Goal: Task Accomplishment & Management: Manage account settings

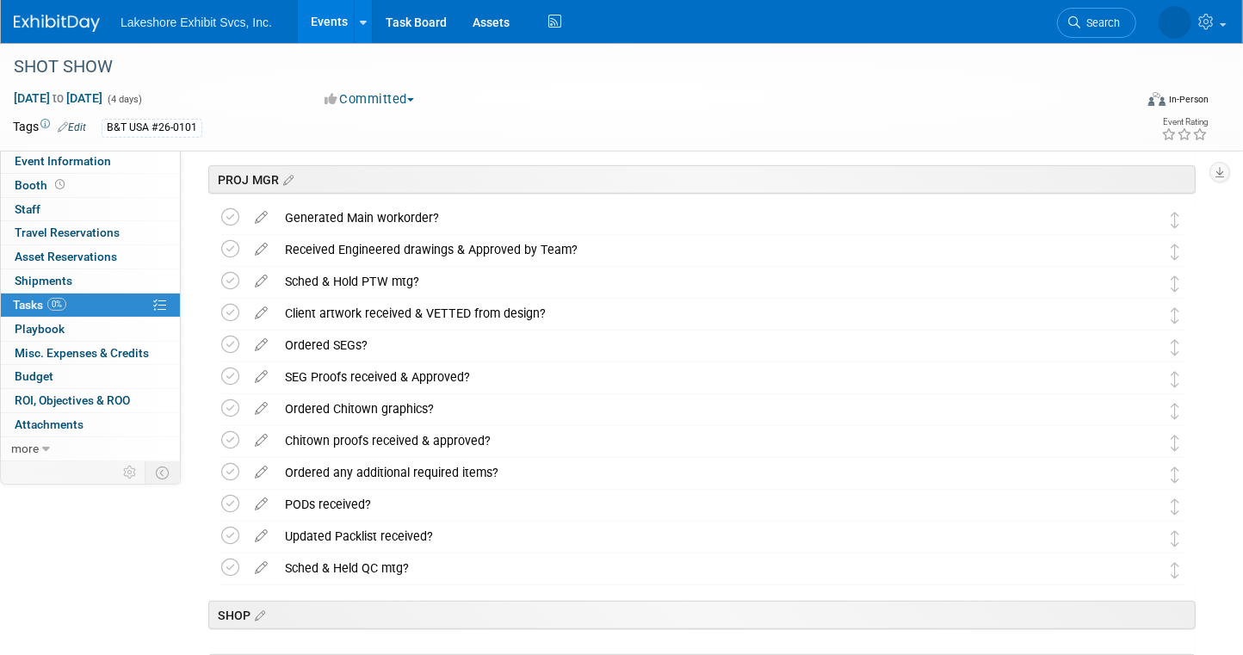
click at [327, 23] on link "Events" at bounding box center [329, 21] width 63 height 43
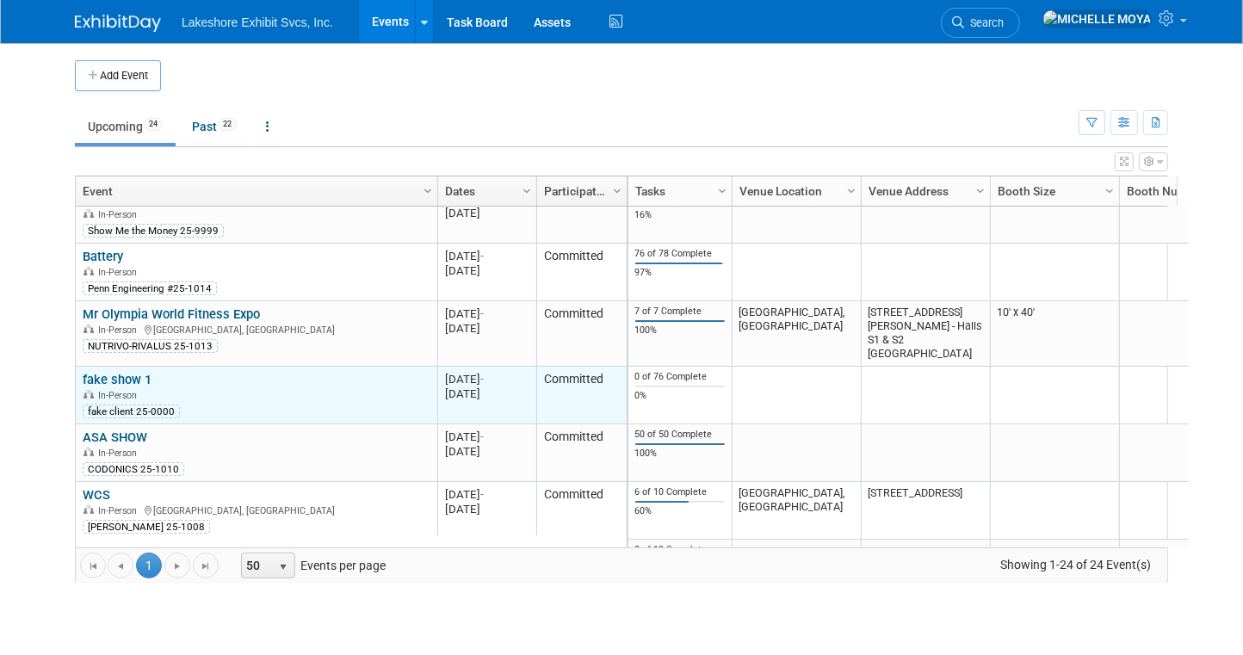
scroll to position [515, 0]
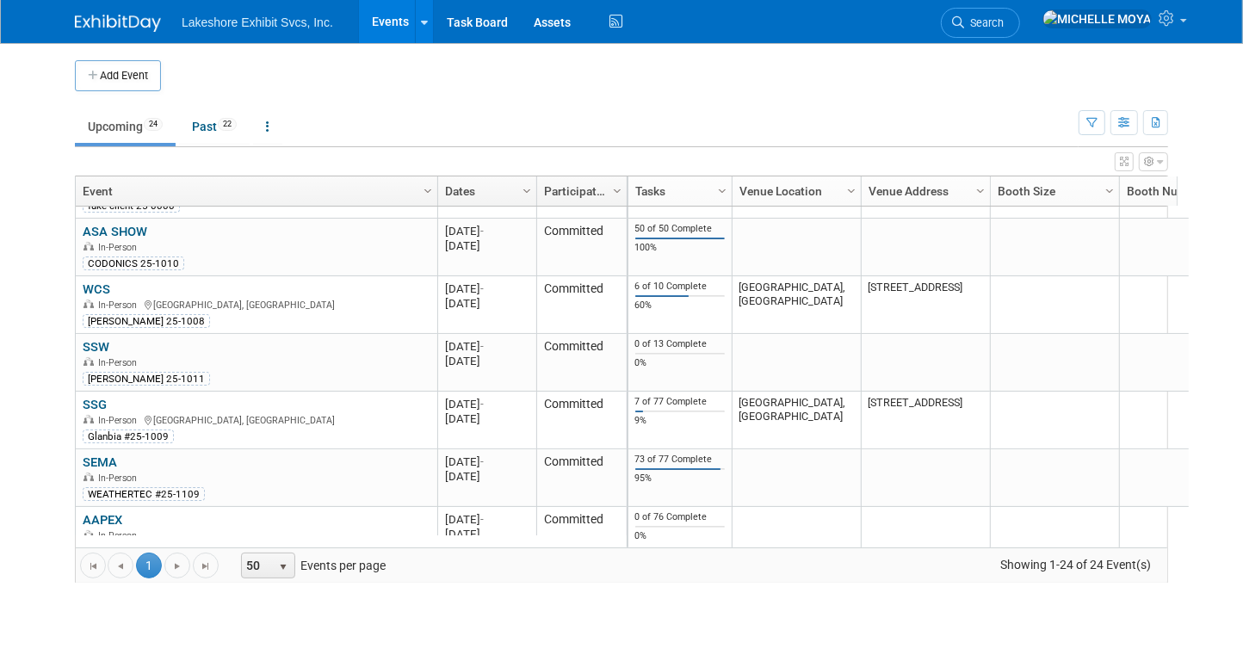
click at [94, 515] on link "AAPEX" at bounding box center [103, 519] width 40 height 15
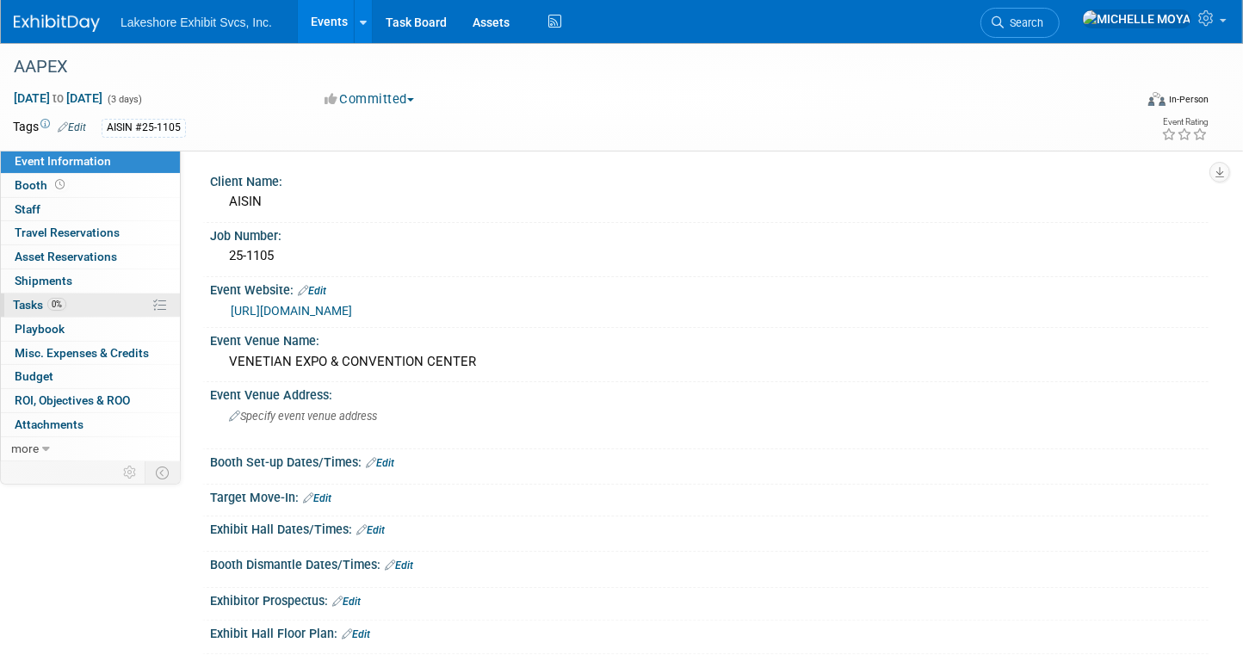
click at [90, 302] on link "0% Tasks 0%" at bounding box center [90, 304] width 179 height 23
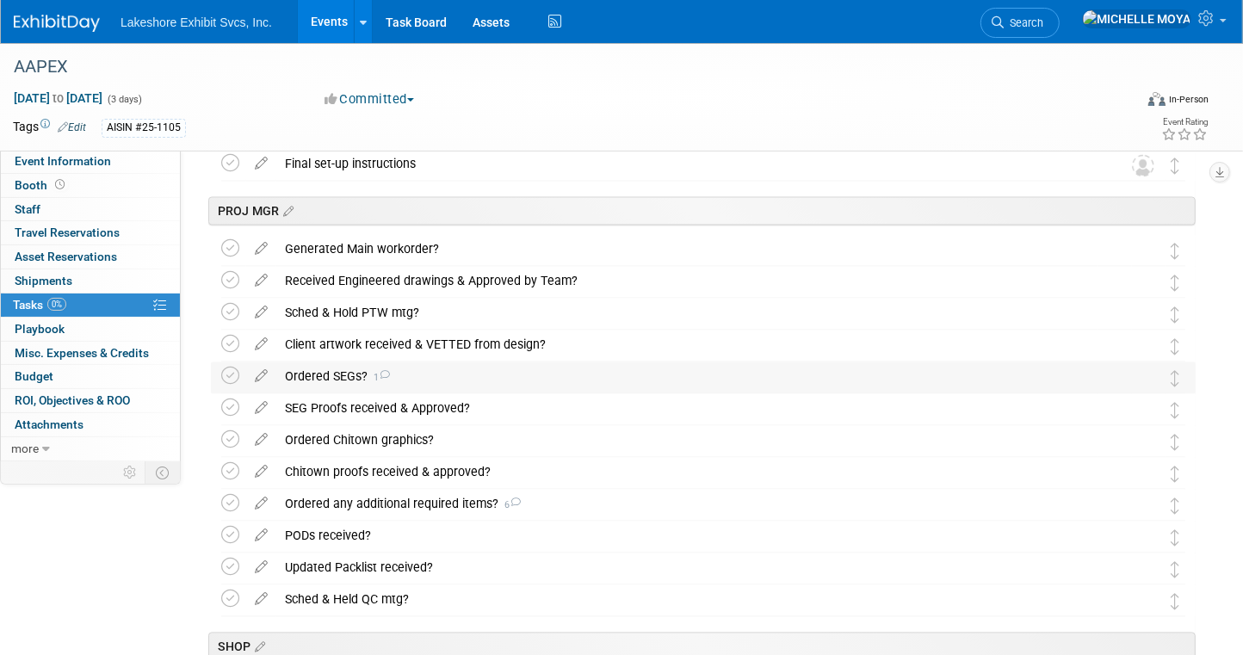
scroll to position [2339, 0]
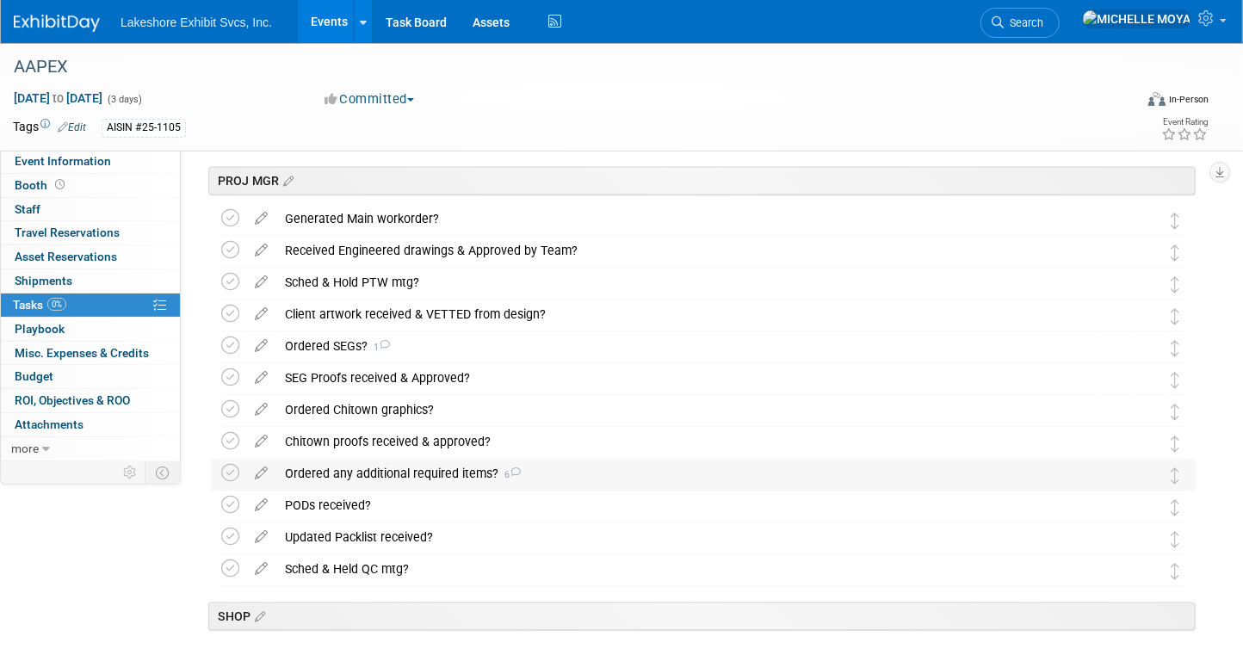
click at [447, 470] on div "Ordered any additional required items? 6" at bounding box center [686, 474] width 821 height 29
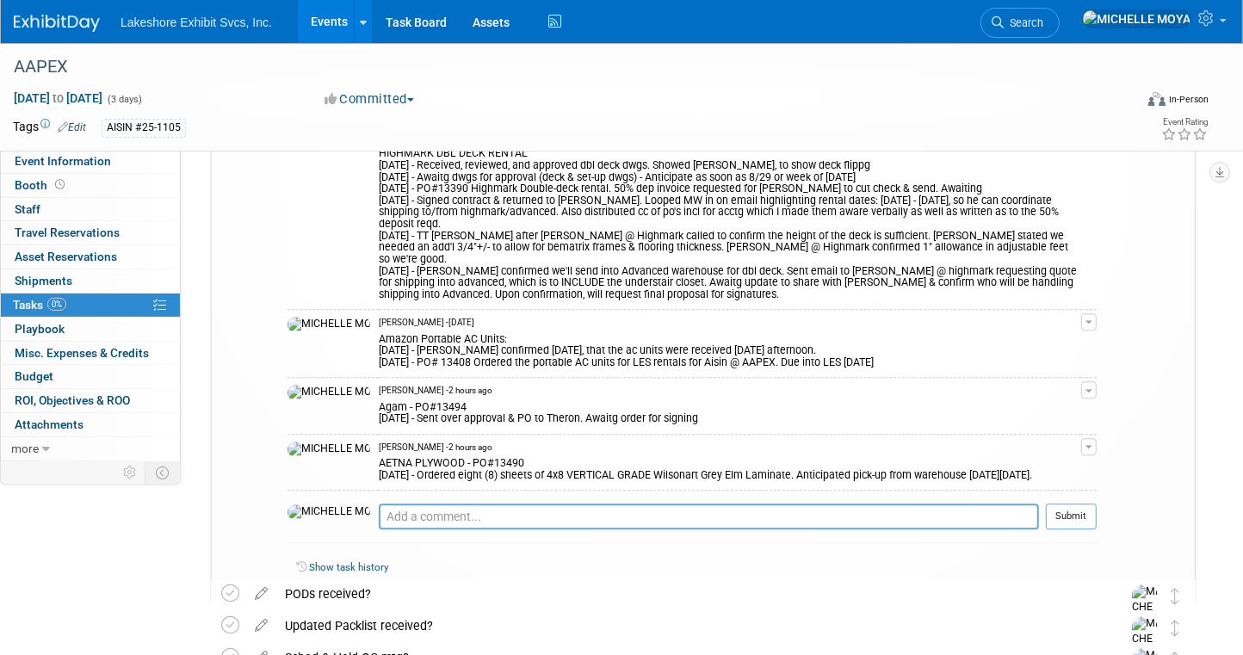
scroll to position [3114, 0]
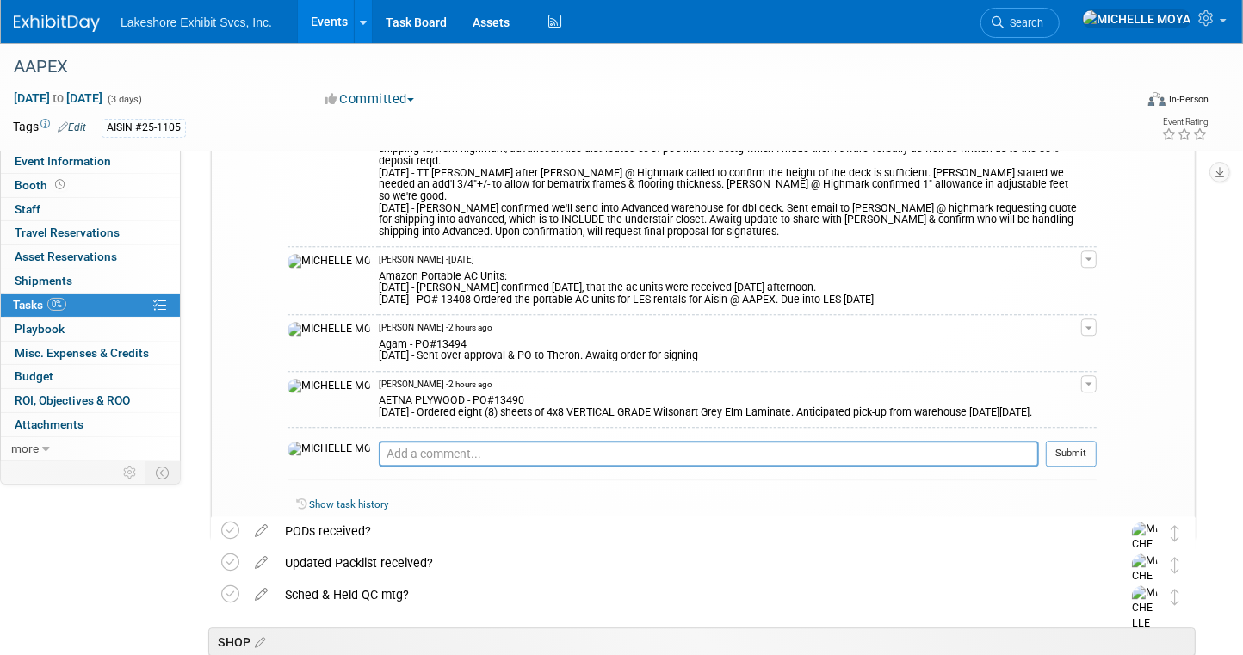
click at [1084, 318] on button "button" at bounding box center [1088, 326] width 15 height 17
click at [1037, 340] on link "Edit Comment" at bounding box center [1028, 352] width 136 height 24
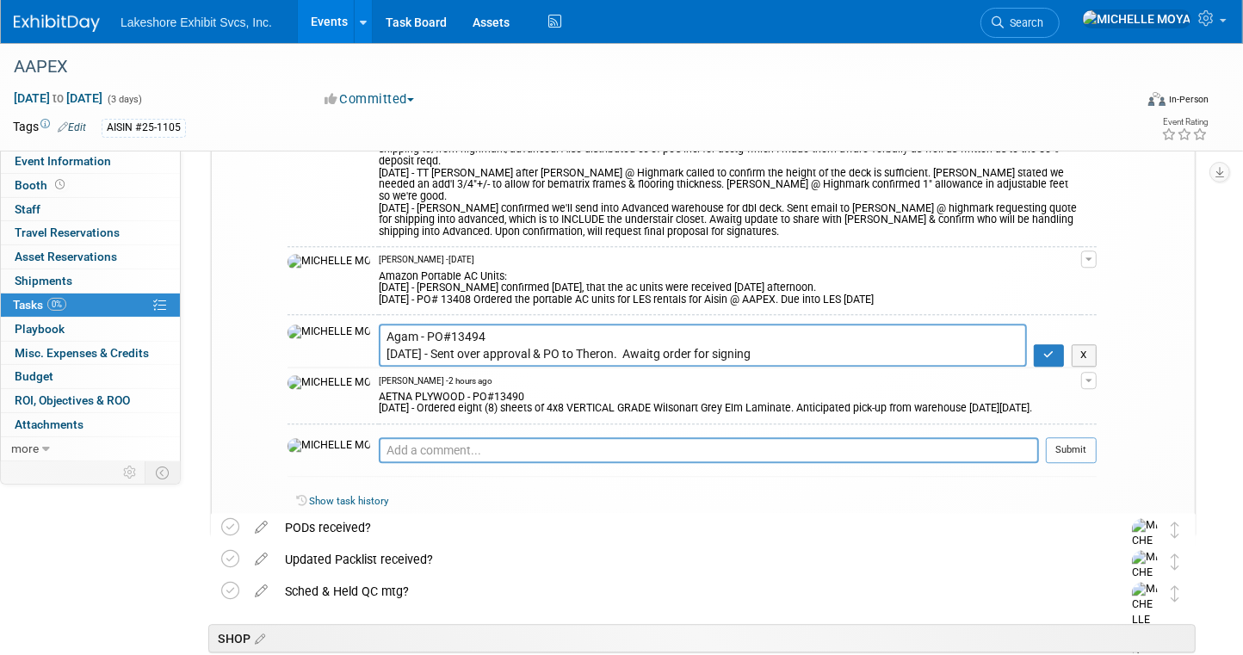
click at [460, 324] on textarea "Agam - PO#13494 9.16.25 - Sent over approval & PO to Theron. Awaitg order for s…" at bounding box center [703, 345] width 648 height 42
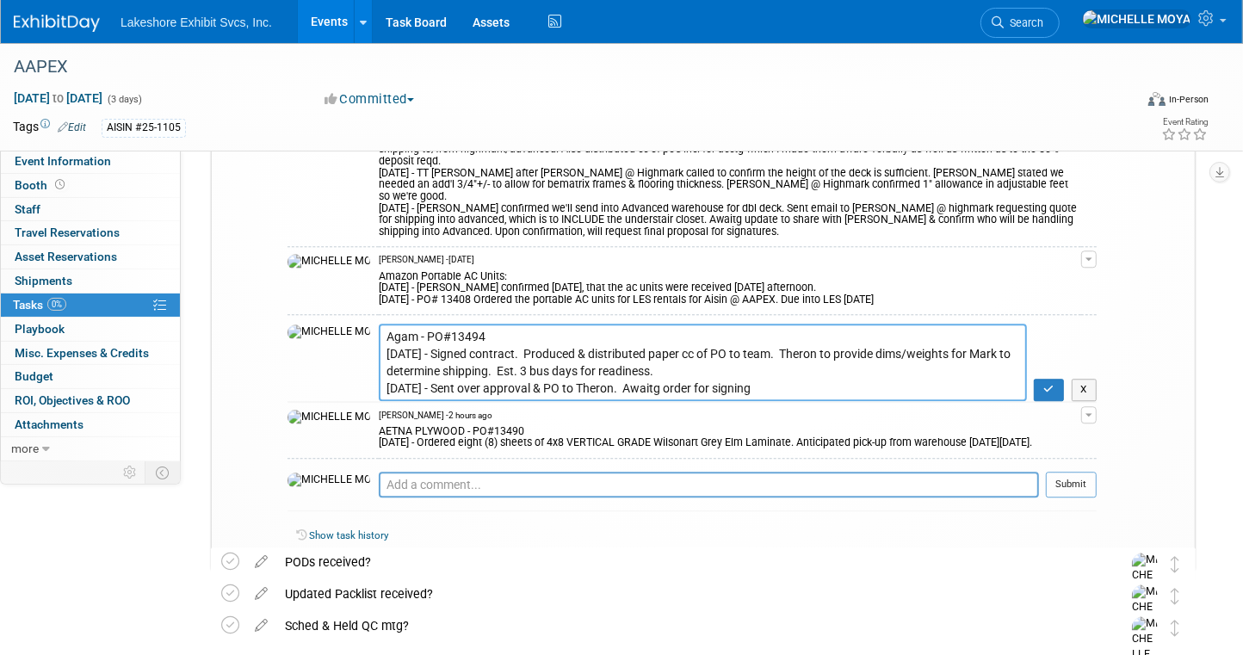
click at [403, 345] on textarea "Agam - PO#13494 9.16.25 - Sent over approval & PO to Theron. Awaitg order for s…" at bounding box center [703, 362] width 648 height 77
type textarea "Agam - PO#13494 9.16.25 - Signed contract. Produced & distributed paper cc of P…"
click at [1046, 384] on icon "button" at bounding box center [1048, 389] width 11 height 10
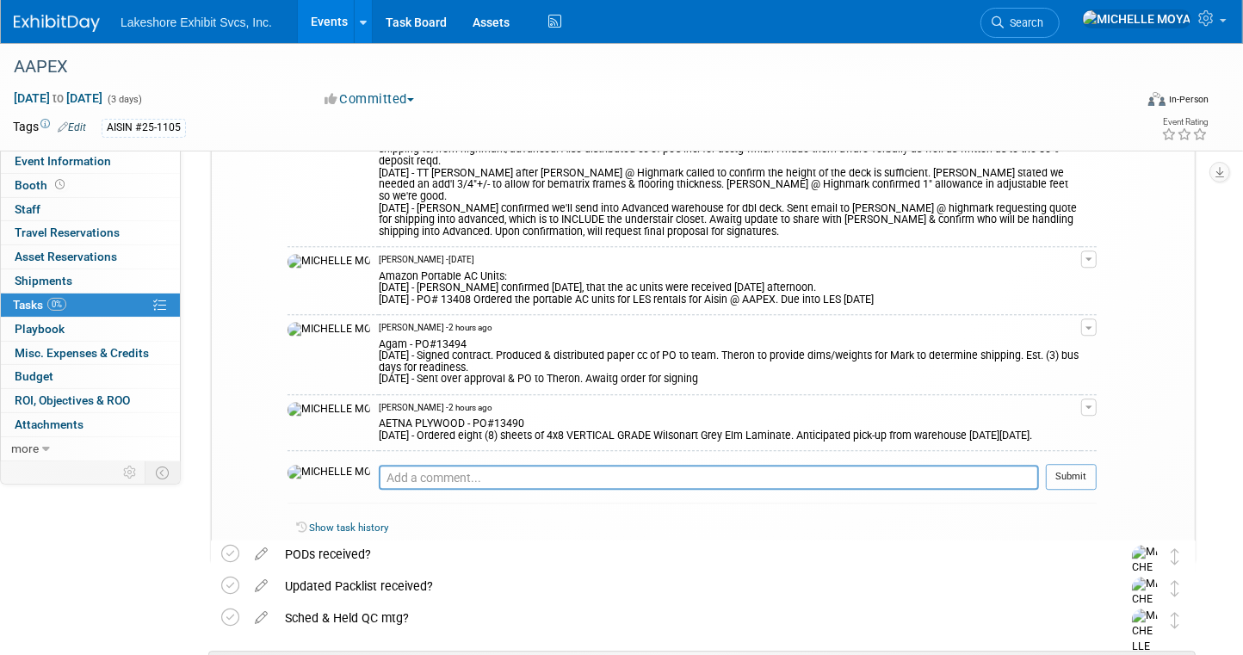
click at [340, 16] on link "Events" at bounding box center [329, 21] width 63 height 43
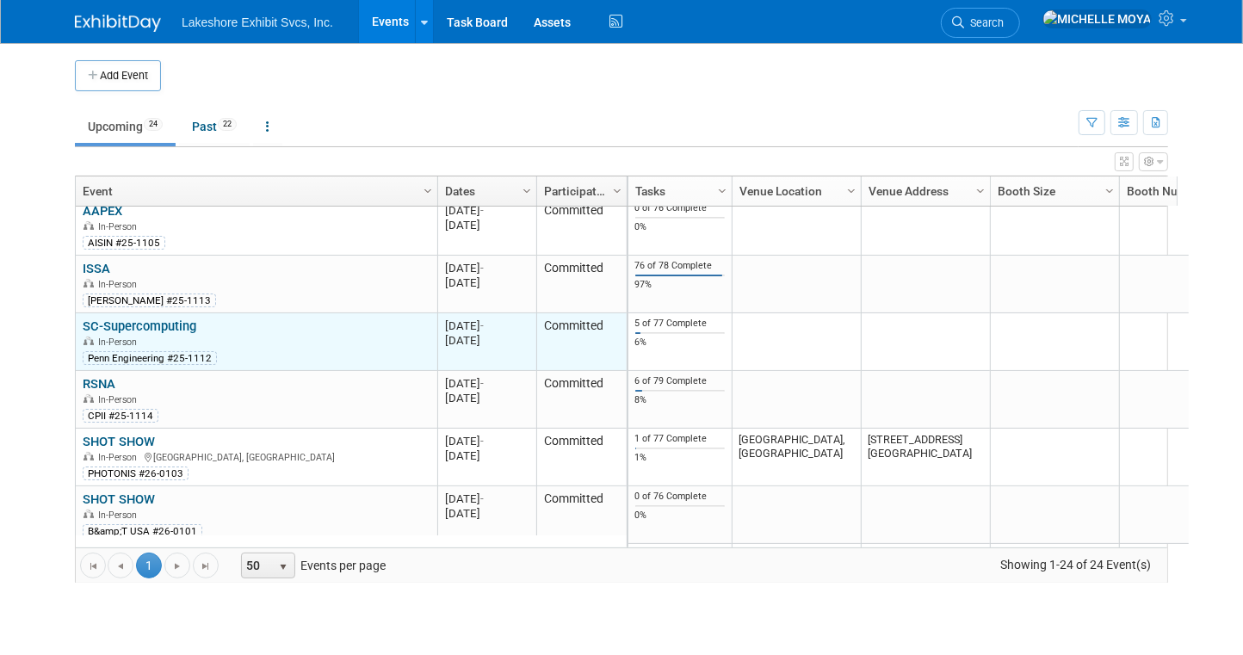
scroll to position [927, 0]
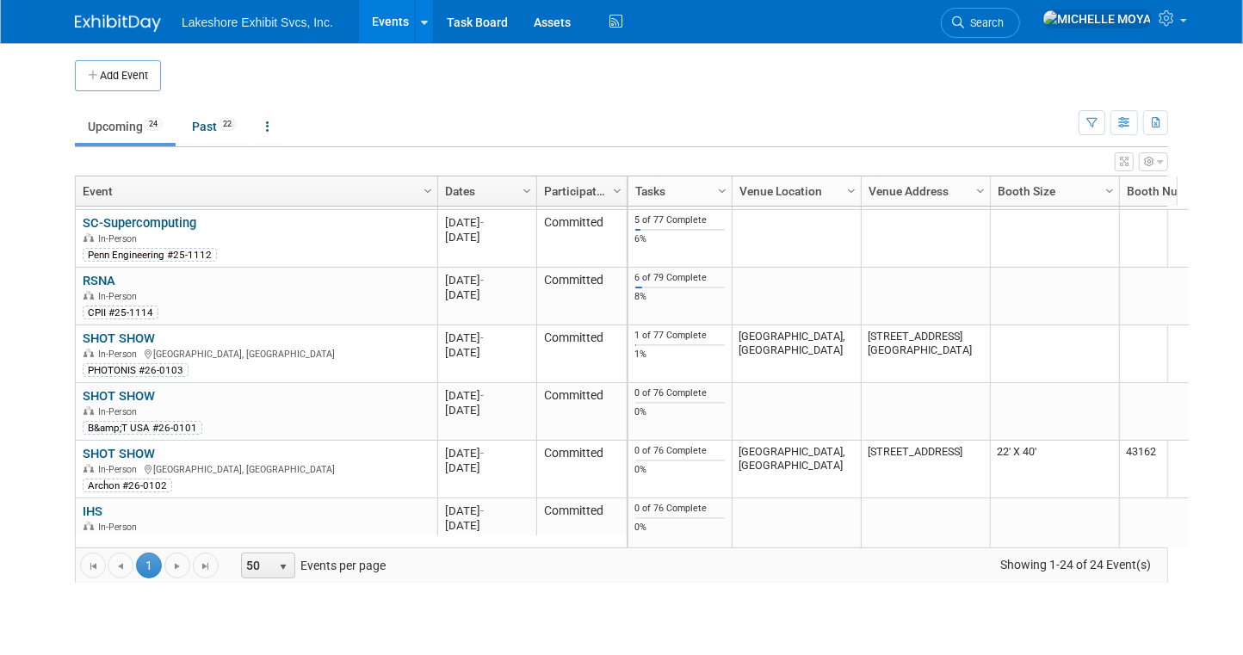
click at [131, 394] on link "SHOT SHOW" at bounding box center [119, 395] width 72 height 15
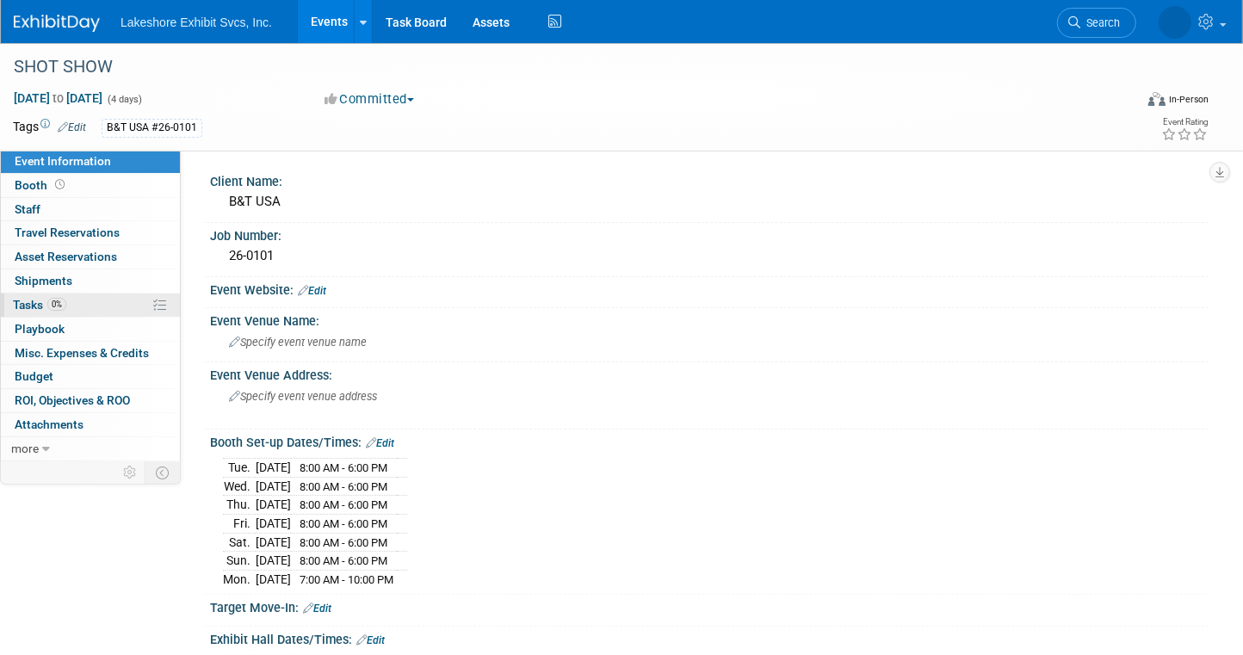
click at [117, 297] on link "0% Tasks 0%" at bounding box center [90, 304] width 179 height 23
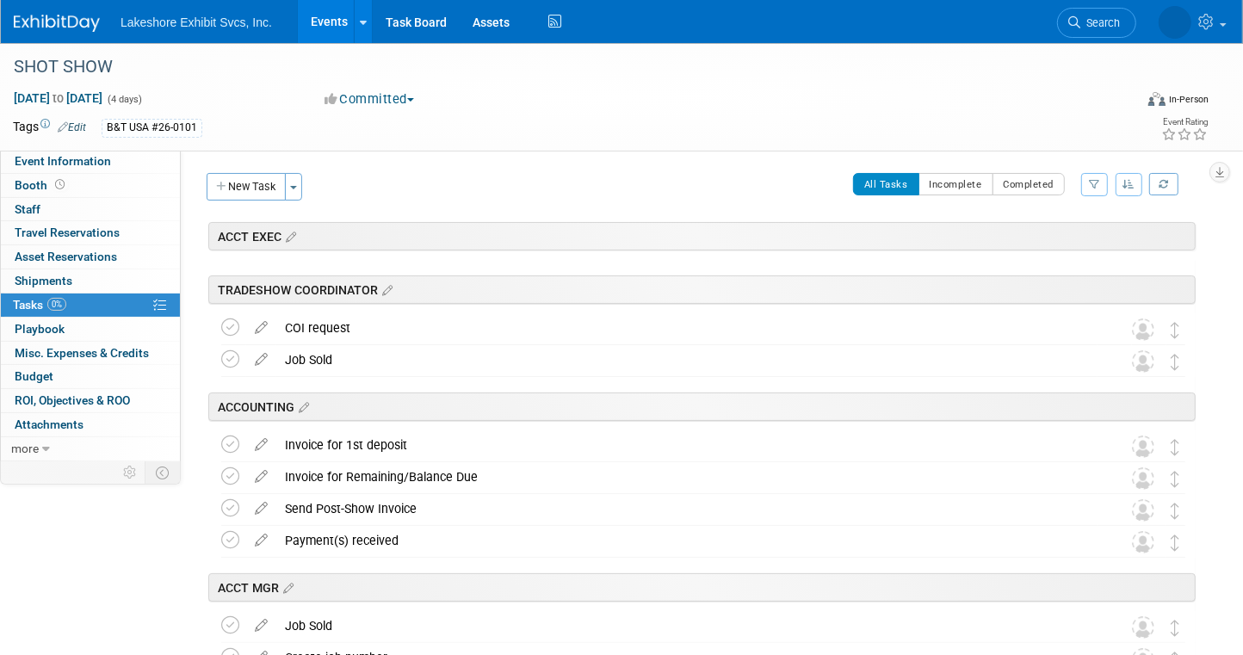
click at [1096, 177] on button "button" at bounding box center [1094, 184] width 27 height 23
click at [1067, 232] on select "-- Select Assignee -- All unassigned tasks Assigned to me [PERSON_NAME] [PERSON…" at bounding box center [1023, 239] width 142 height 24
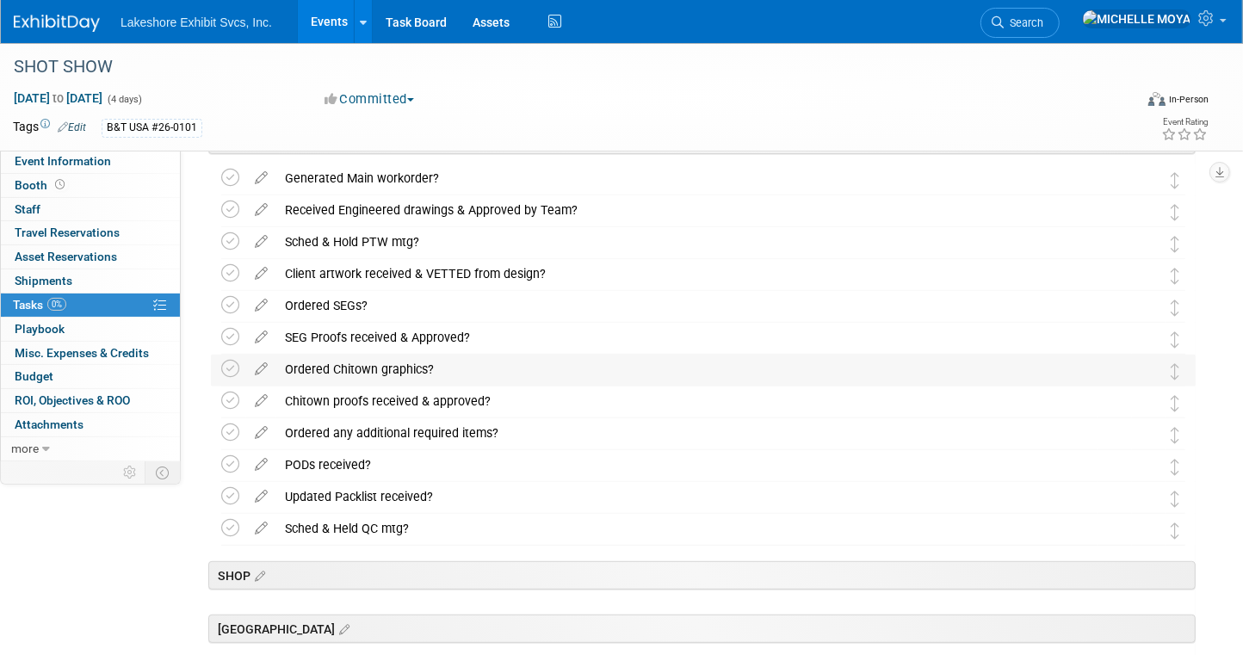
scroll to position [430, 0]
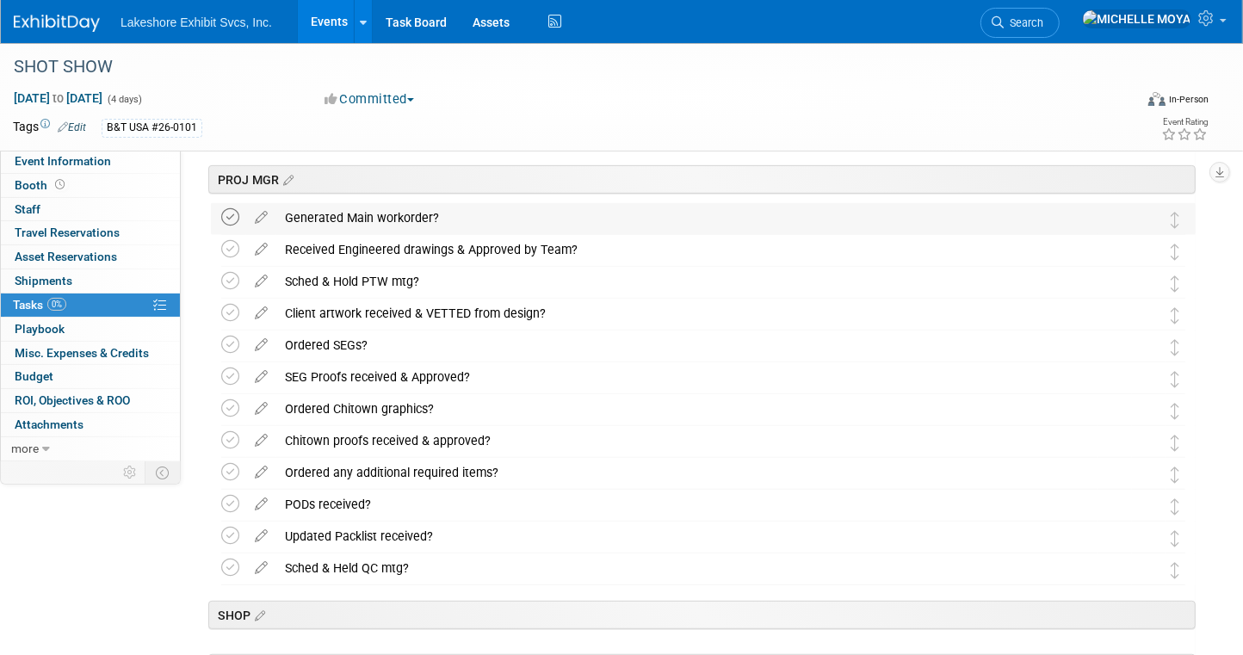
click at [230, 213] on icon at bounding box center [230, 217] width 18 height 18
drag, startPoint x: 250, startPoint y: 215, endPoint x: 306, endPoint y: 213, distance: 55.1
click at [306, 213] on div "Generated Main workorder?" at bounding box center [686, 217] width 821 height 29
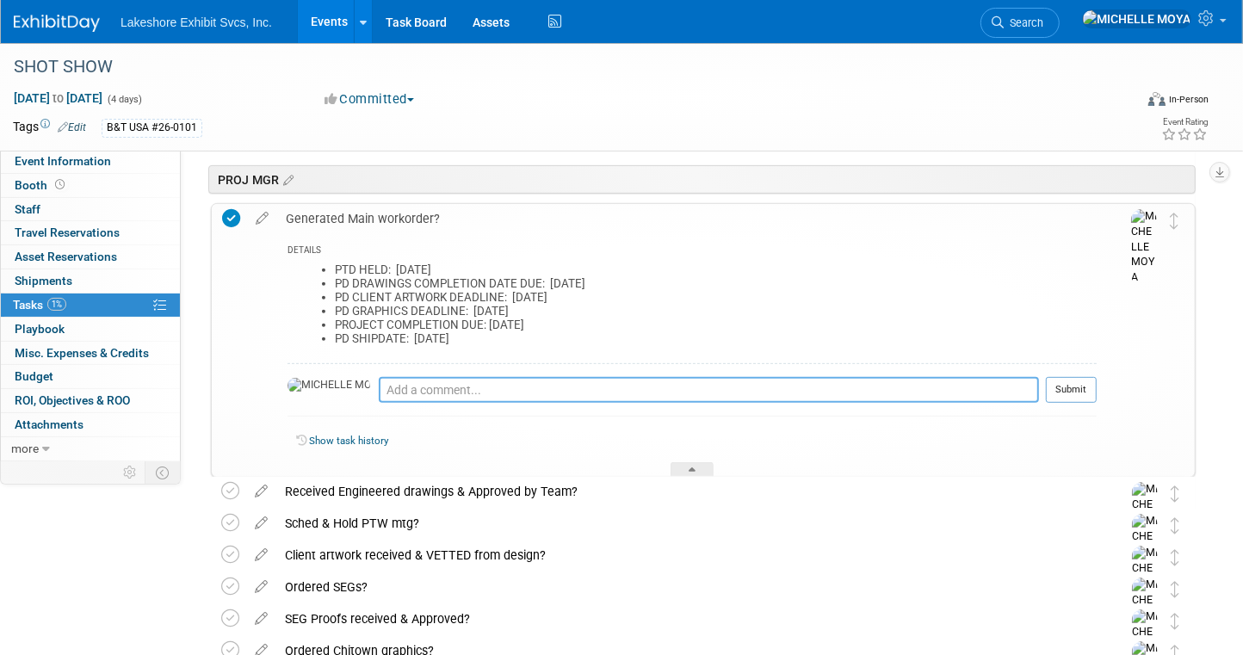
click at [405, 392] on textarea at bounding box center [709, 390] width 660 height 26
type textarea "[DATE] - Main workorder completed. Will add POs as completed along the way."
click at [1064, 384] on button "Submit" at bounding box center [1071, 390] width 51 height 26
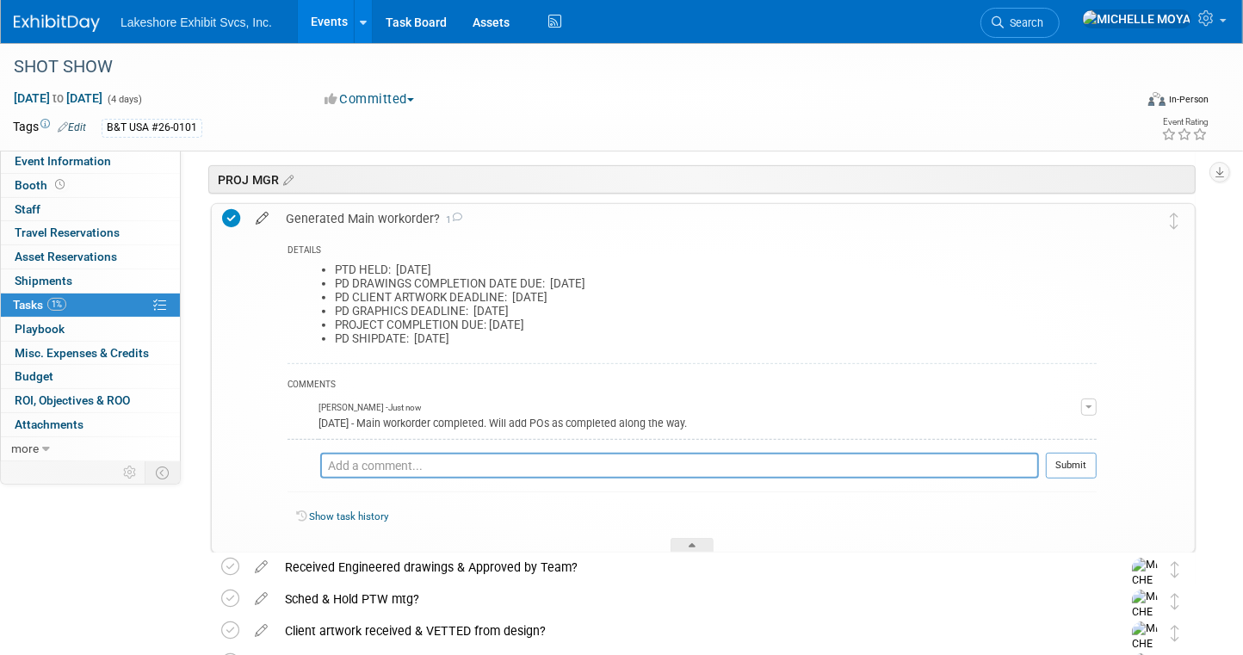
click at [267, 213] on icon at bounding box center [262, 215] width 30 height 22
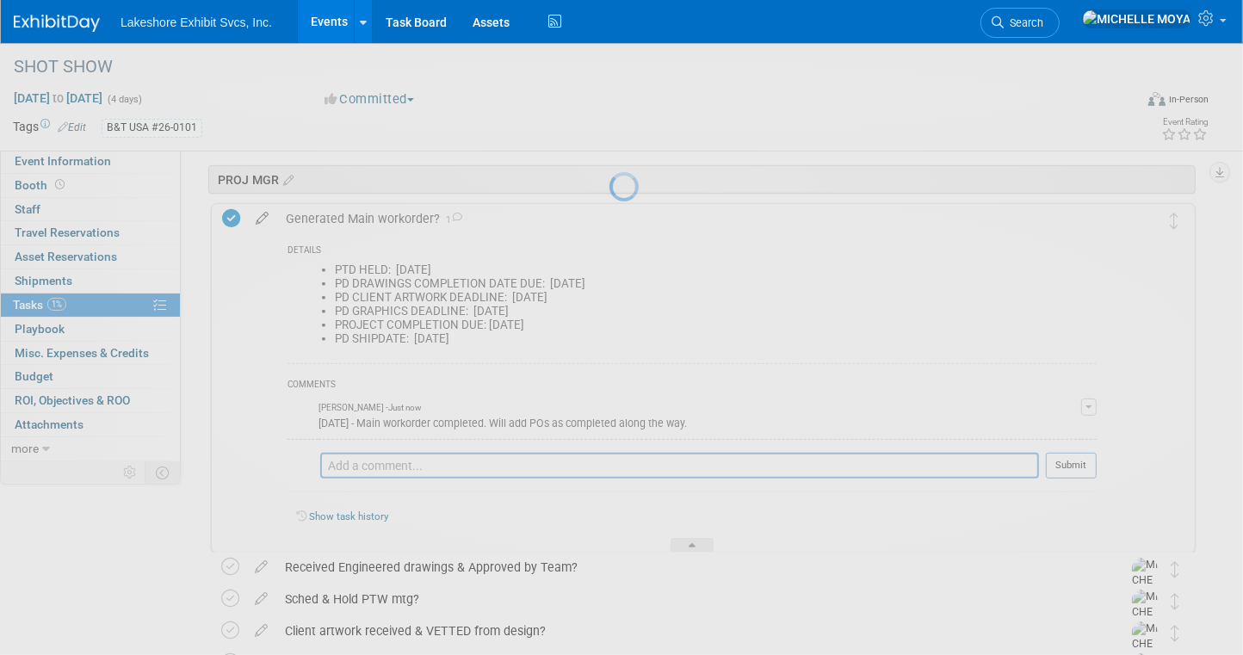
select select "8"
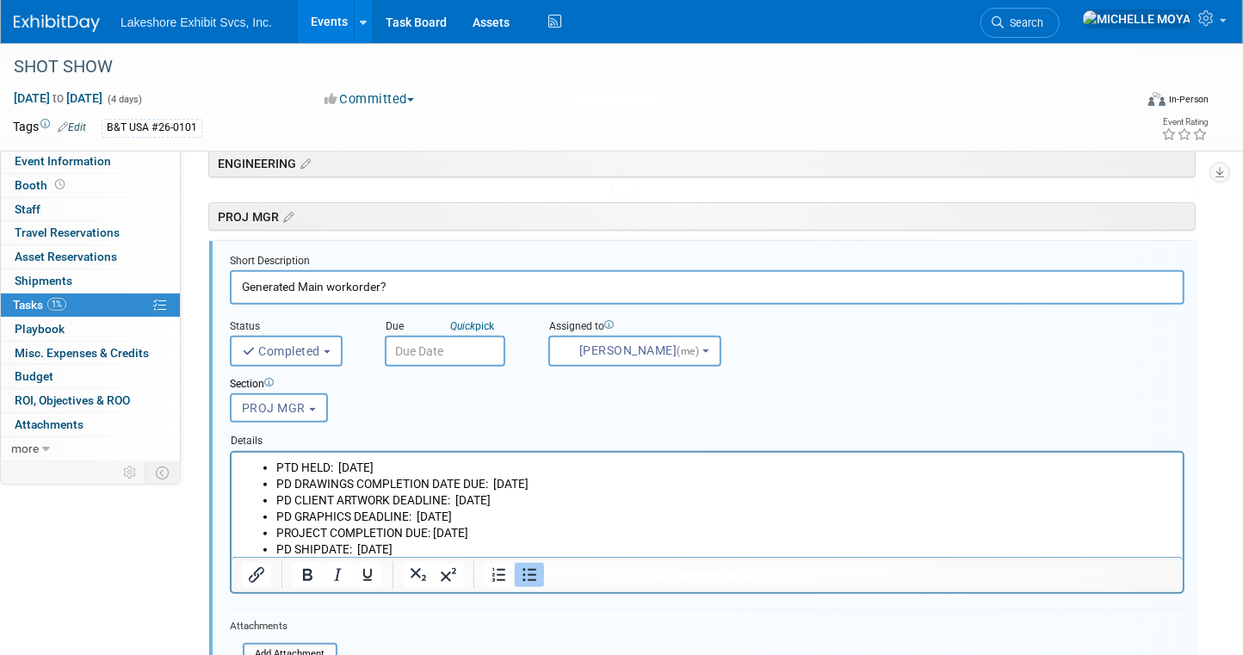
scroll to position [382, 0]
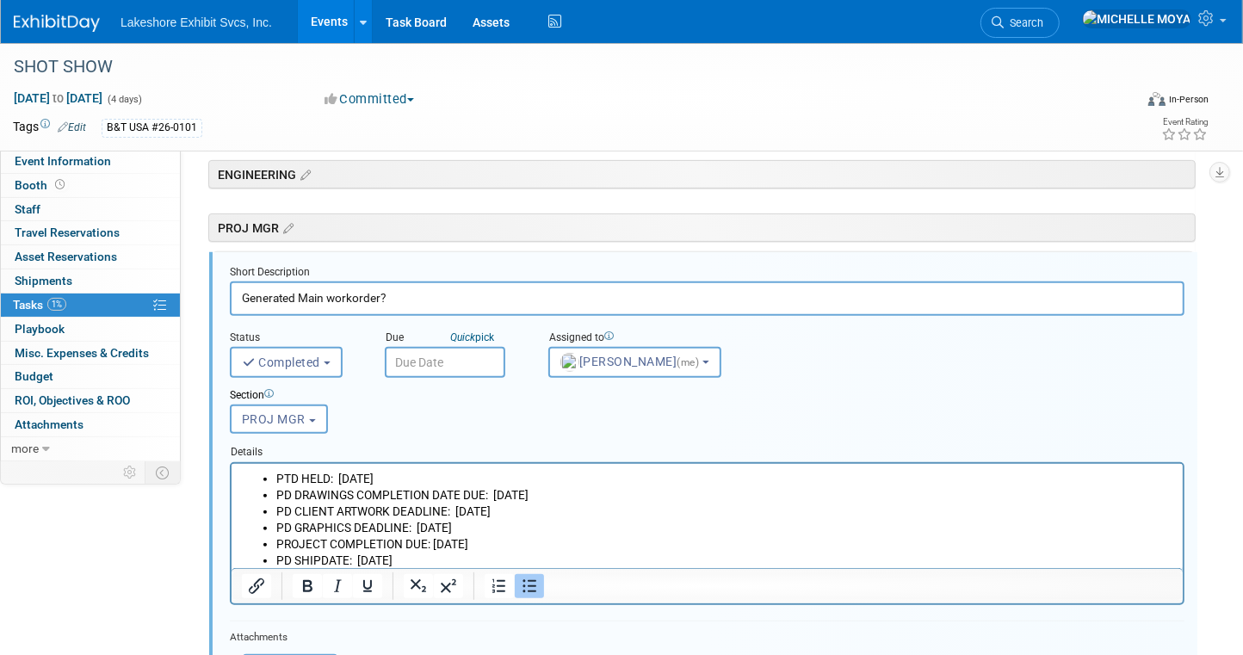
click at [442, 363] on input "text" at bounding box center [445, 362] width 120 height 31
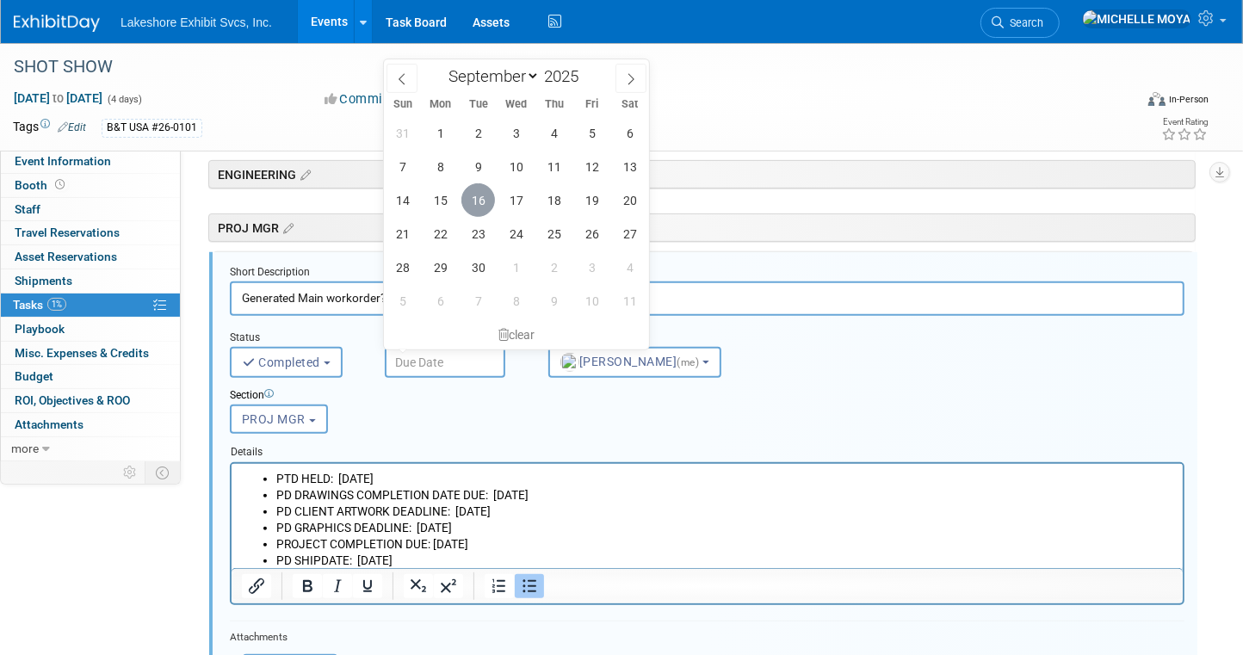
click at [469, 205] on span "16" at bounding box center [478, 200] width 34 height 34
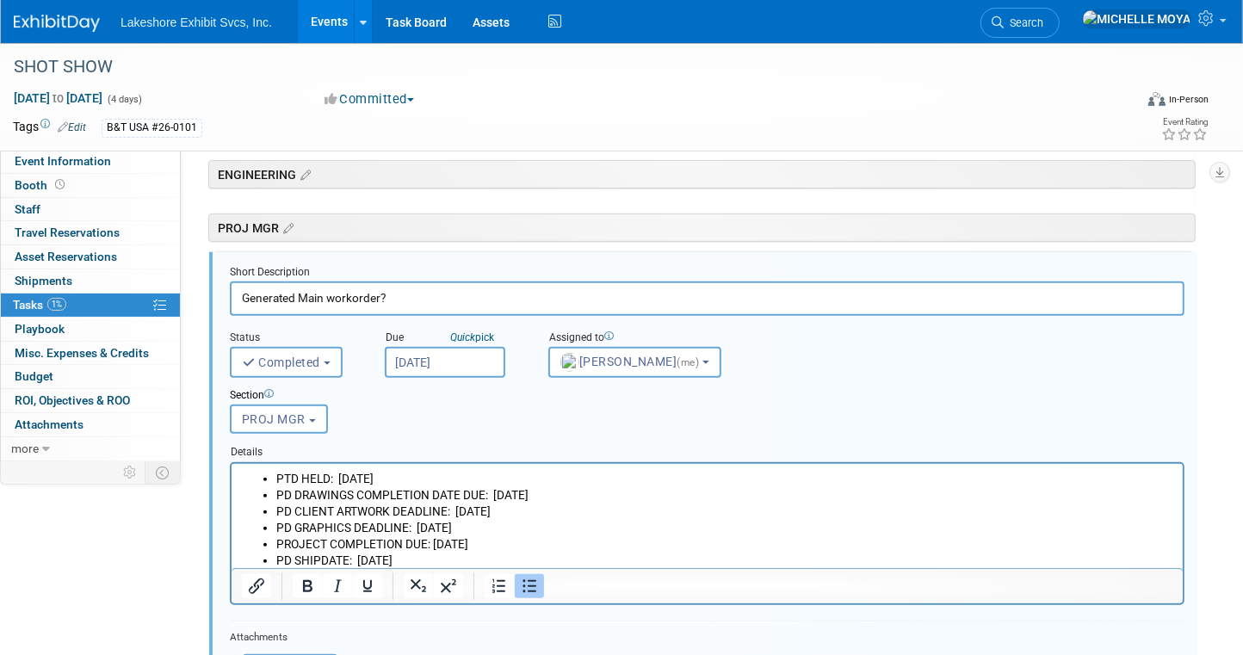
click at [471, 359] on input "Sep 16, 2025" at bounding box center [445, 362] width 120 height 31
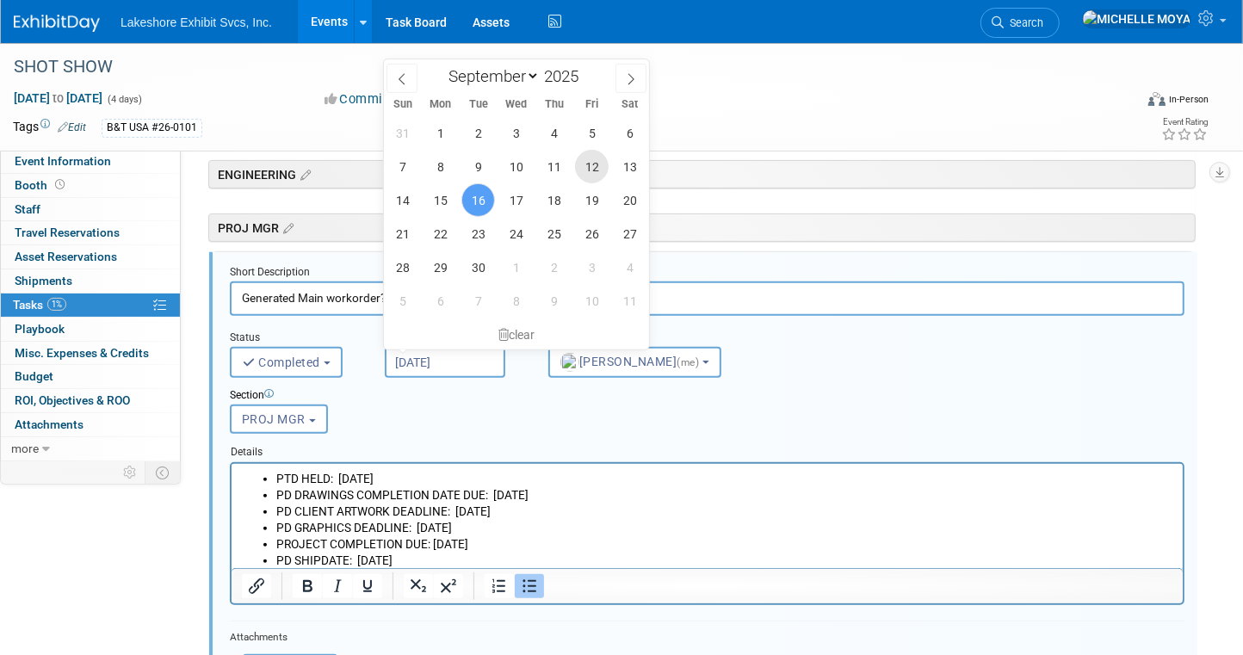
click at [594, 165] on span "12" at bounding box center [592, 167] width 34 height 34
type input "Sep 12, 2025"
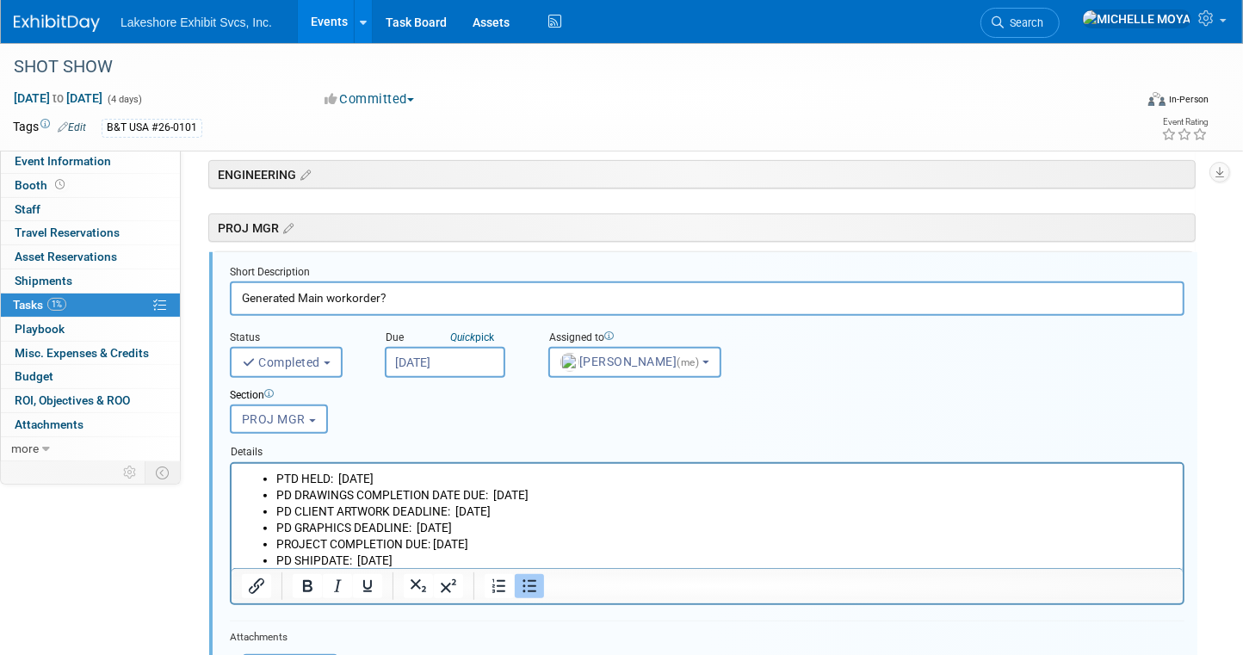
scroll to position [554, 0]
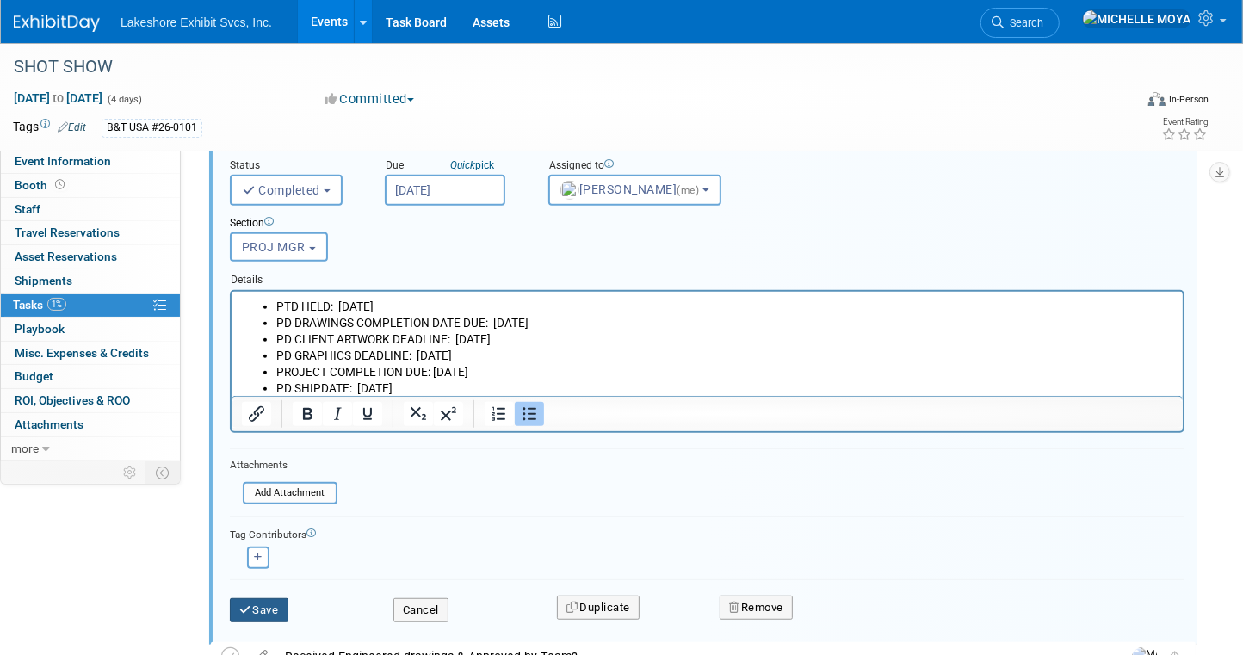
click at [260, 609] on button "Save" at bounding box center [259, 610] width 59 height 24
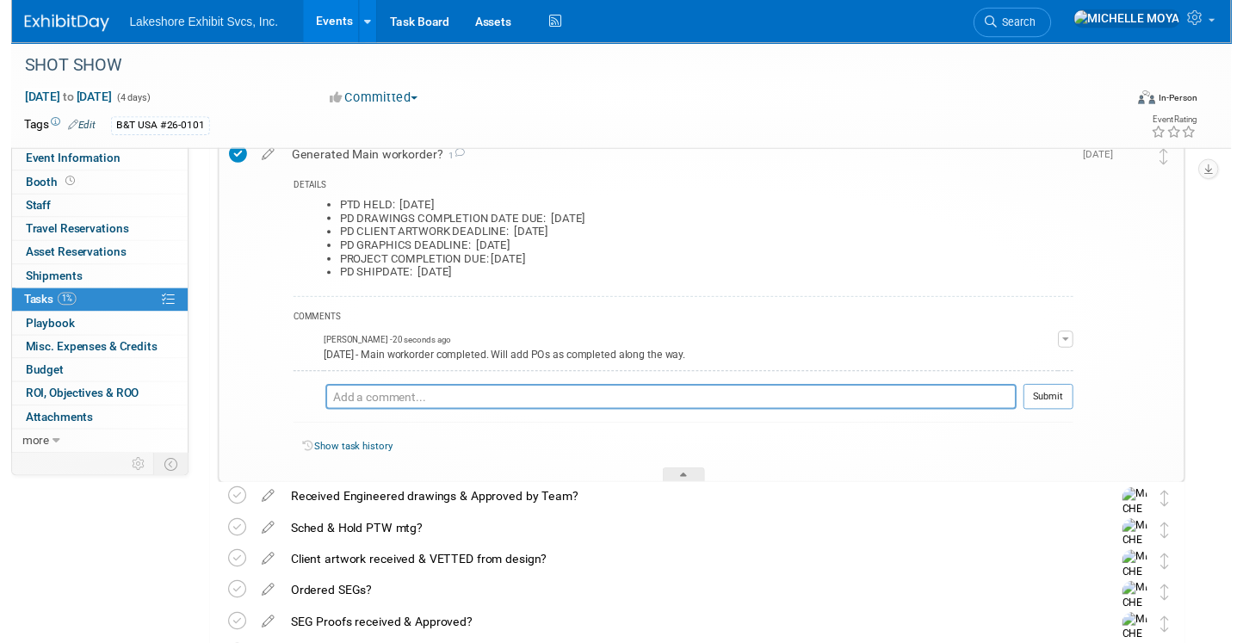
scroll to position [296, 0]
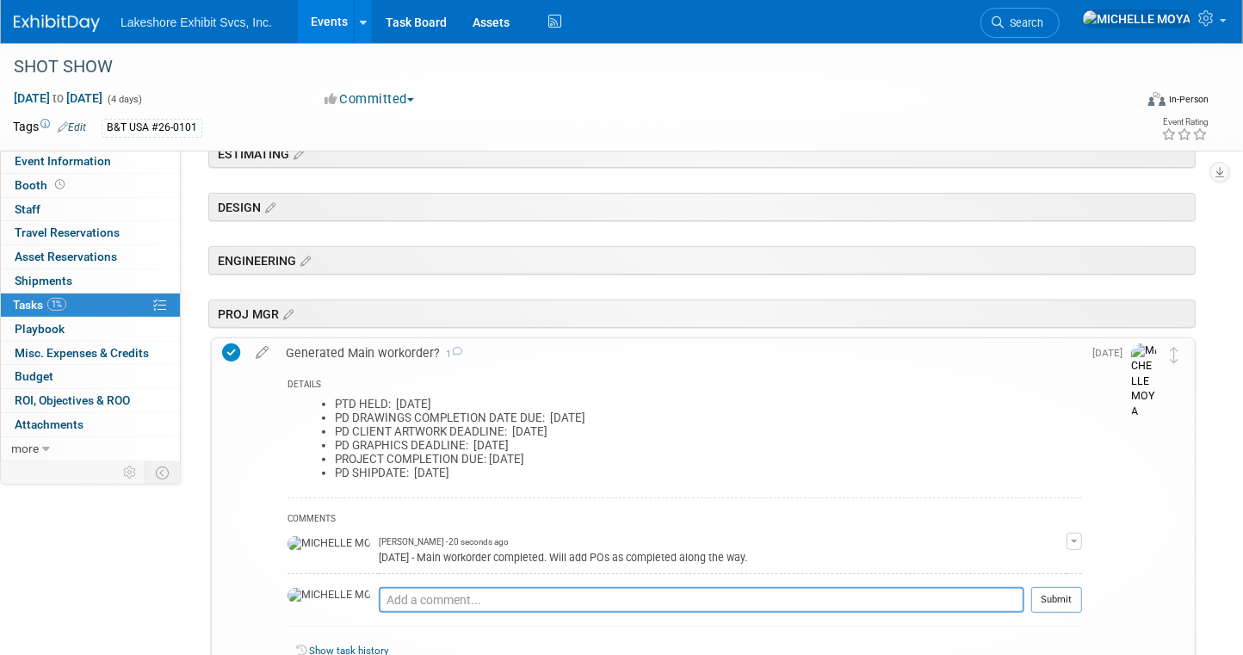
click at [383, 349] on div "Generated Main workorder? 1" at bounding box center [679, 352] width 805 height 29
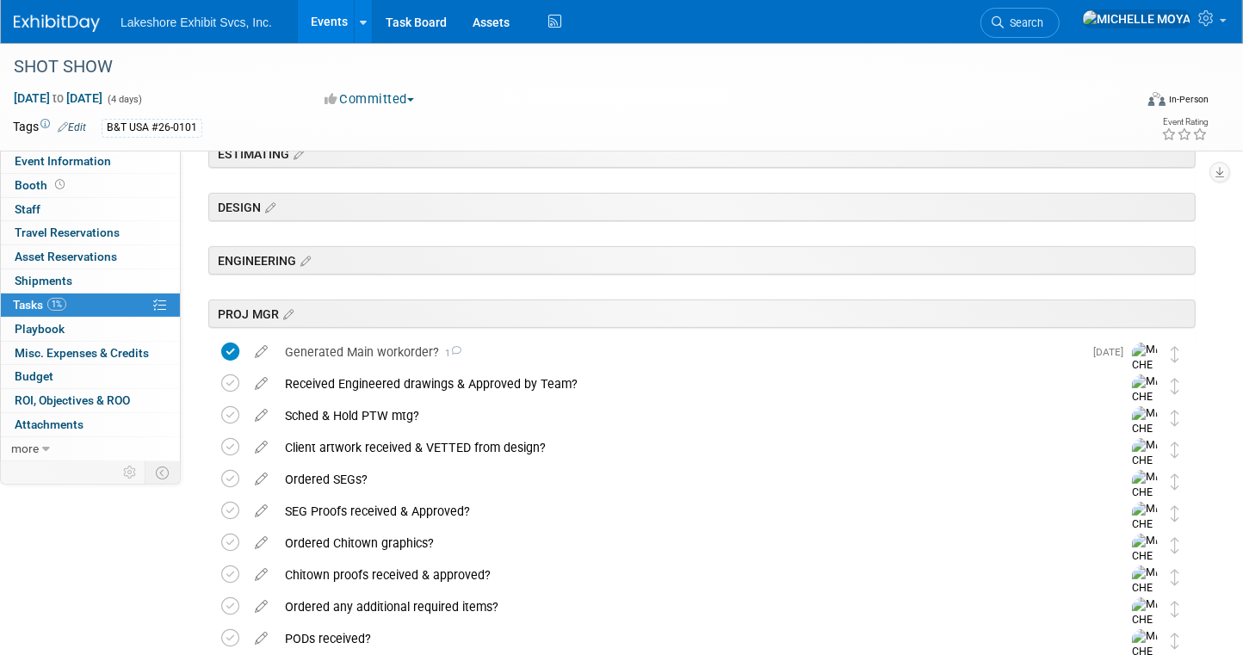
click at [398, 353] on div "Generated Main workorder? 1" at bounding box center [679, 351] width 806 height 29
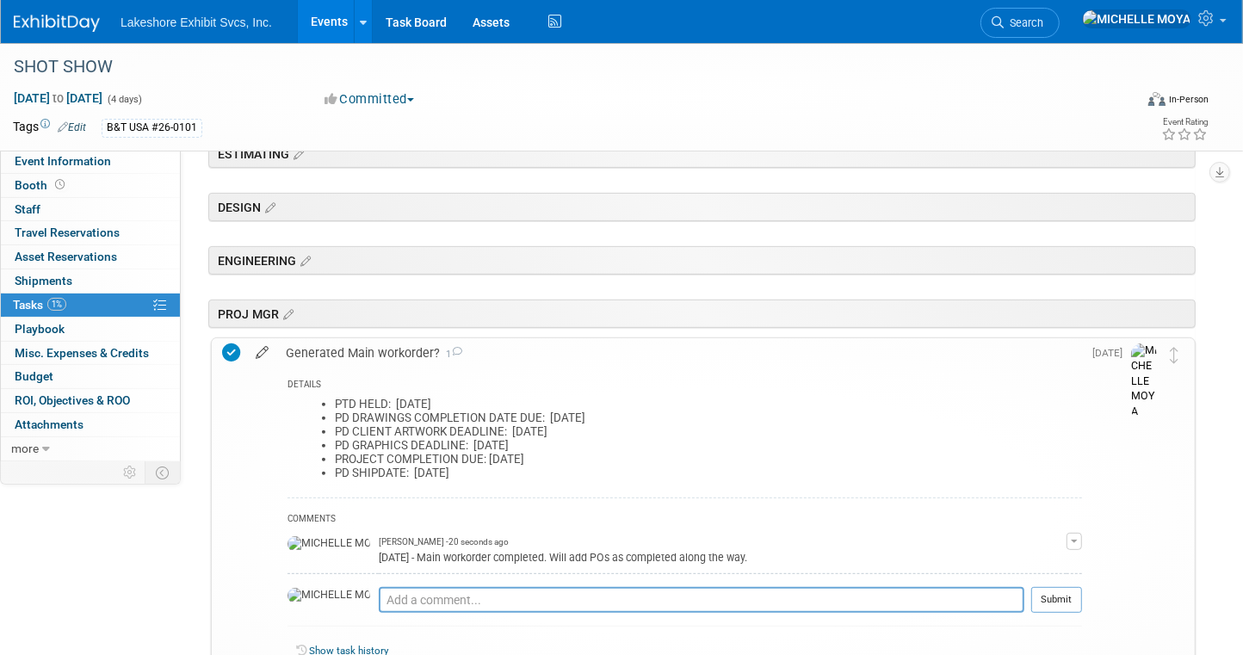
click at [265, 350] on icon at bounding box center [262, 349] width 30 height 22
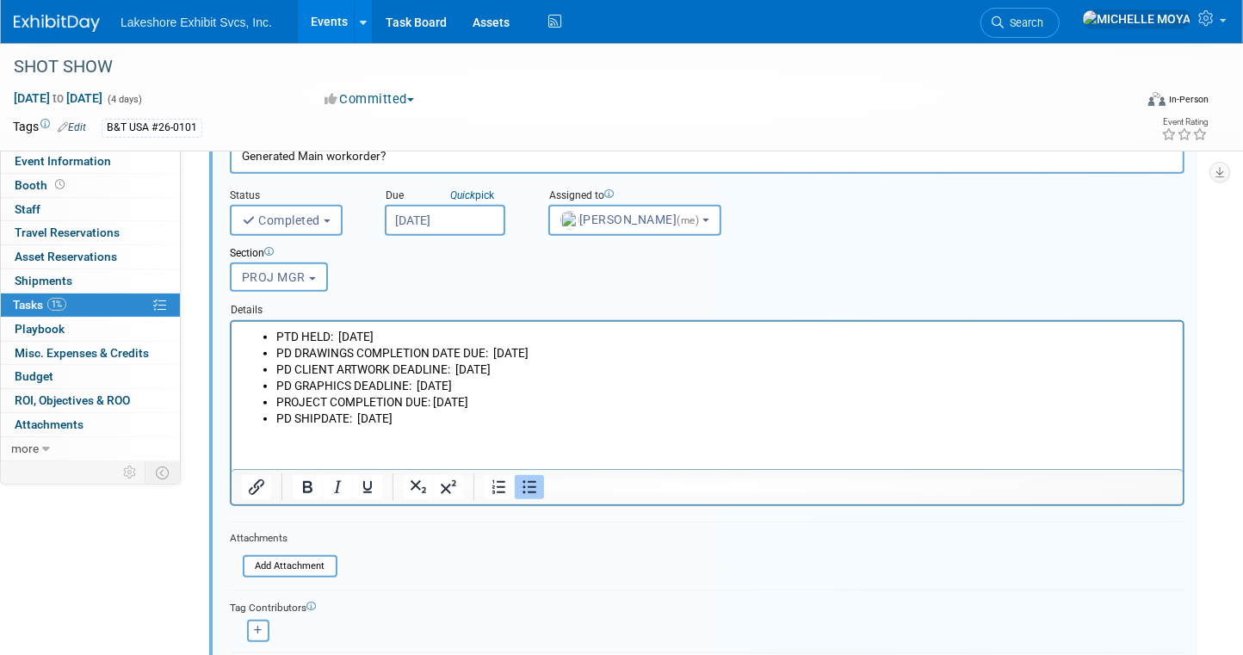
scroll to position [554, 0]
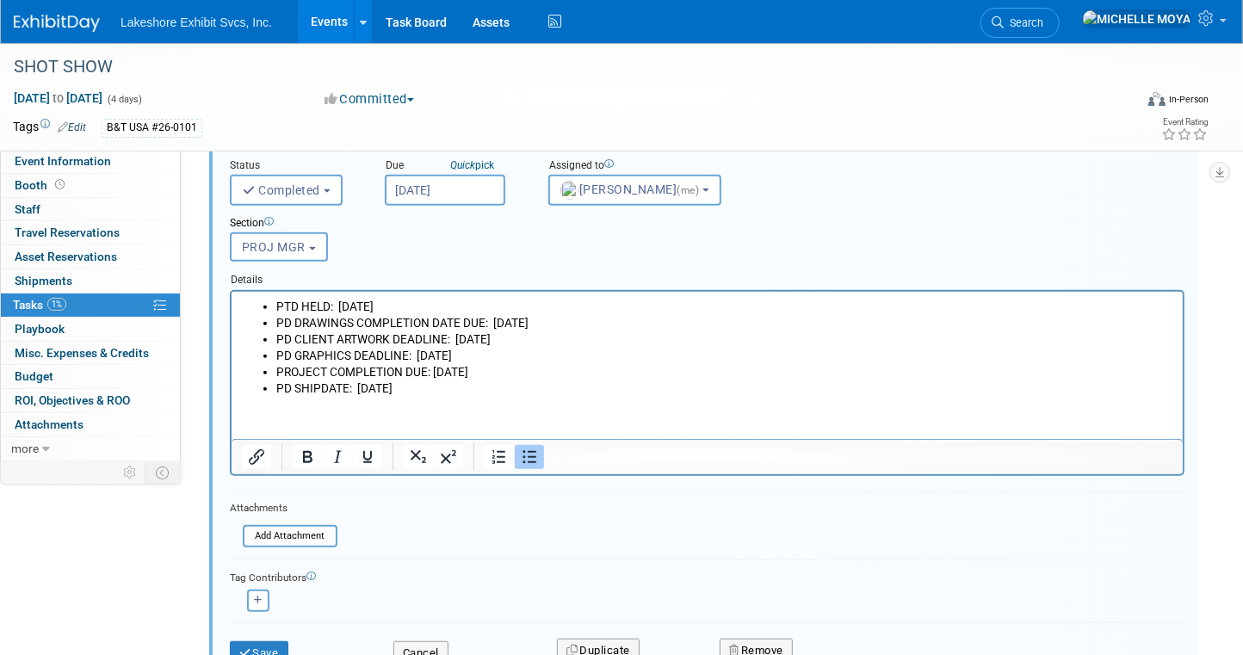
click at [592, 318] on li "PD DRAWINGS COMPLETION DATE DUE: [DATE]" at bounding box center [723, 322] width 897 height 16
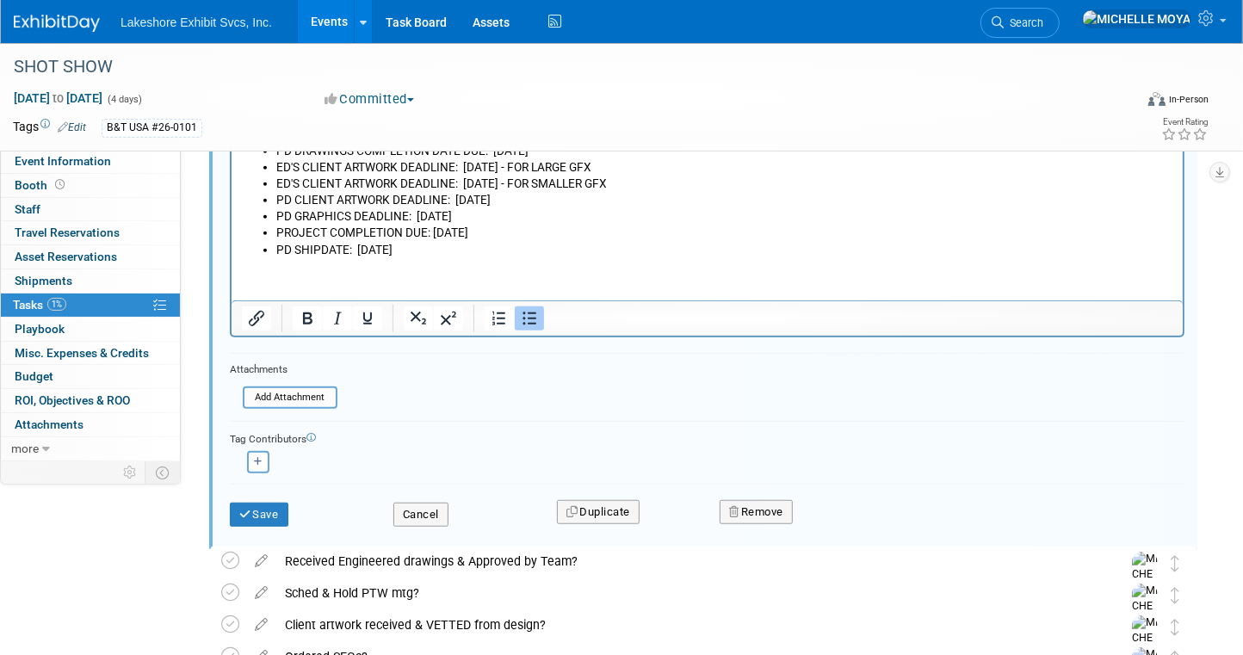
scroll to position [640, 0]
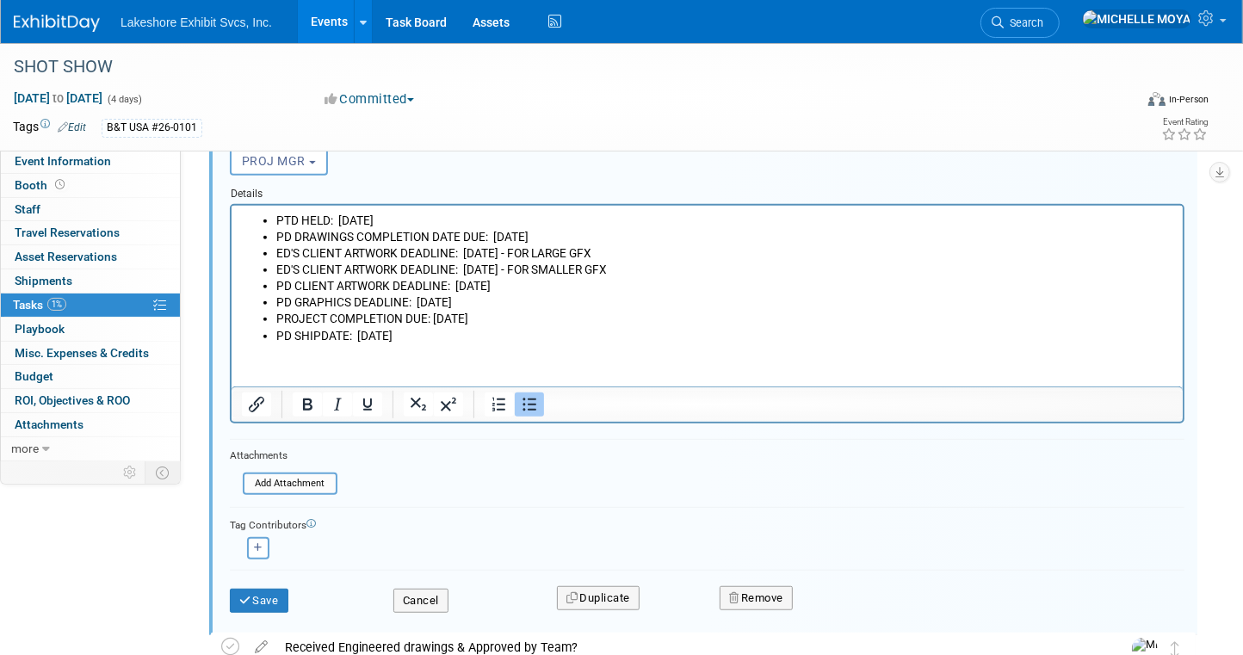
drag, startPoint x: 669, startPoint y: 263, endPoint x: 278, endPoint y: 258, distance: 390.7
click at [272, 257] on ul "PTD HELD: THURS 8/14/25 PD DRAWINGS COMPLETION DATE DUE: MON 11/24/25 ED'S CLIE…" at bounding box center [706, 278] width 931 height 132
copy ul "ED'S CLIENT ARTWORK DEADLINE: FRI. 10/03/25 - FOR LARGE GFX ED'S CLIENT ARTWORK…"
click at [504, 340] on li "PD SHIPDATE: FRI. 01/02/26" at bounding box center [723, 335] width 897 height 16
drag, startPoint x: 483, startPoint y: 329, endPoint x: 269, endPoint y: 238, distance: 232.9
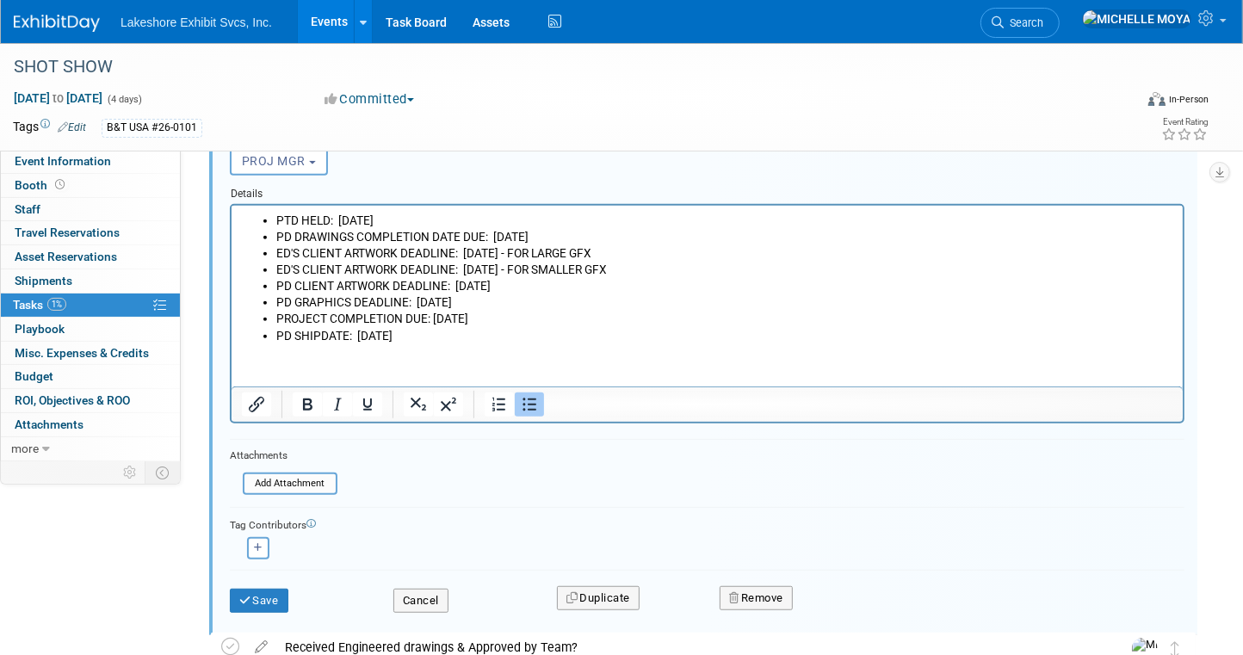
click at [269, 238] on ul "PTD HELD: THURS 8/14/25 PD DRAWINGS COMPLETION DATE DUE: MON 11/24/25 ED'S CLIE…" at bounding box center [706, 278] width 931 height 132
copy ul "PD DRAWINGS COMPLETION DATE DUE: MON 11/24/25 ED'S CLIENT ARTWORK DEADLINE: FRI…"
click at [278, 591] on button "Save" at bounding box center [259, 601] width 59 height 24
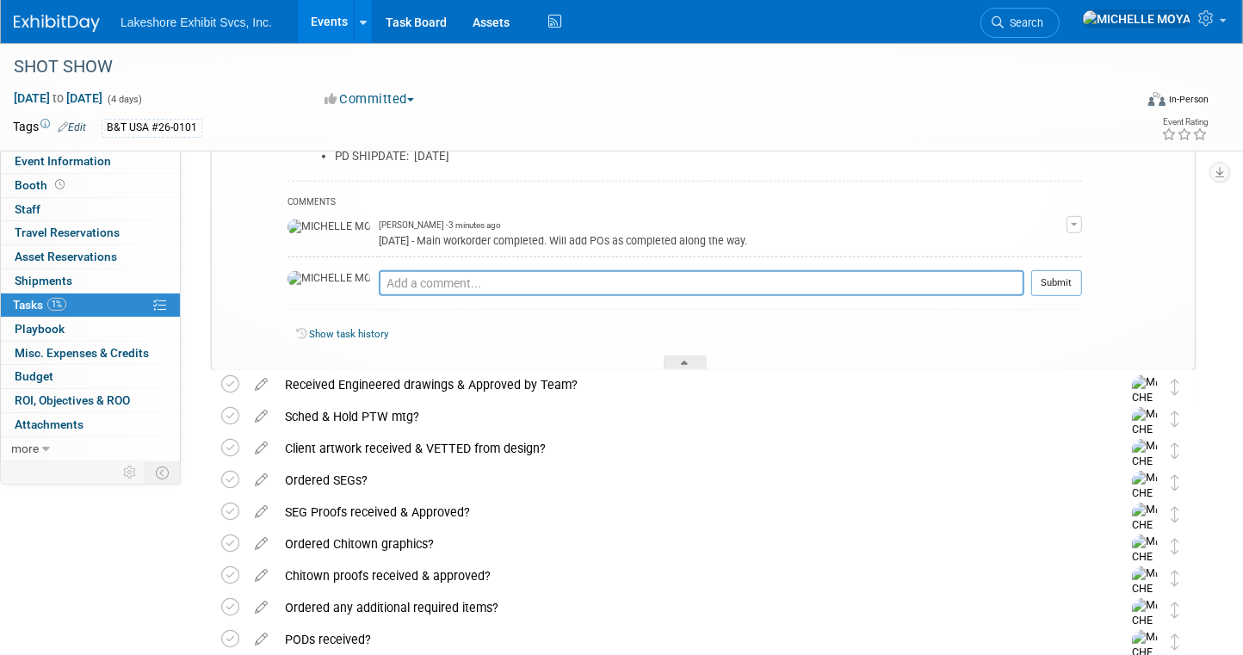
click at [329, 20] on link "Events" at bounding box center [329, 21] width 63 height 43
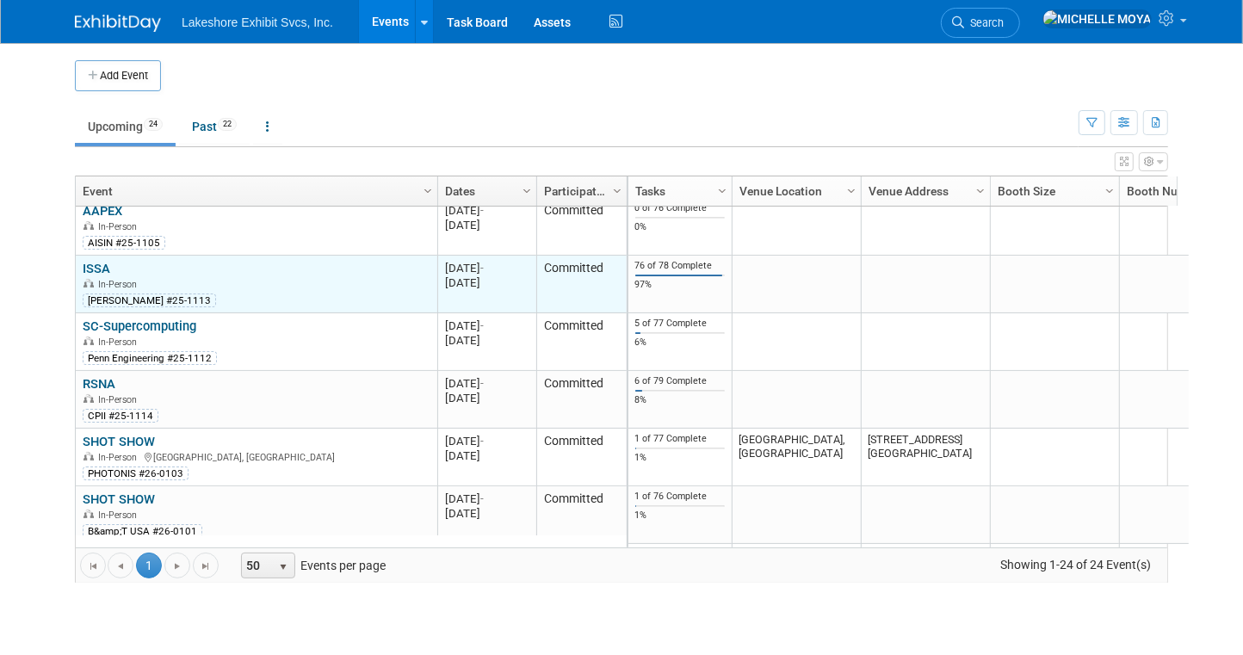
scroll to position [927, 0]
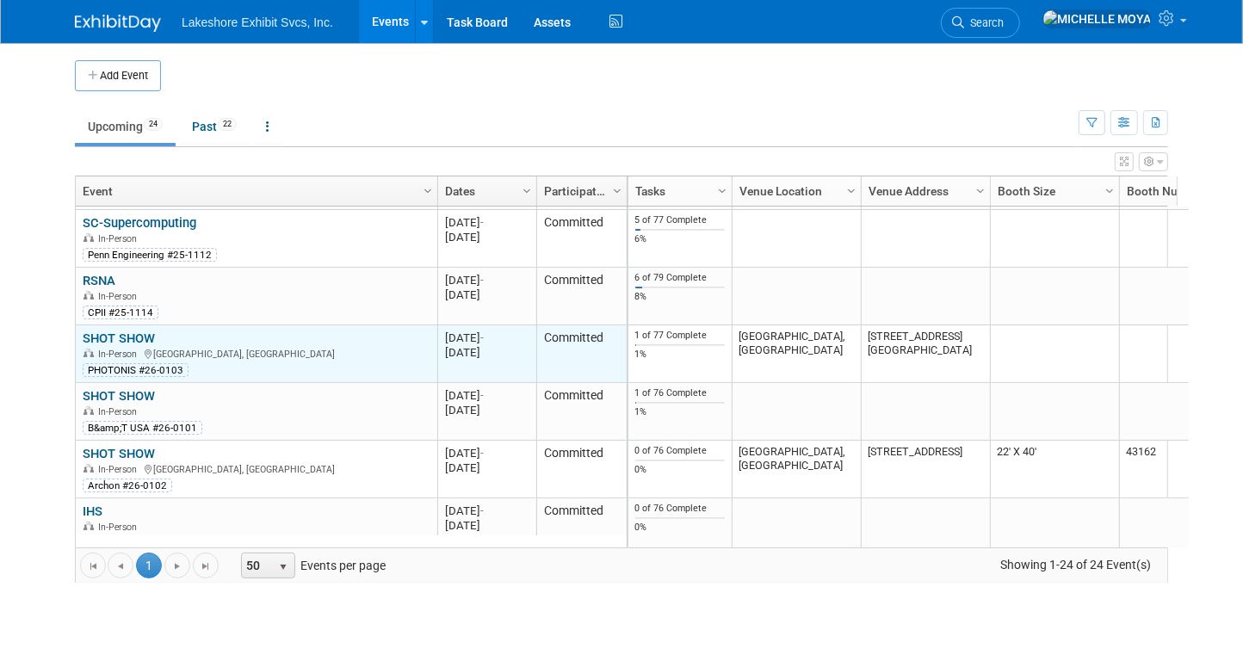
click at [127, 338] on link "SHOT SHOW" at bounding box center [119, 337] width 72 height 15
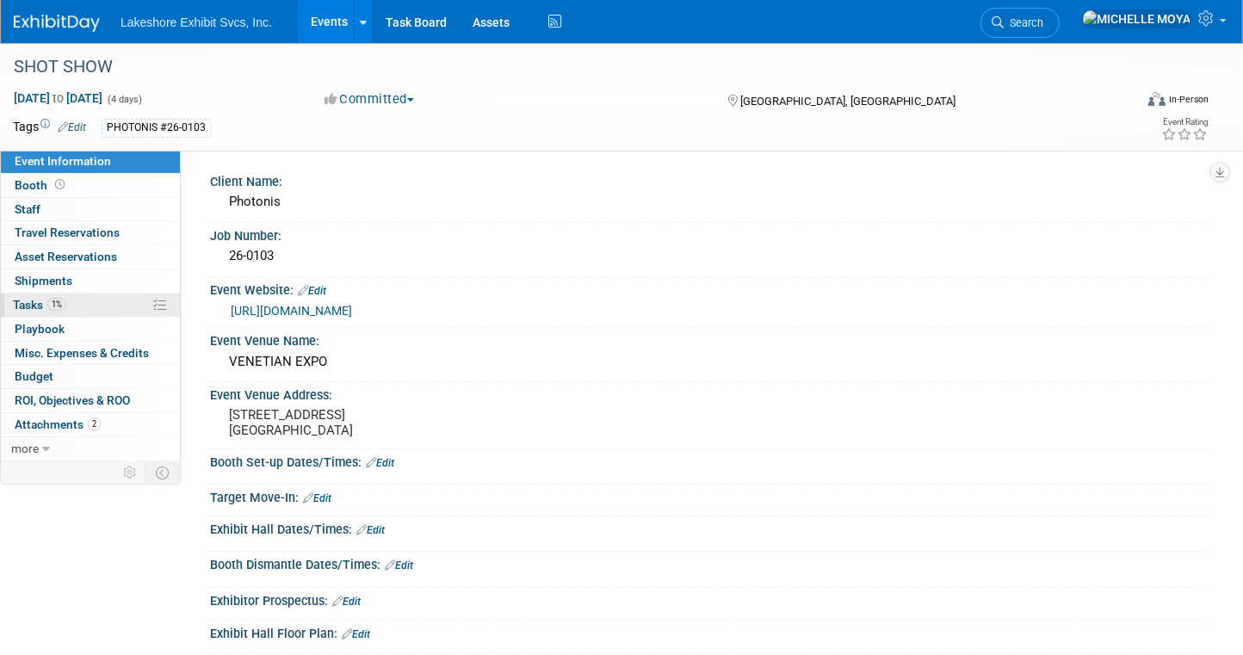
click at [106, 301] on link "1% Tasks 1%" at bounding box center [90, 304] width 179 height 23
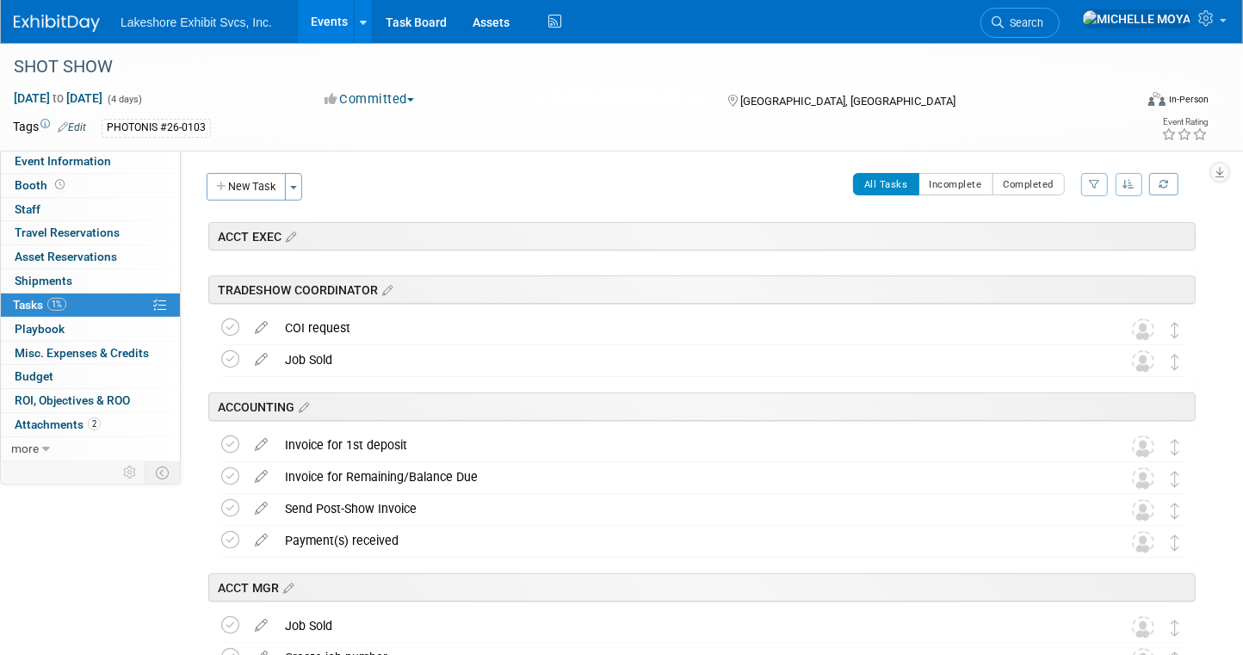
click at [1091, 184] on icon "button" at bounding box center [1094, 184] width 11 height 10
click at [1047, 234] on select "-- Select Assignee -- All unassigned tasks Assigned to me Amanda Koss Dave Desa…" at bounding box center [1023, 239] width 142 height 24
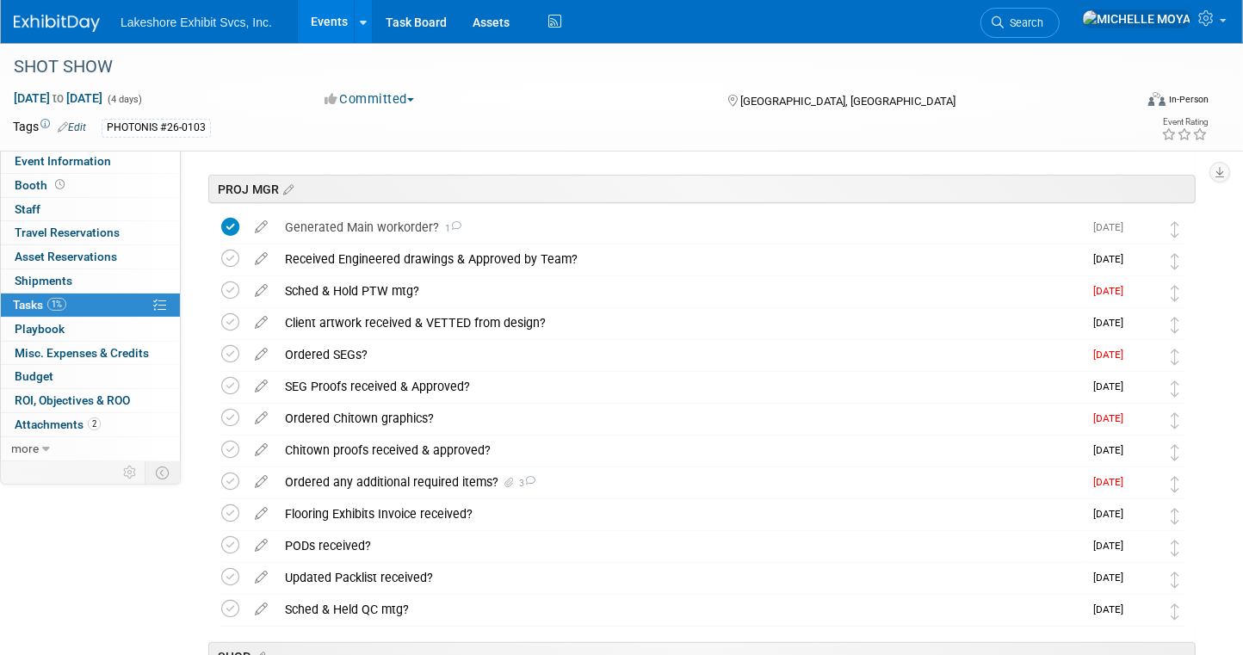
scroll to position [430, 0]
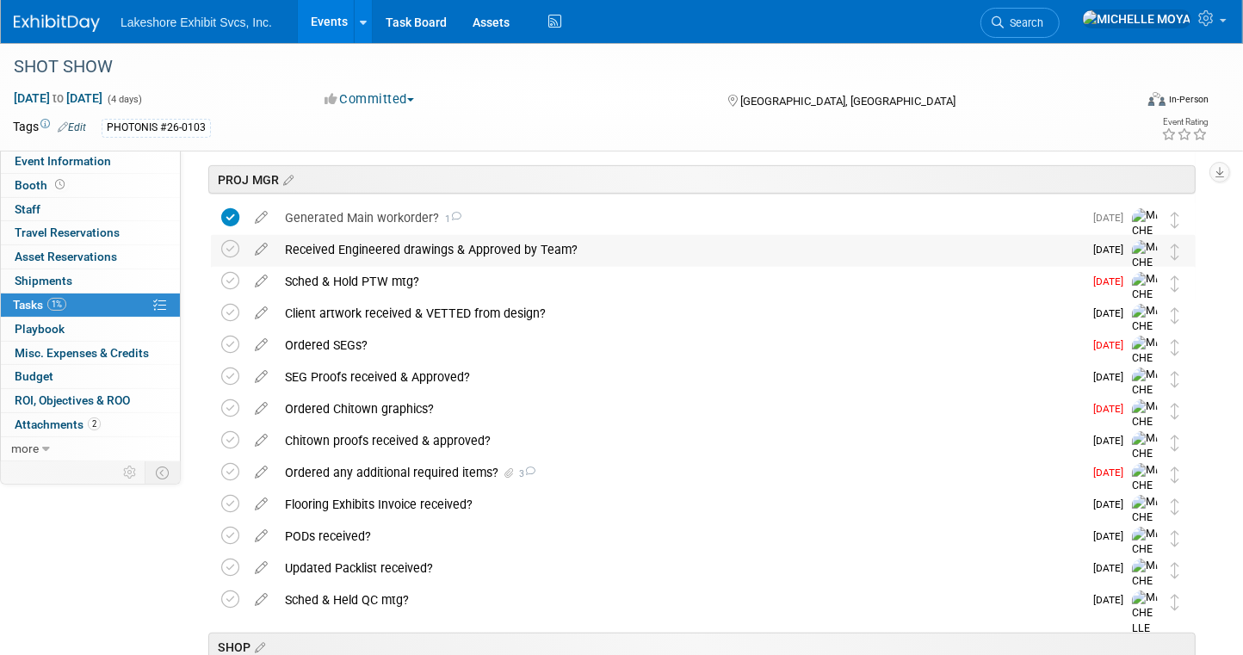
click at [417, 250] on div "Received Engineered drawings & Approved by Team?" at bounding box center [679, 249] width 806 height 29
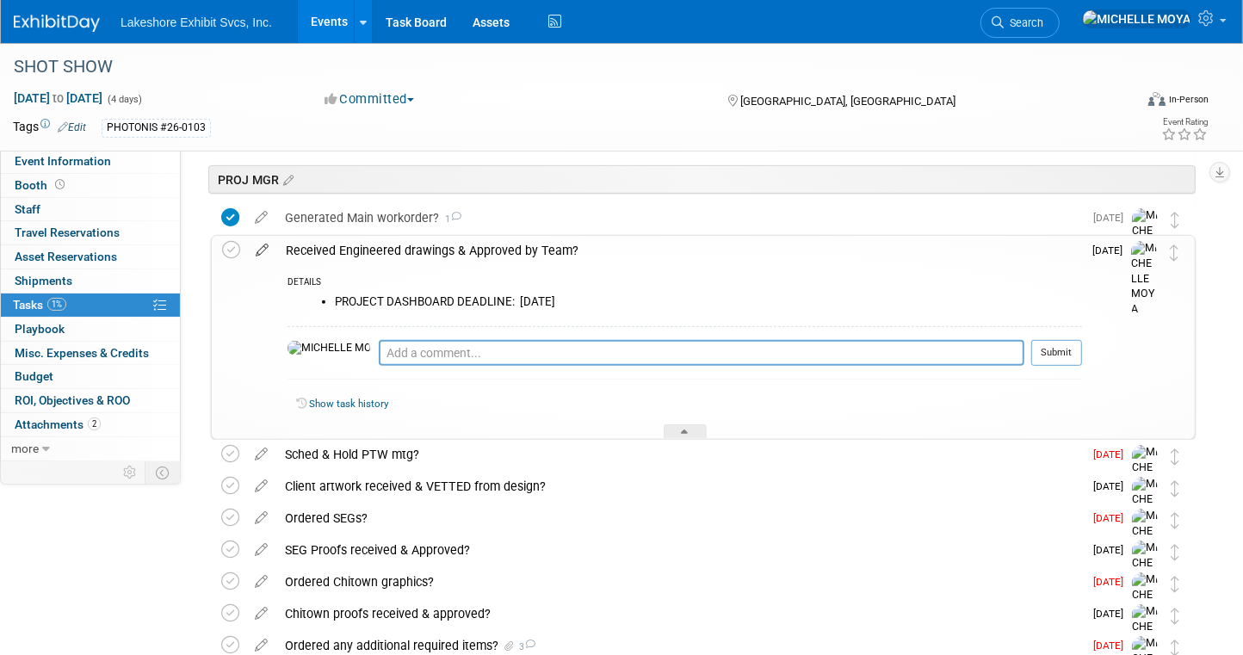
click at [260, 250] on icon at bounding box center [262, 247] width 30 height 22
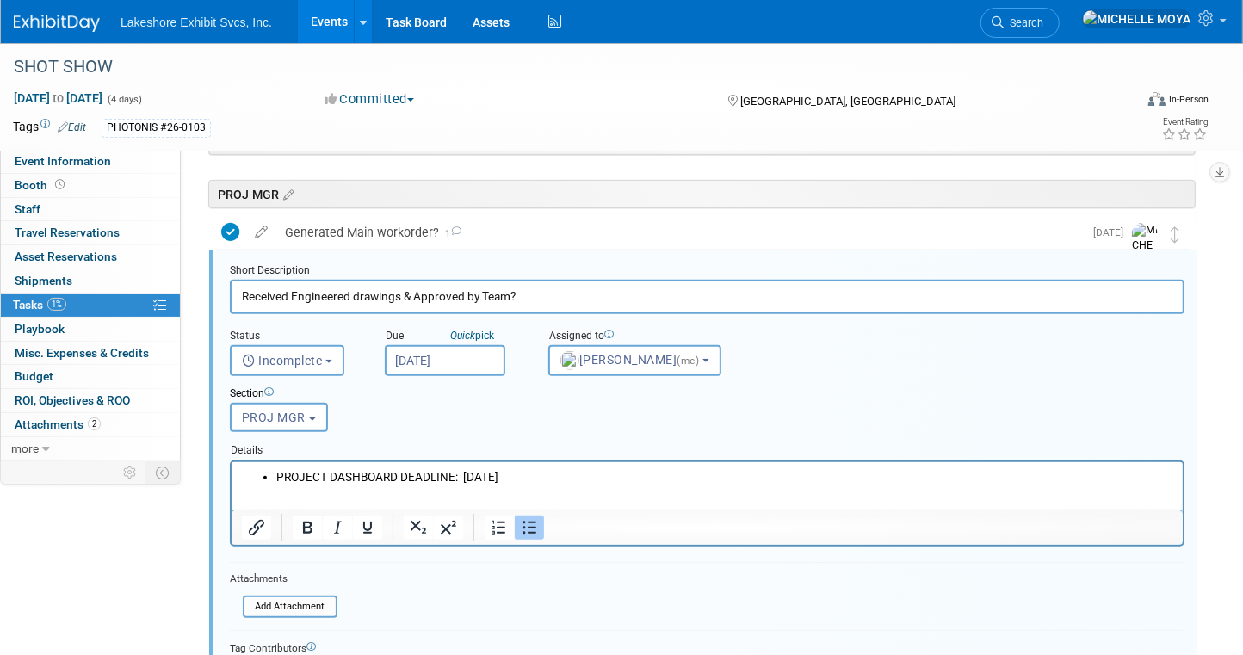
scroll to position [414, 0]
click at [275, 479] on li "PROJECT DASHBOARD DEADLINE: FRI 11/21/25" at bounding box center [723, 478] width 897 height 16
click at [280, 475] on li "Rich Text Area. Press ALT-0 for help." at bounding box center [723, 478] width 897 height 16
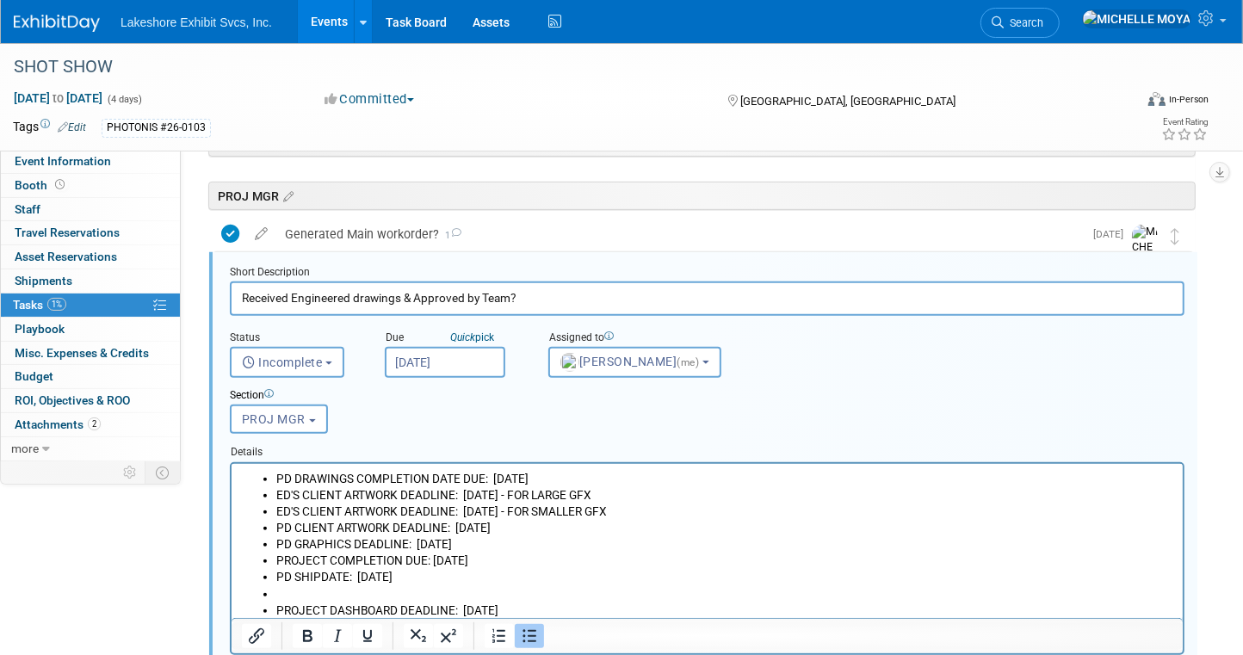
click at [413, 592] on li "Rich Text Area. Press ALT-0 for help." at bounding box center [723, 593] width 897 height 16
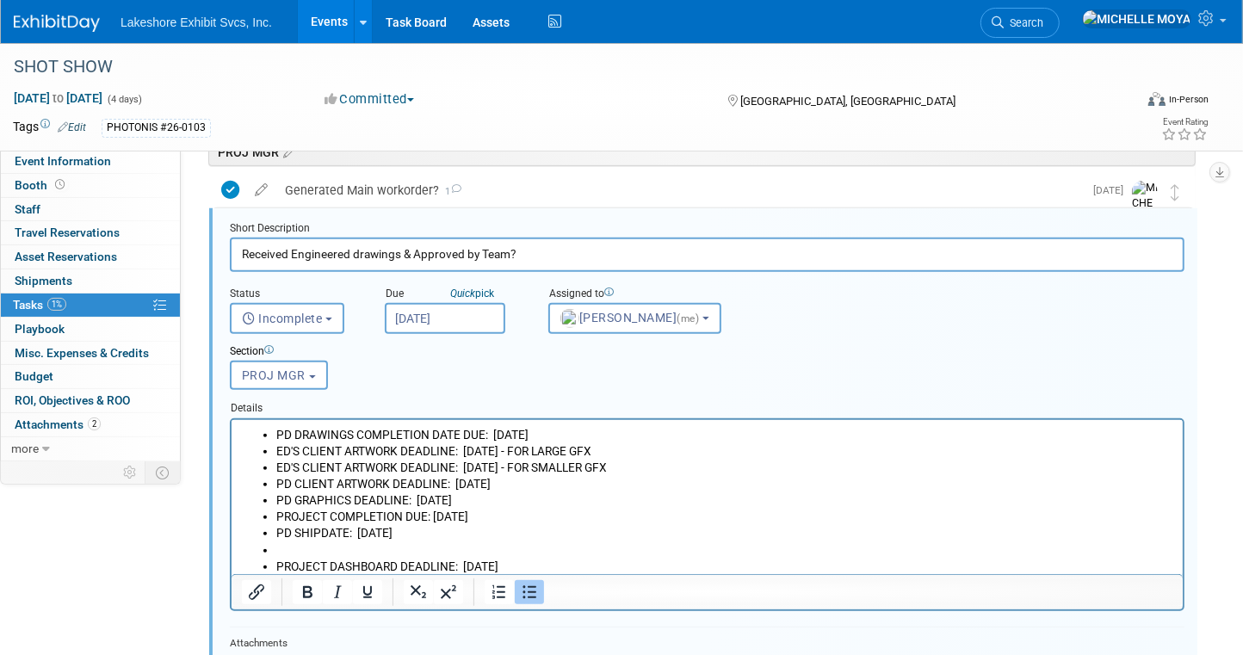
scroll to position [500, 0]
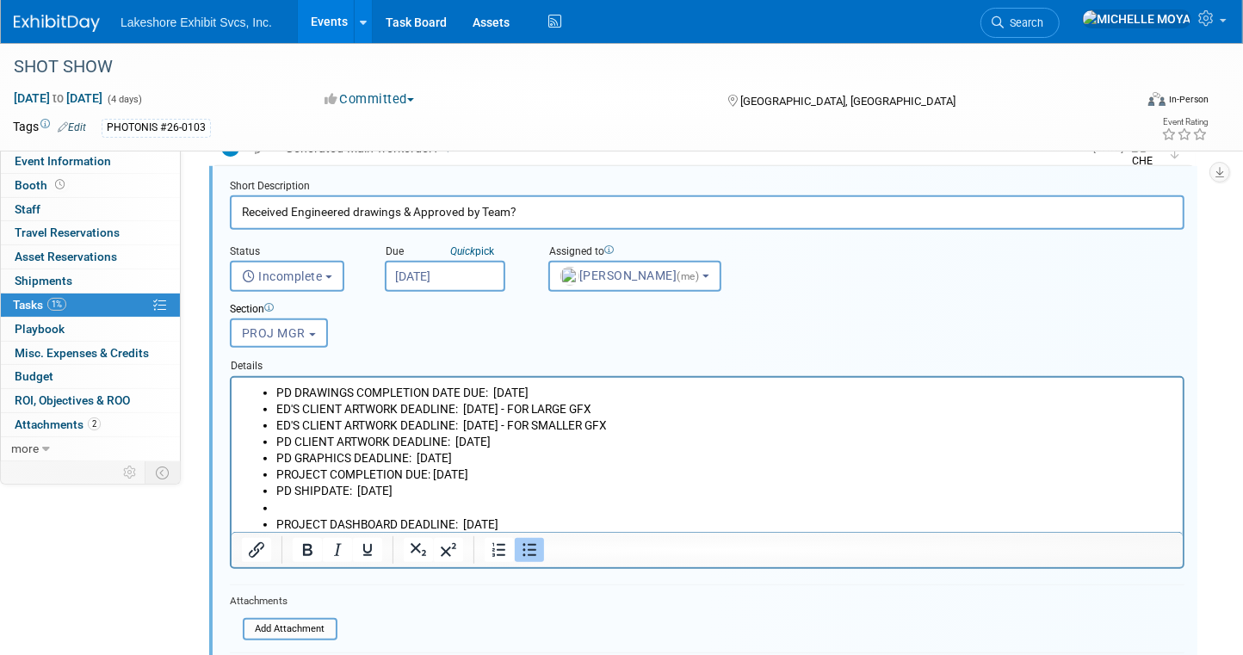
drag, startPoint x: 568, startPoint y: 521, endPoint x: 275, endPoint y: 522, distance: 293.5
click at [275, 522] on li "PROJECT DASHBOARD DEADLINE: FRI 11/21/25" at bounding box center [723, 524] width 897 height 16
click at [309, 516] on li "Rich Text Area. Press ALT-0 for help." at bounding box center [723, 524] width 897 height 16
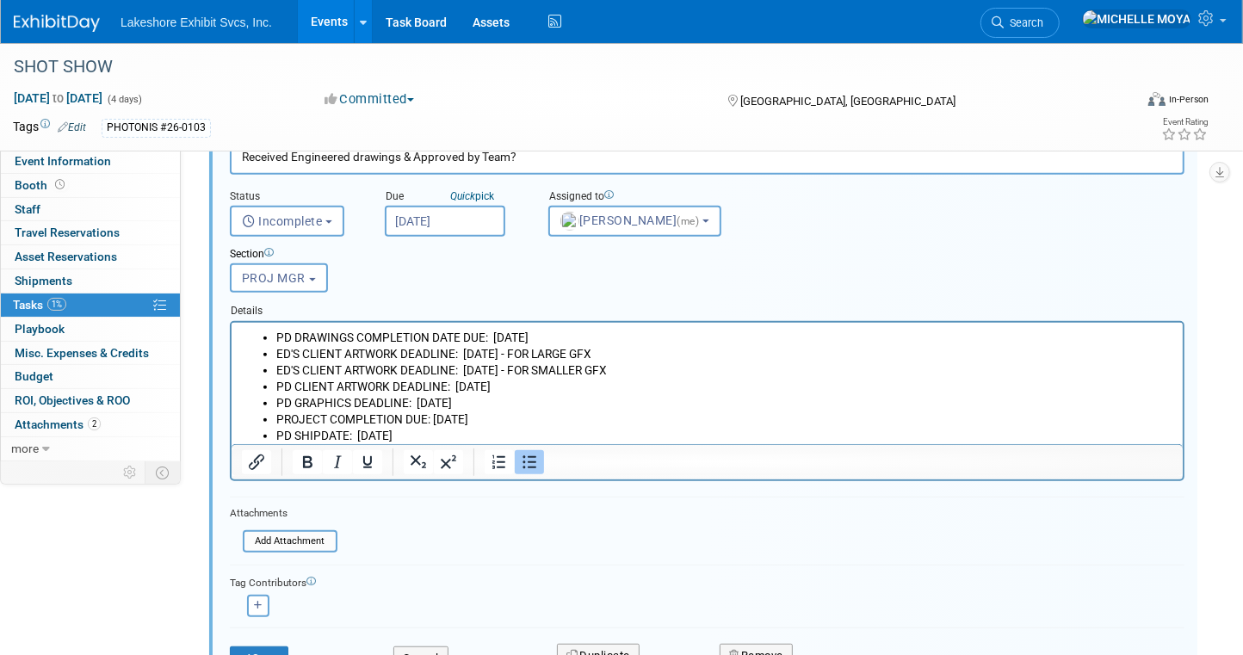
scroll to position [586, 0]
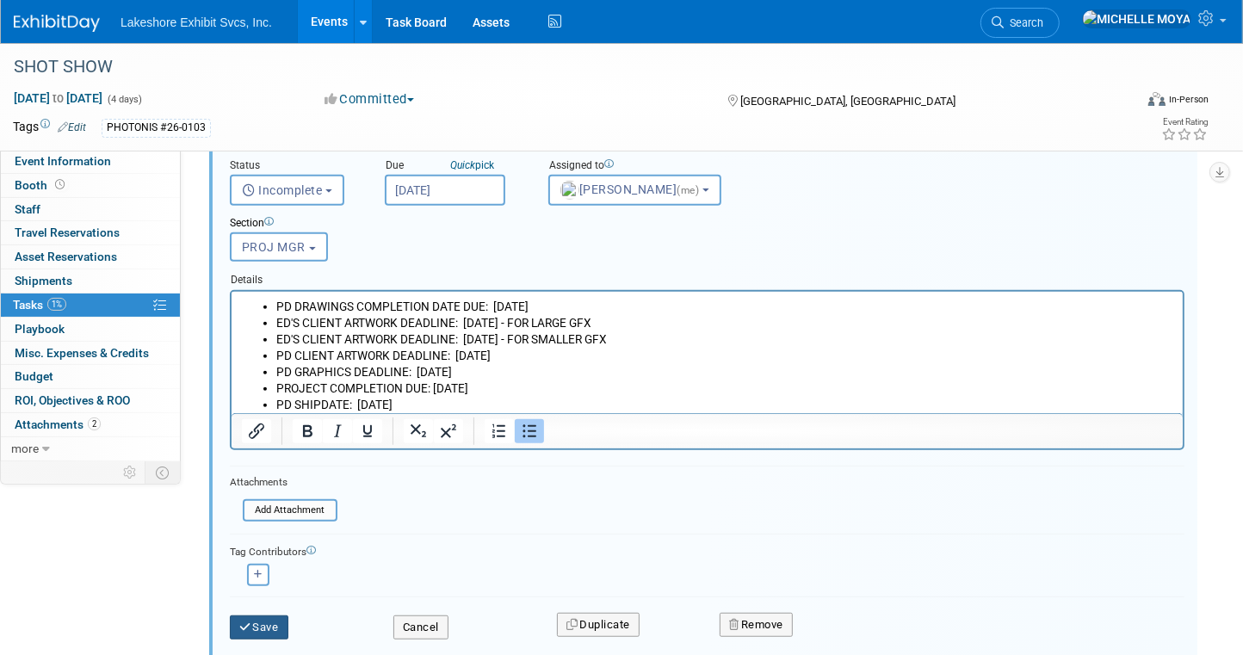
click at [264, 623] on button "Save" at bounding box center [259, 627] width 59 height 24
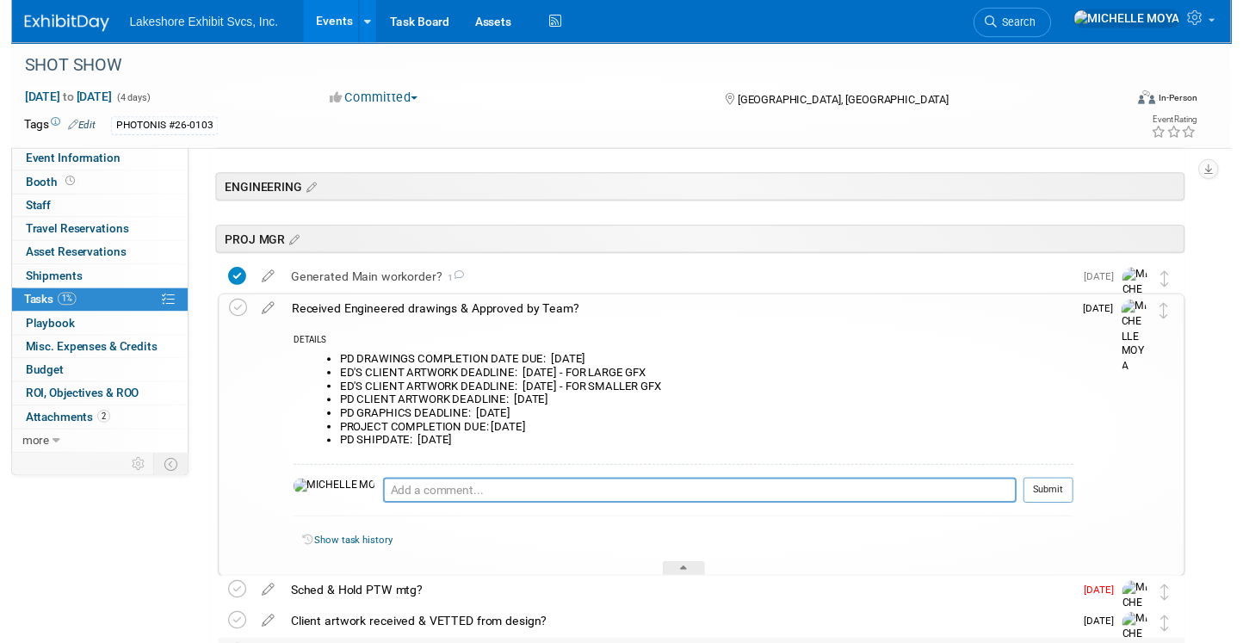
scroll to position [328, 0]
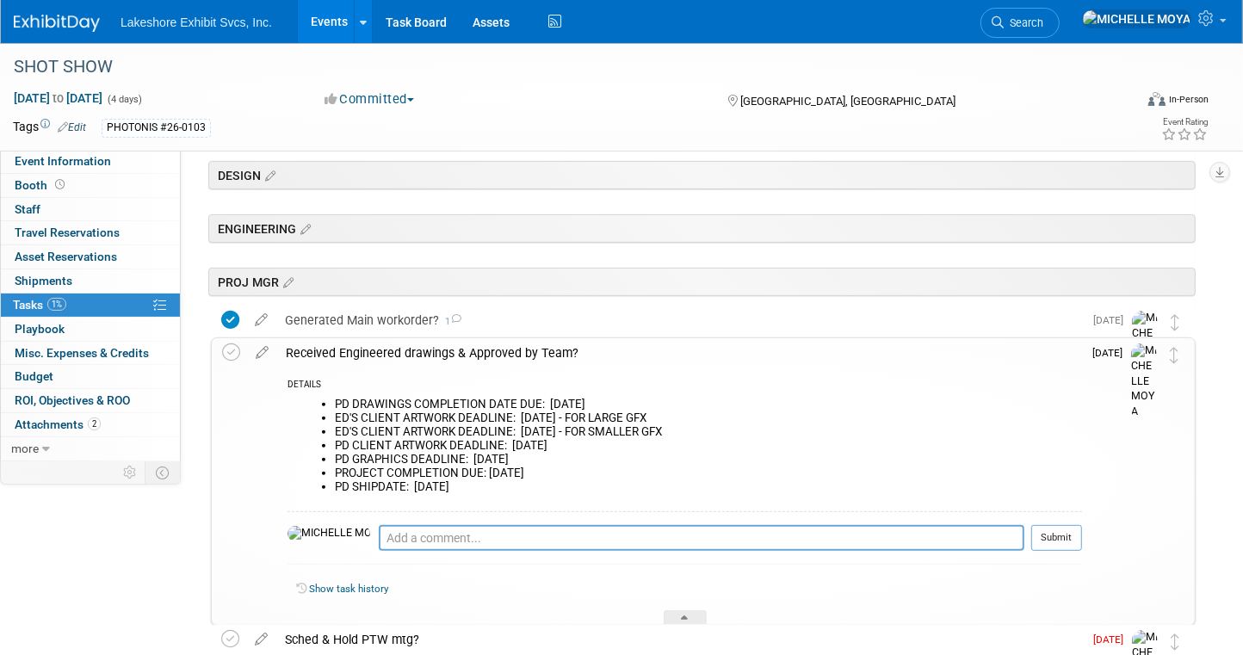
click at [461, 353] on div "Received Engineered drawings & Approved by Team?" at bounding box center [679, 352] width 805 height 29
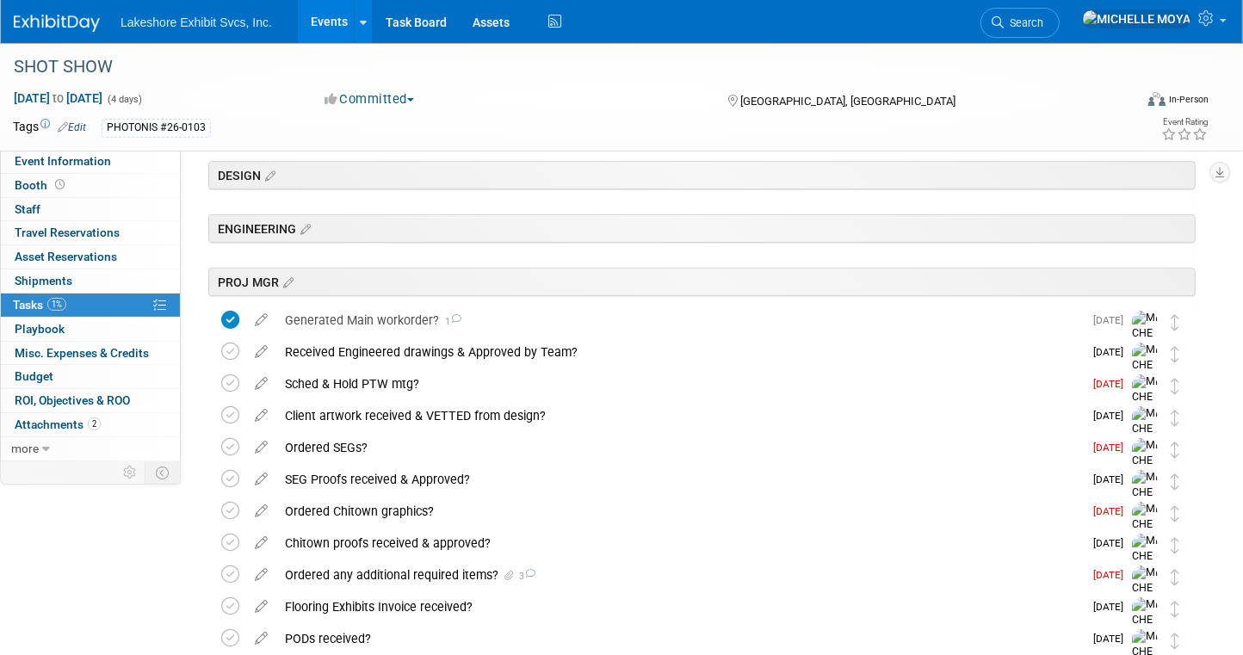
click at [461, 353] on div "Received Engineered drawings & Approved by Team?" at bounding box center [679, 351] width 806 height 29
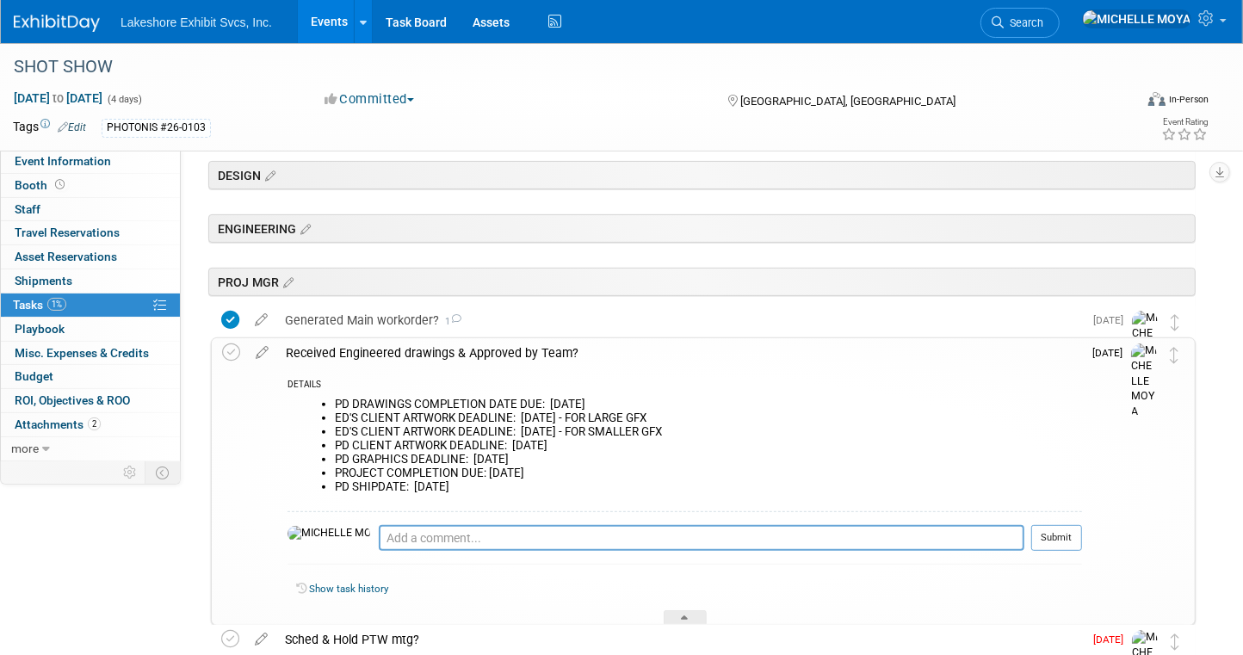
click at [461, 353] on div "Received Engineered drawings & Approved by Team?" at bounding box center [679, 352] width 805 height 29
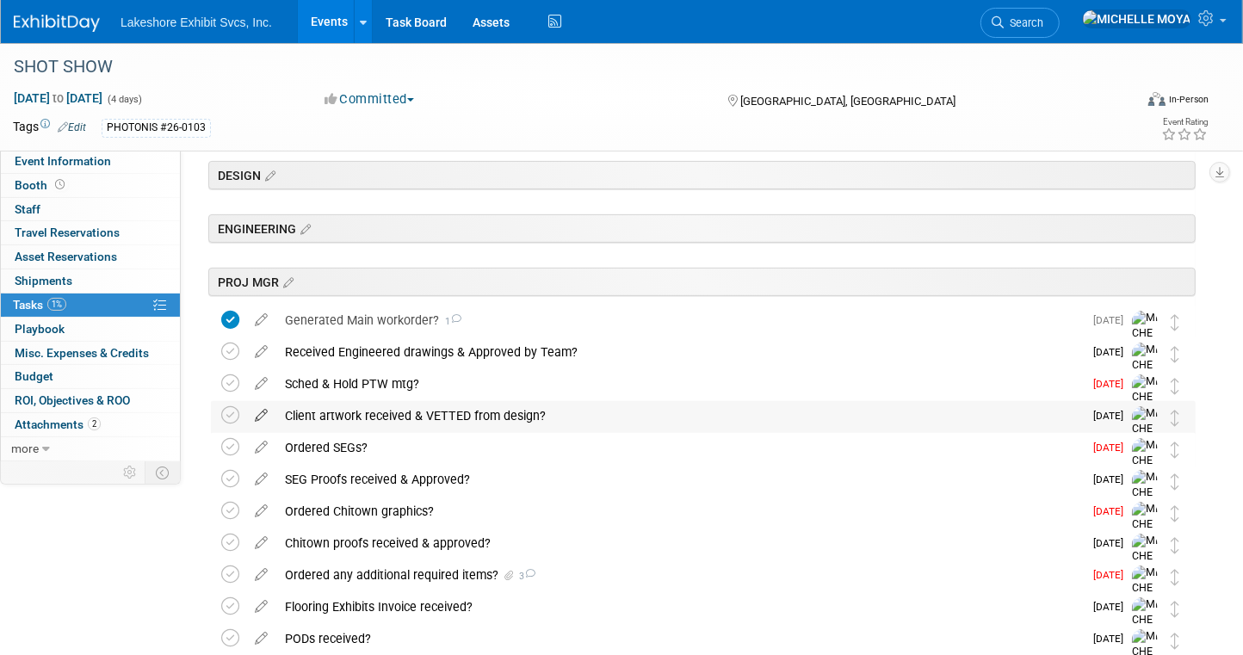
click at [262, 412] on icon at bounding box center [261, 412] width 30 height 22
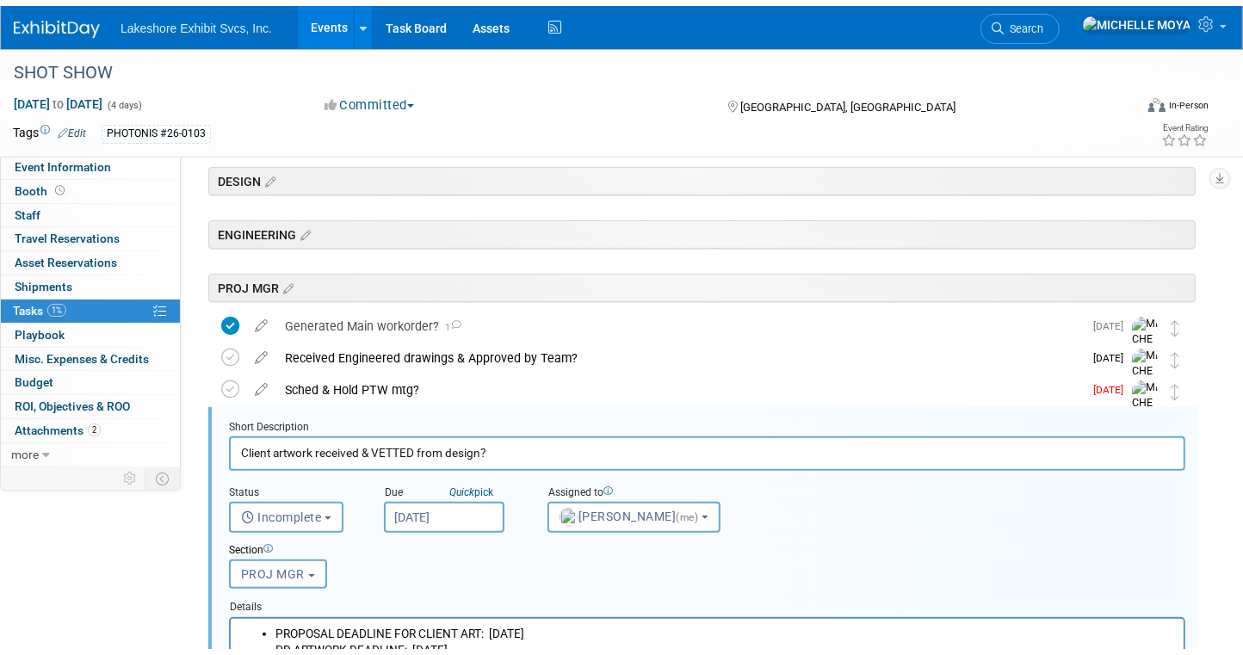
scroll to position [477, 0]
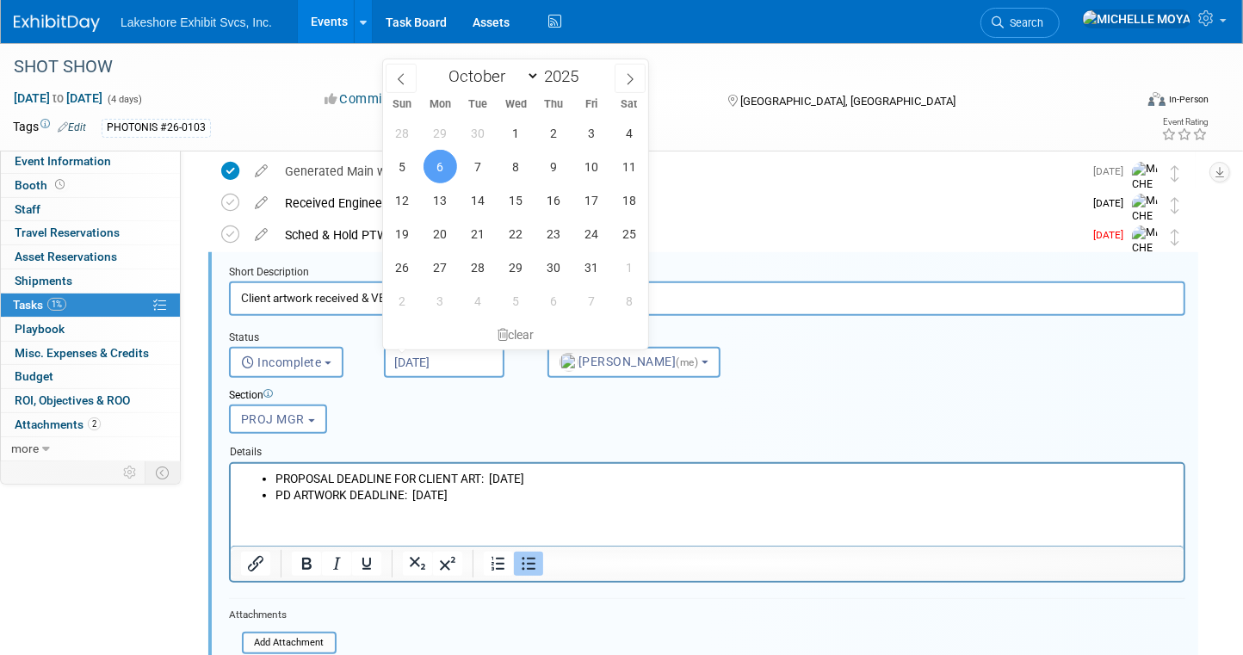
click at [473, 361] on input "[DATE]" at bounding box center [444, 362] width 120 height 31
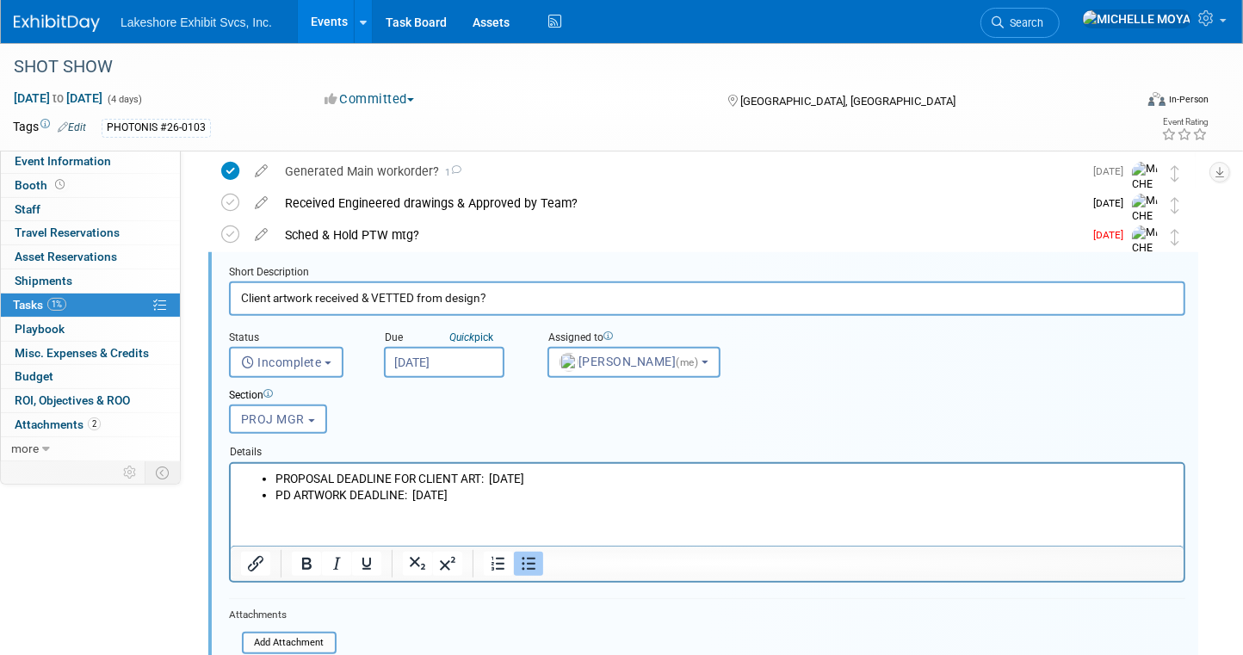
click at [559, 429] on div "Section Uncategorized ACCT EXEC TRADESHOW COORDINATOR ACCOUNTING ACCT MGR ESTIM…" at bounding box center [666, 407] width 900 height 59
drag, startPoint x: 549, startPoint y: 475, endPoint x: 490, endPoint y: 463, distance: 60.6
click at [490, 463] on html "PROPOSAL DEADLINE FOR CLIENT ART: MON 10/06/25 PD ARTWORK DEADLINE: FRI. 11/28/…" at bounding box center [706, 483] width 953 height 40
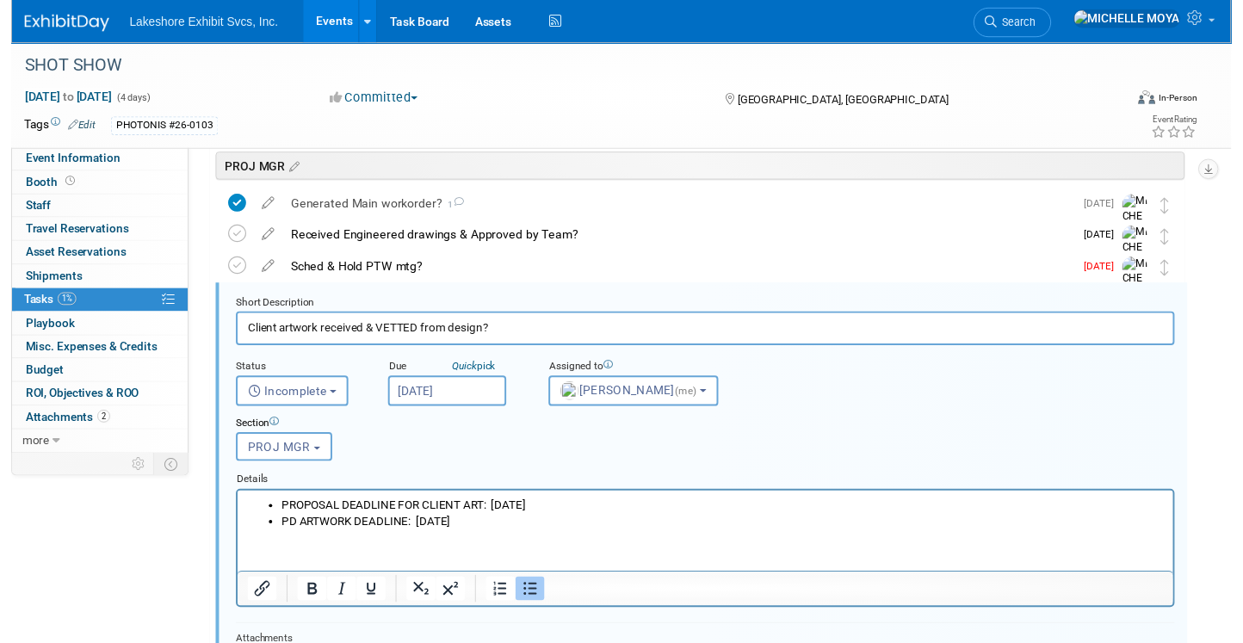
scroll to position [391, 0]
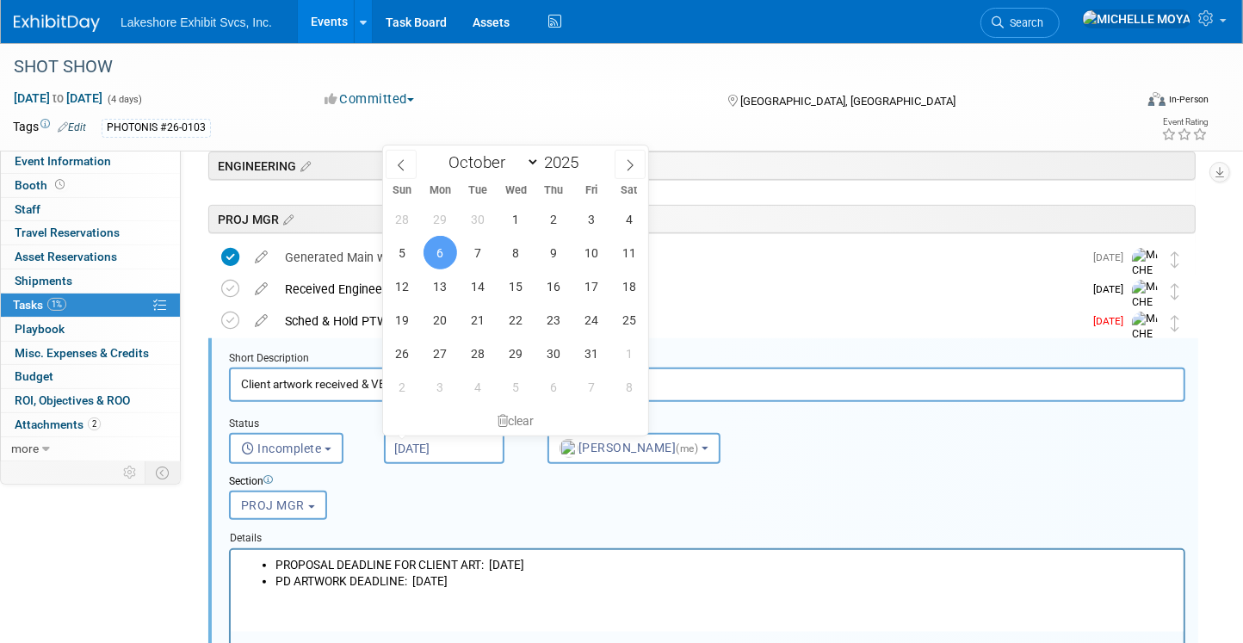
click at [471, 447] on input "[DATE]" at bounding box center [444, 448] width 120 height 31
click at [591, 227] on span "3" at bounding box center [592, 219] width 34 height 34
type input "Oct 3, 2025"
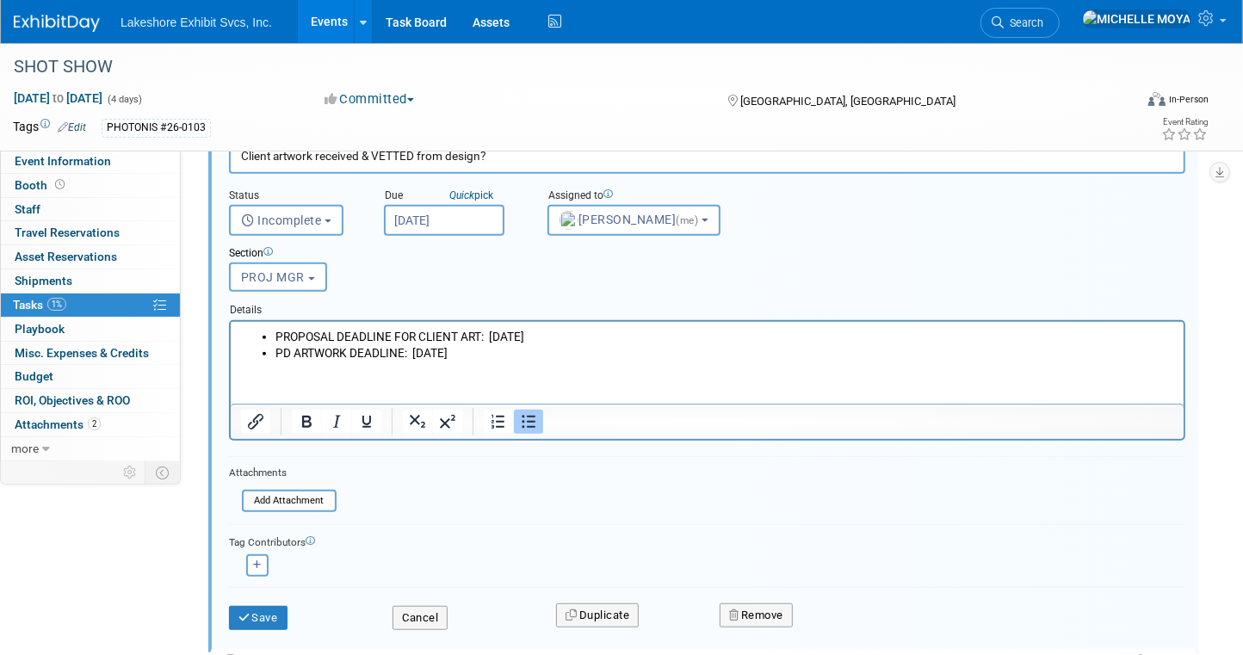
scroll to position [649, 0]
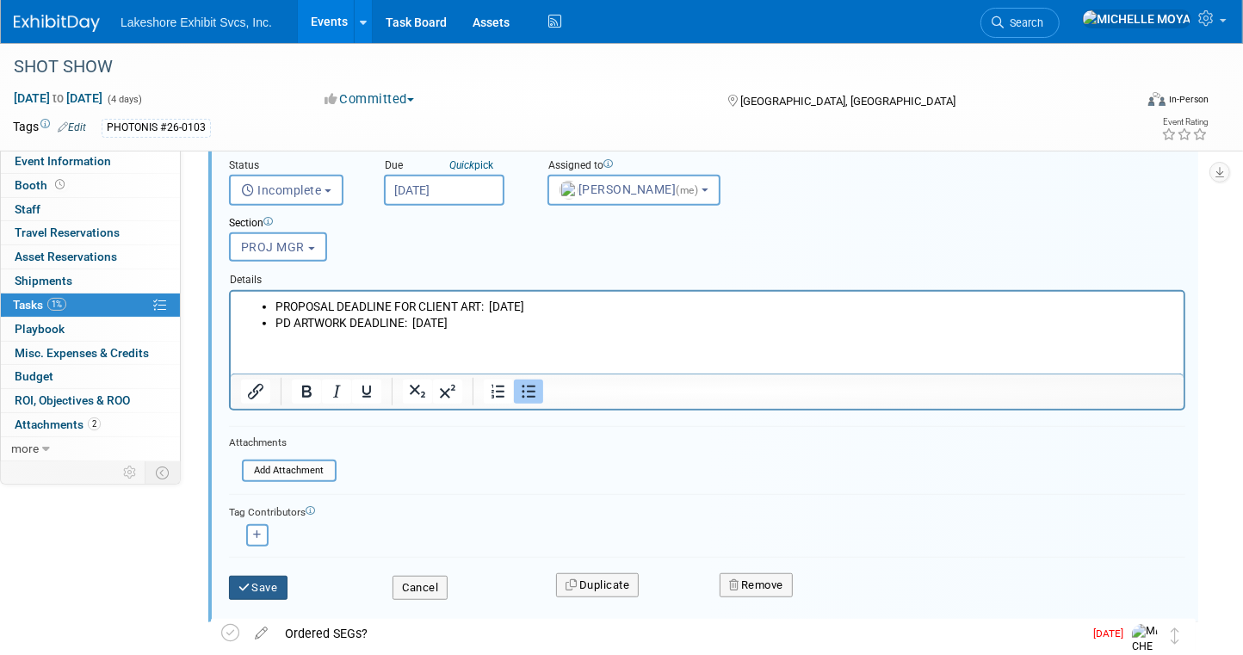
click at [263, 580] on button "Save" at bounding box center [258, 588] width 59 height 24
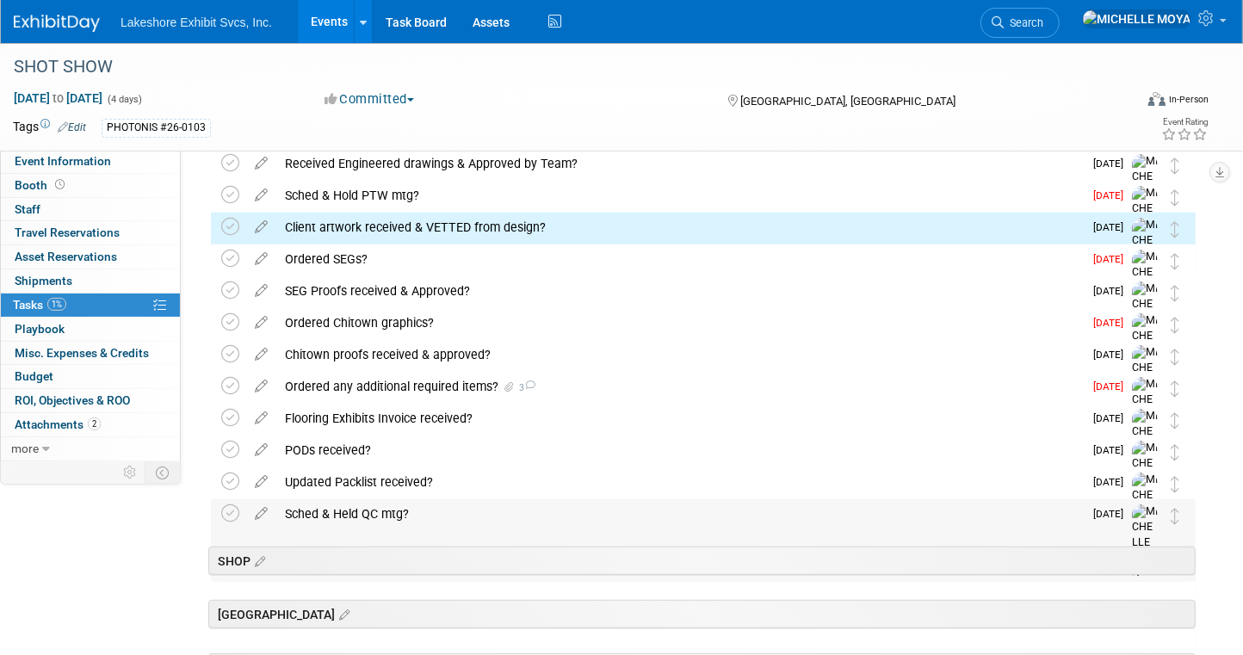
scroll to position [477, 0]
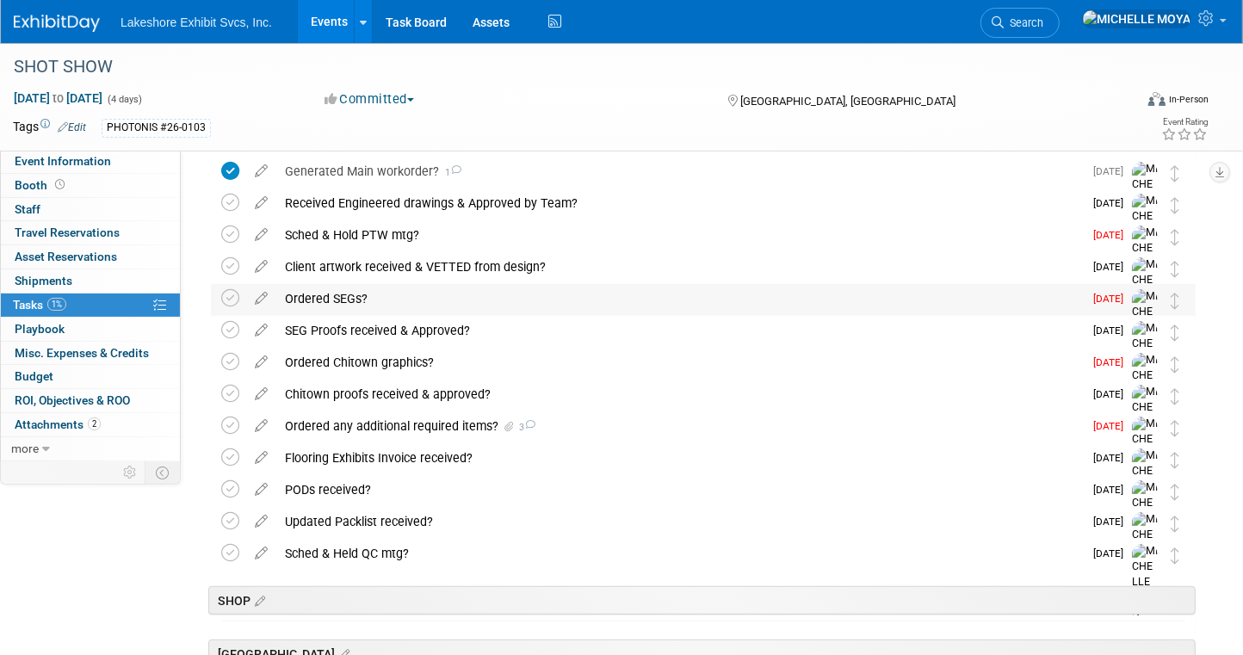
click at [332, 297] on div "Ordered SEGs?" at bounding box center [679, 298] width 806 height 29
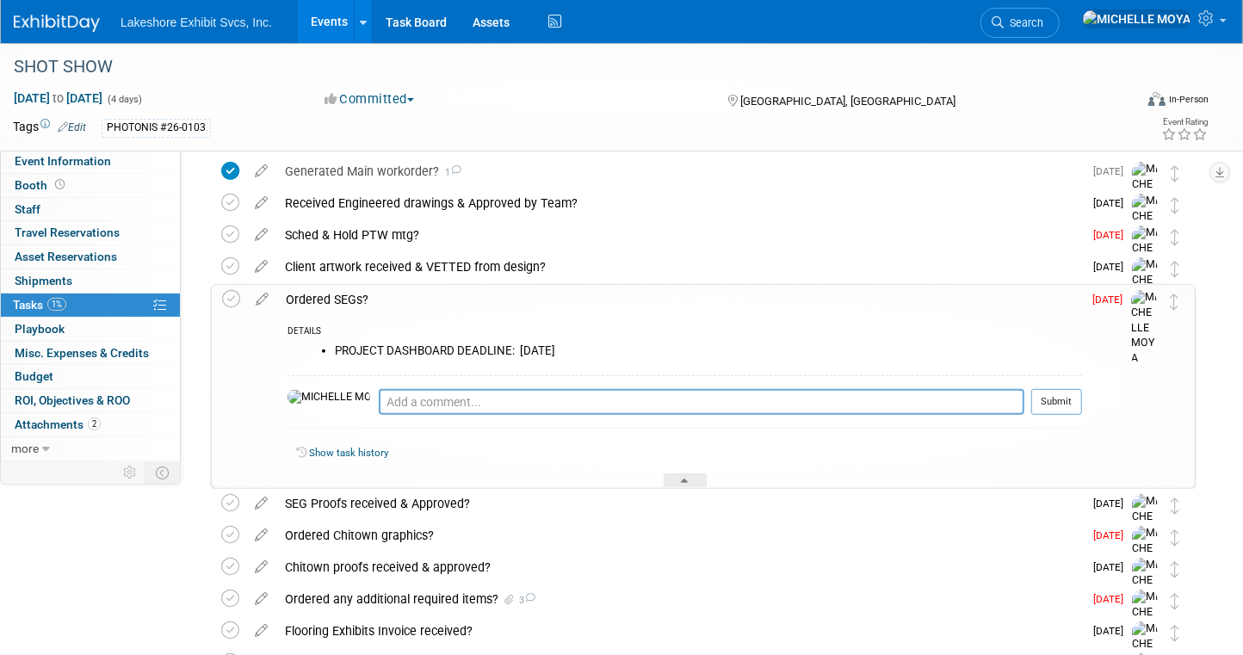
click at [332, 297] on div "Ordered SEGs?" at bounding box center [679, 299] width 805 height 29
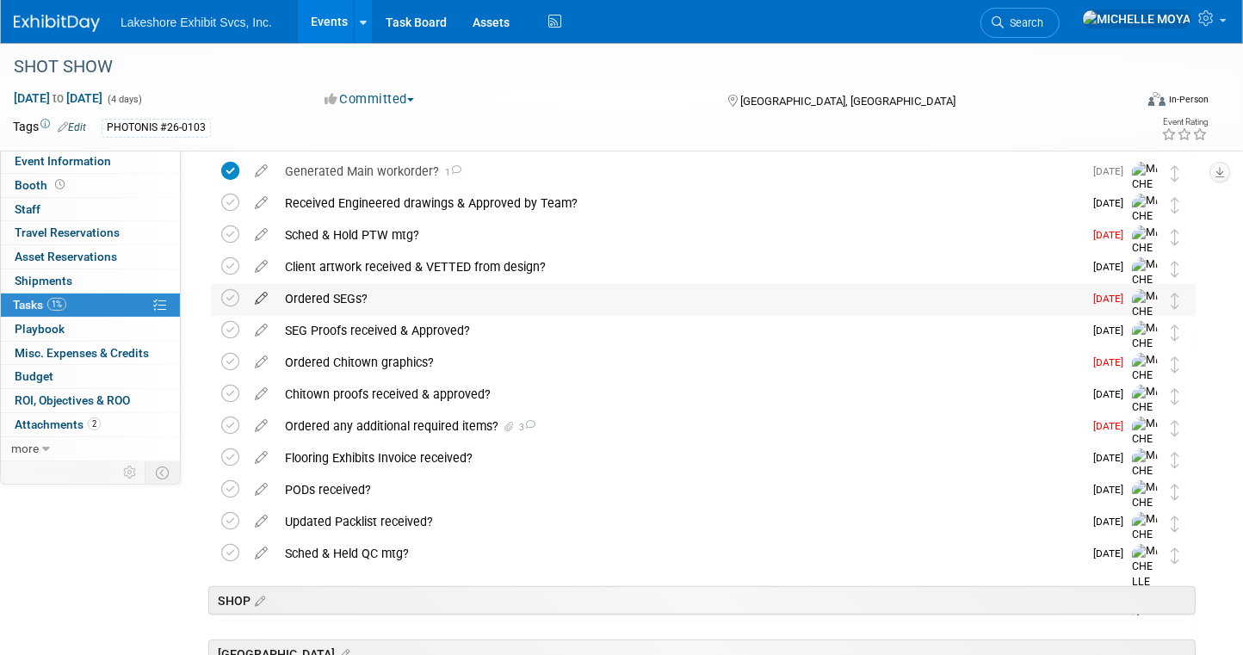
click at [266, 288] on icon at bounding box center [261, 295] width 30 height 22
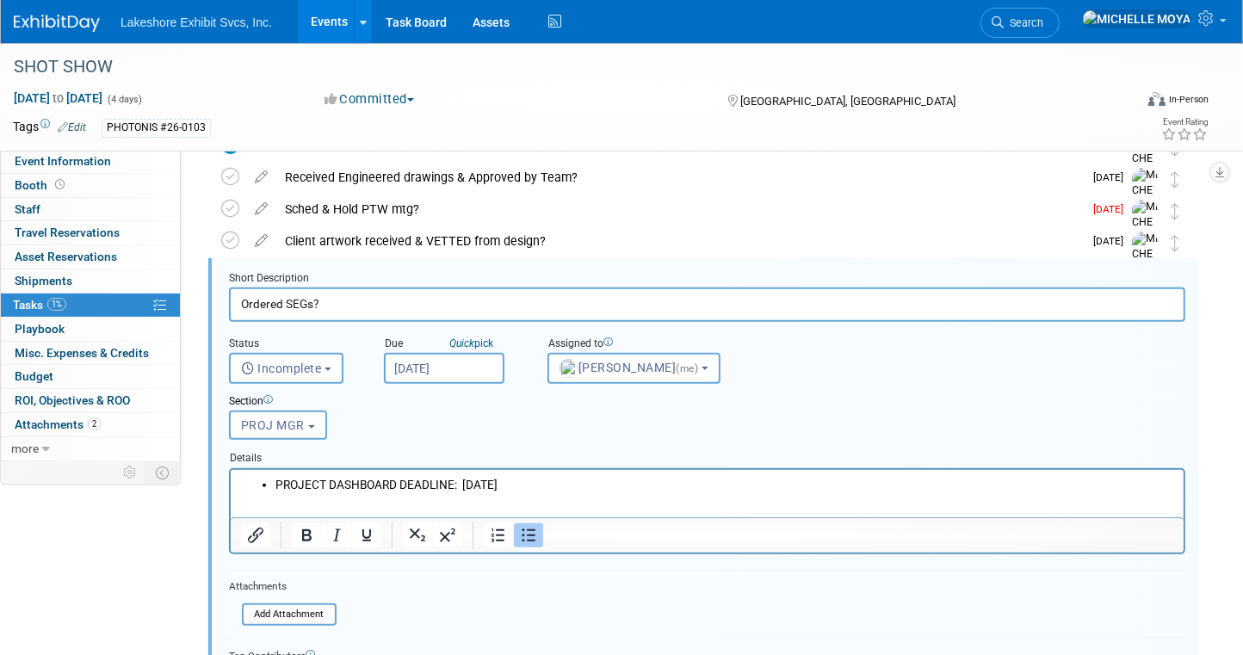
scroll to position [508, 0]
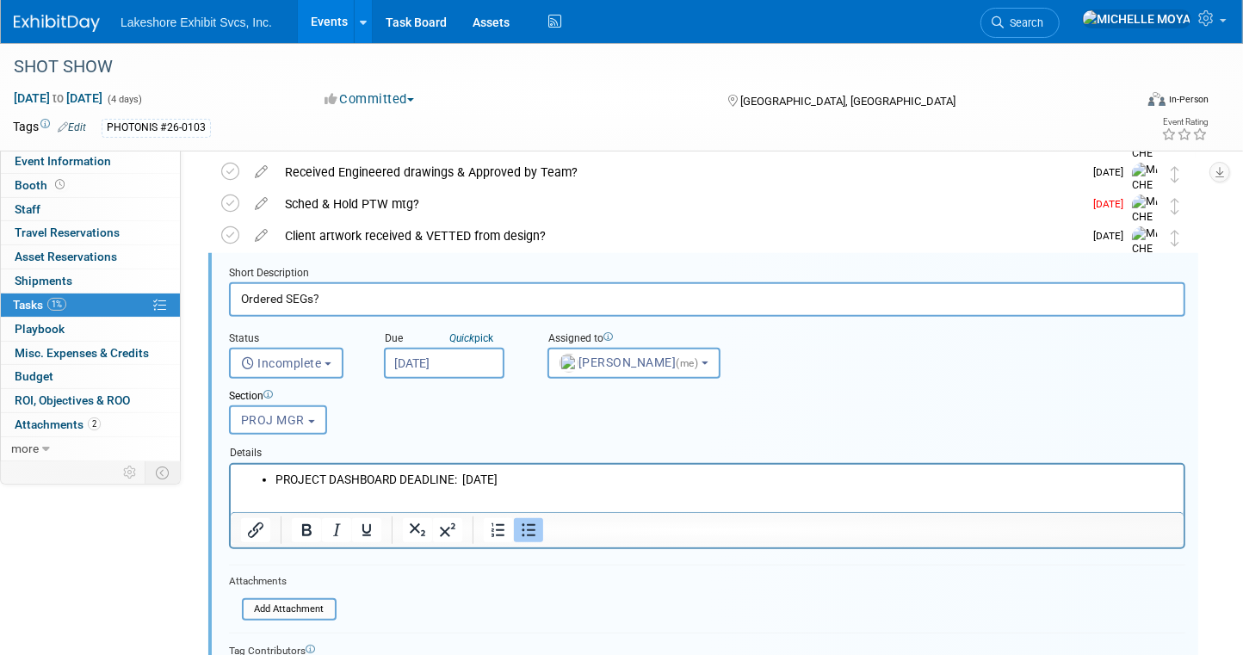
click at [462, 360] on input "Sep 8, 2025" at bounding box center [444, 363] width 120 height 31
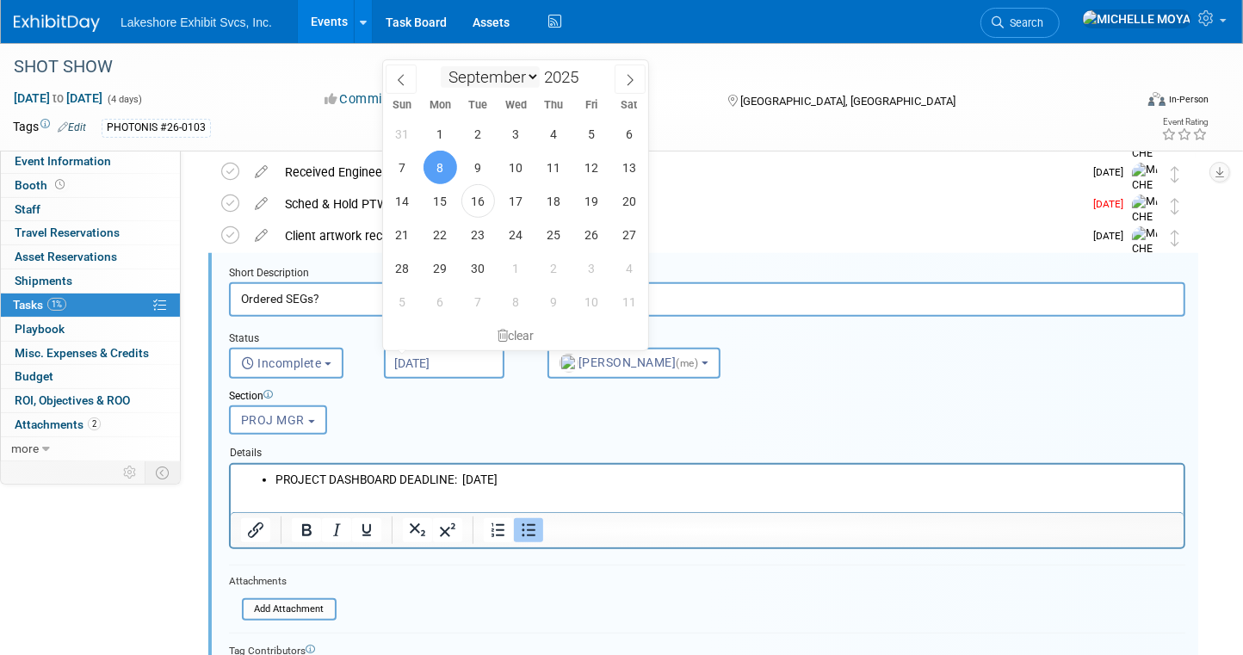
click at [533, 80] on select "January February March April May June July August September October November De…" at bounding box center [490, 77] width 99 height 22
select select "9"
click at [441, 66] on select "January February March April May June July August September October November De…" at bounding box center [490, 77] width 99 height 22
click at [439, 172] on span "6" at bounding box center [440, 168] width 34 height 34
type input "[DATE]"
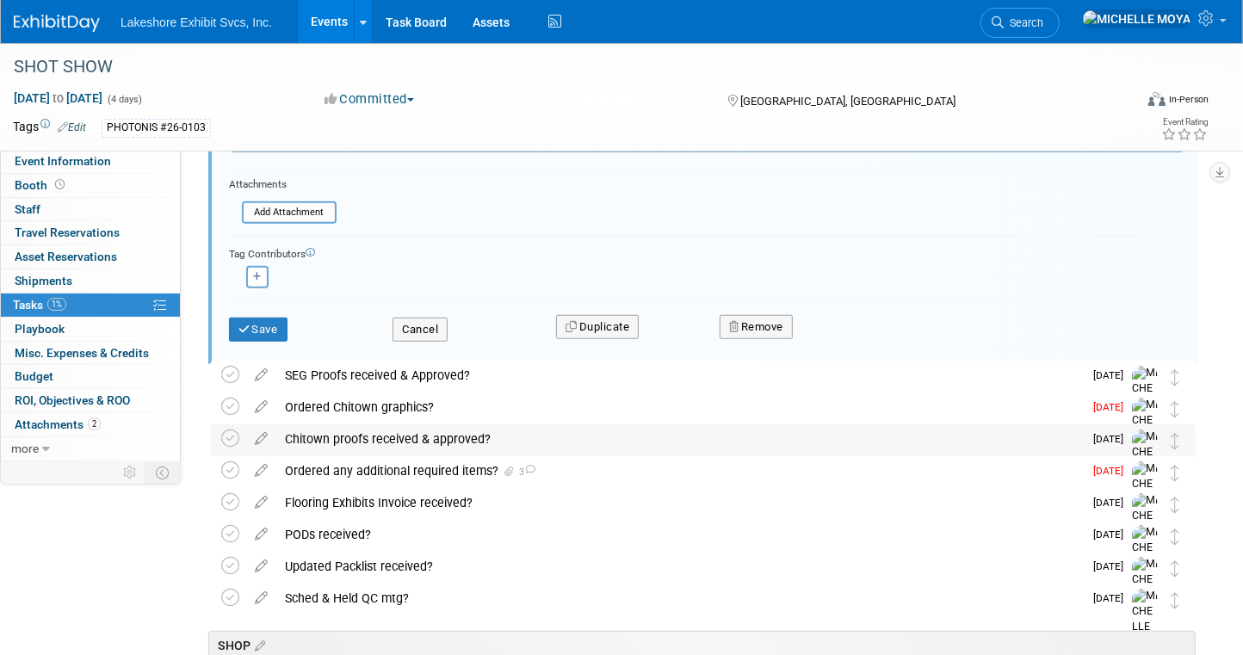
scroll to position [938, 0]
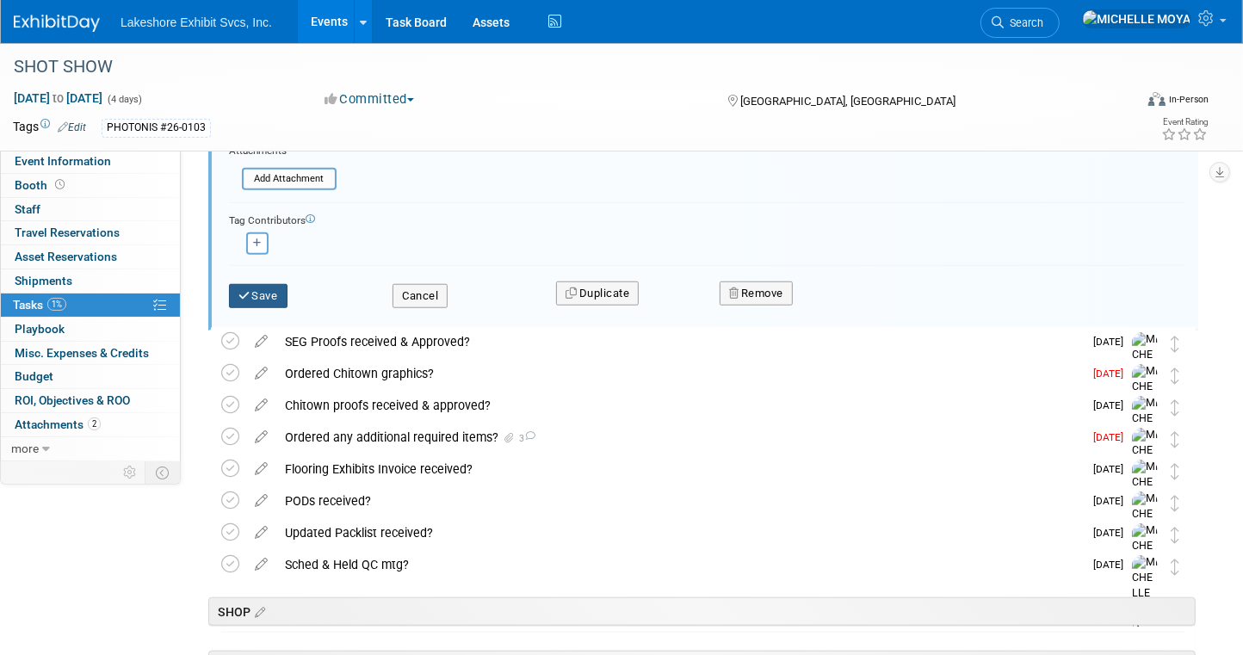
click at [272, 293] on button "Save" at bounding box center [258, 296] width 59 height 24
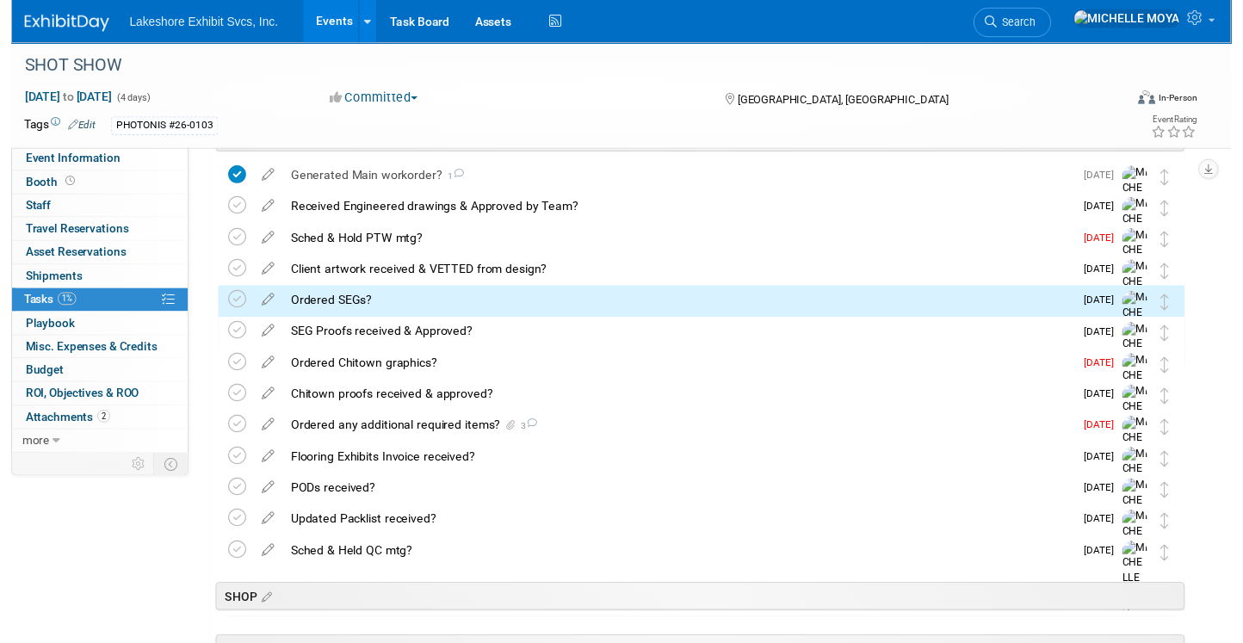
scroll to position [418, 0]
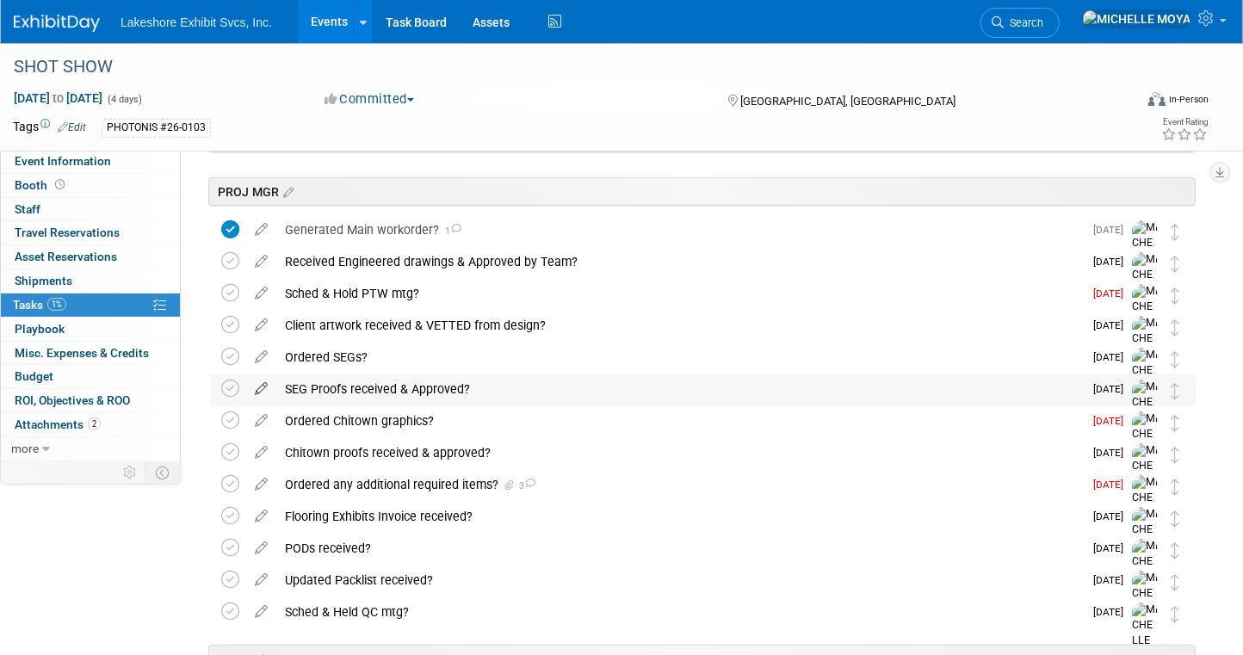
click at [263, 385] on icon at bounding box center [261, 385] width 30 height 22
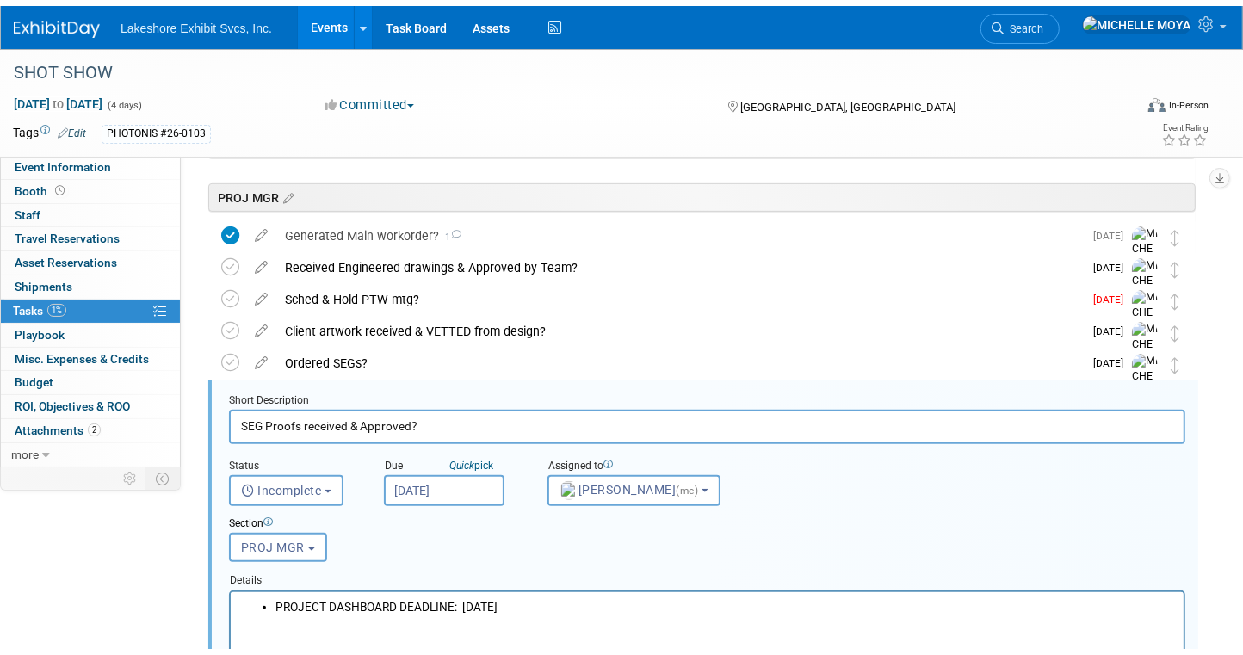
scroll to position [540, 0]
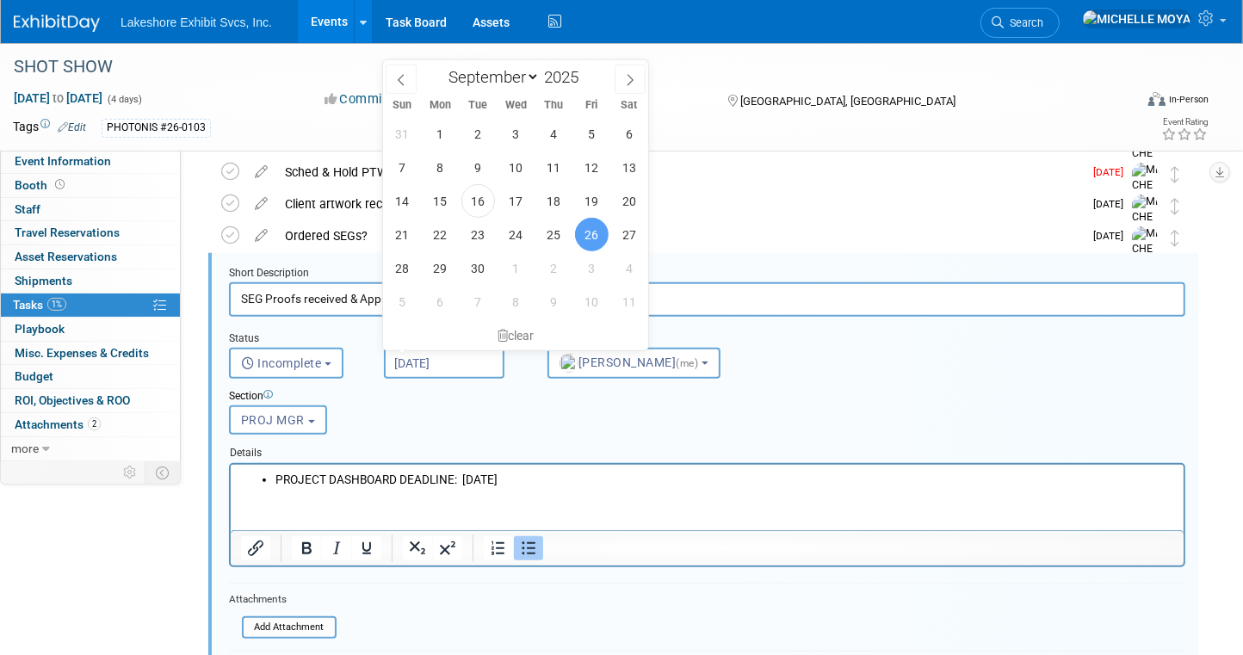
click at [417, 362] on input "Sep 26, 2025" at bounding box center [444, 363] width 120 height 31
click at [530, 75] on select "January February March April May June July August September October November De…" at bounding box center [490, 77] width 99 height 22
select select "9"
click at [441, 66] on select "January February March April May June July August September October November De…" at bounding box center [490, 77] width 99 height 22
click at [594, 207] on span "17" at bounding box center [592, 201] width 34 height 34
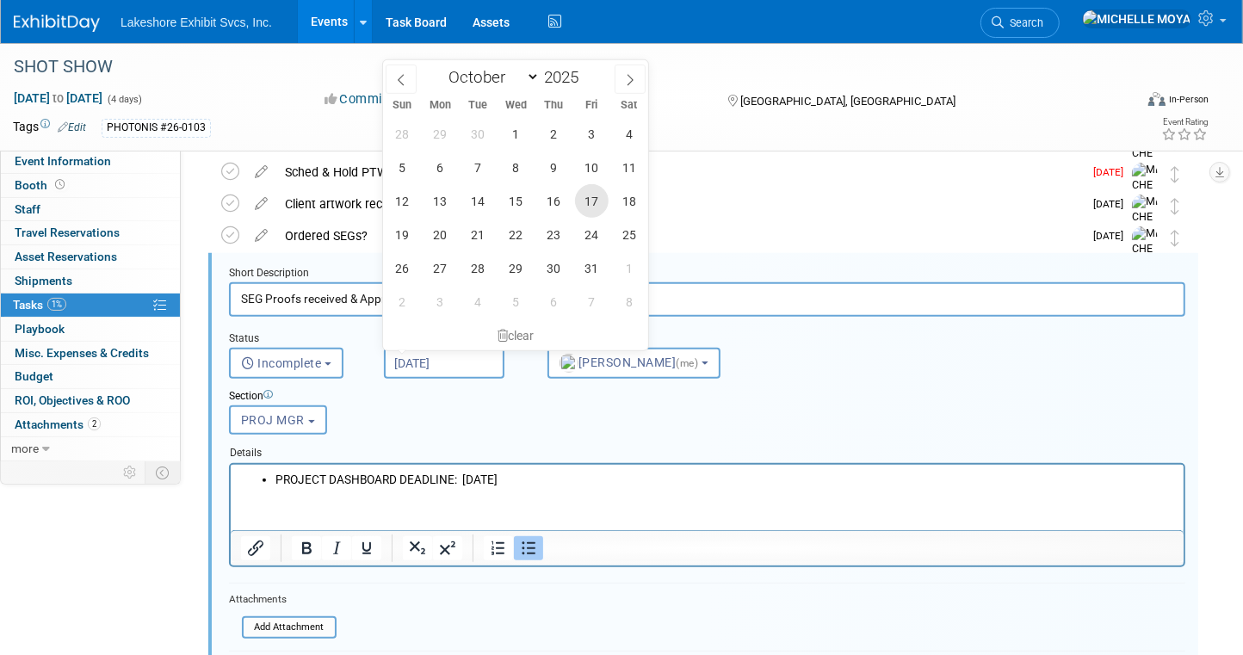
type input "Oct 17, 2025"
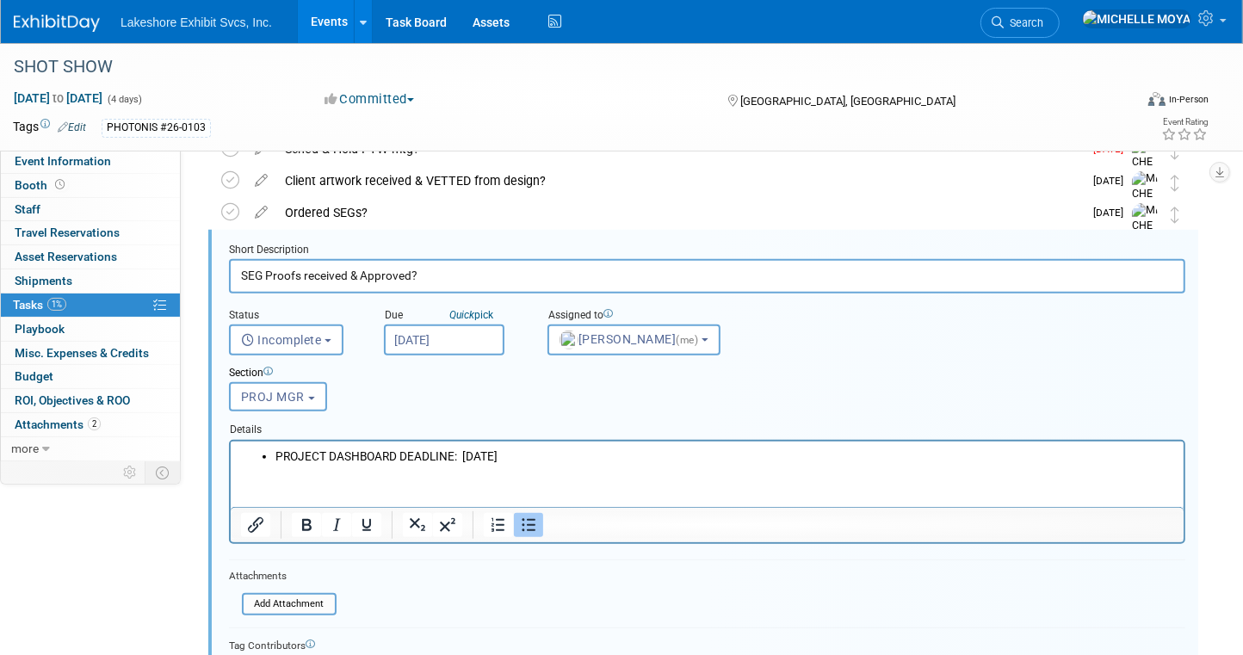
scroll to position [712, 0]
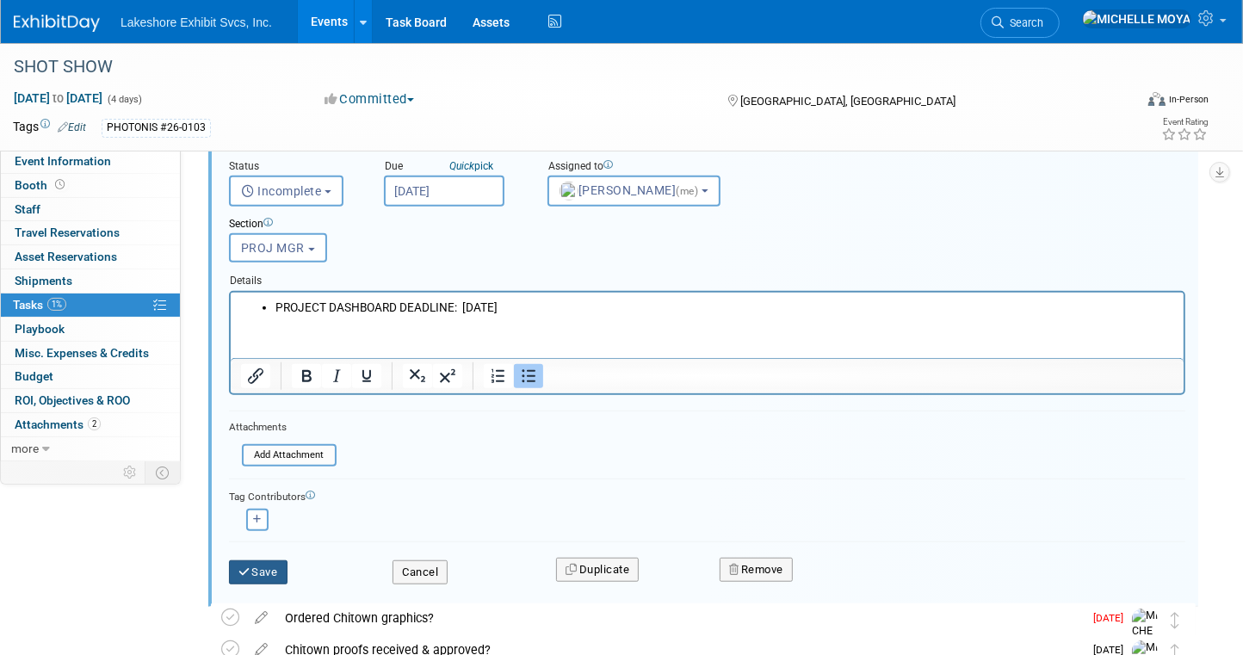
click at [274, 564] on button "Save" at bounding box center [258, 572] width 59 height 24
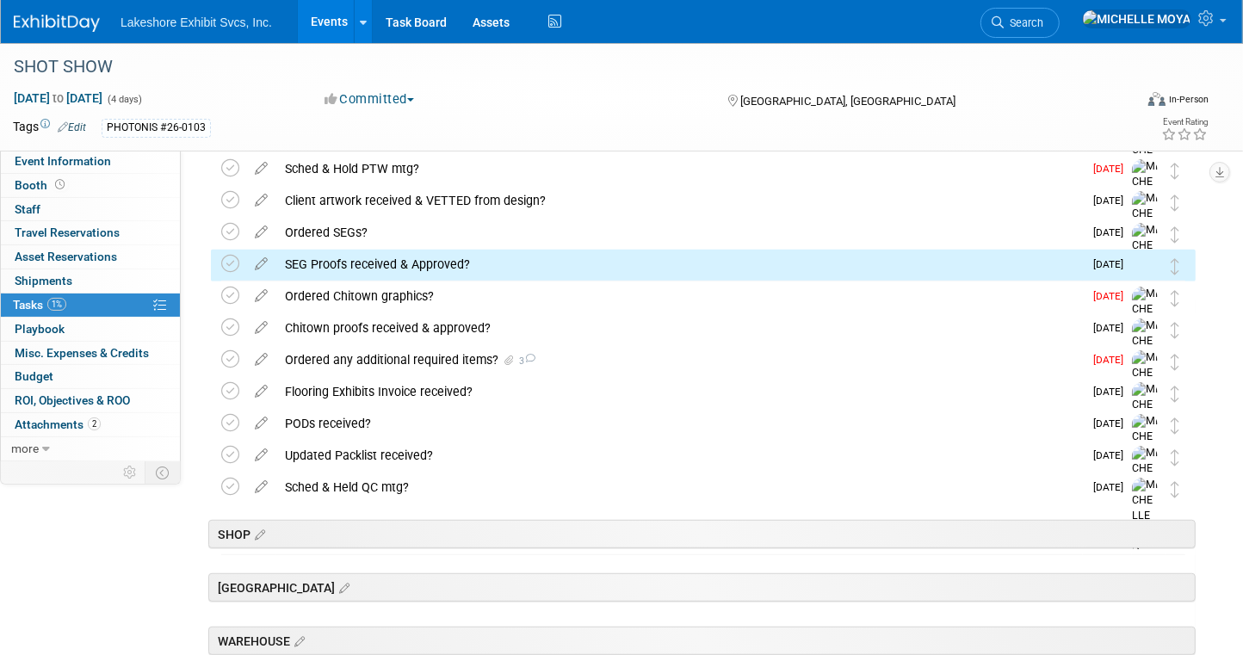
scroll to position [540, 0]
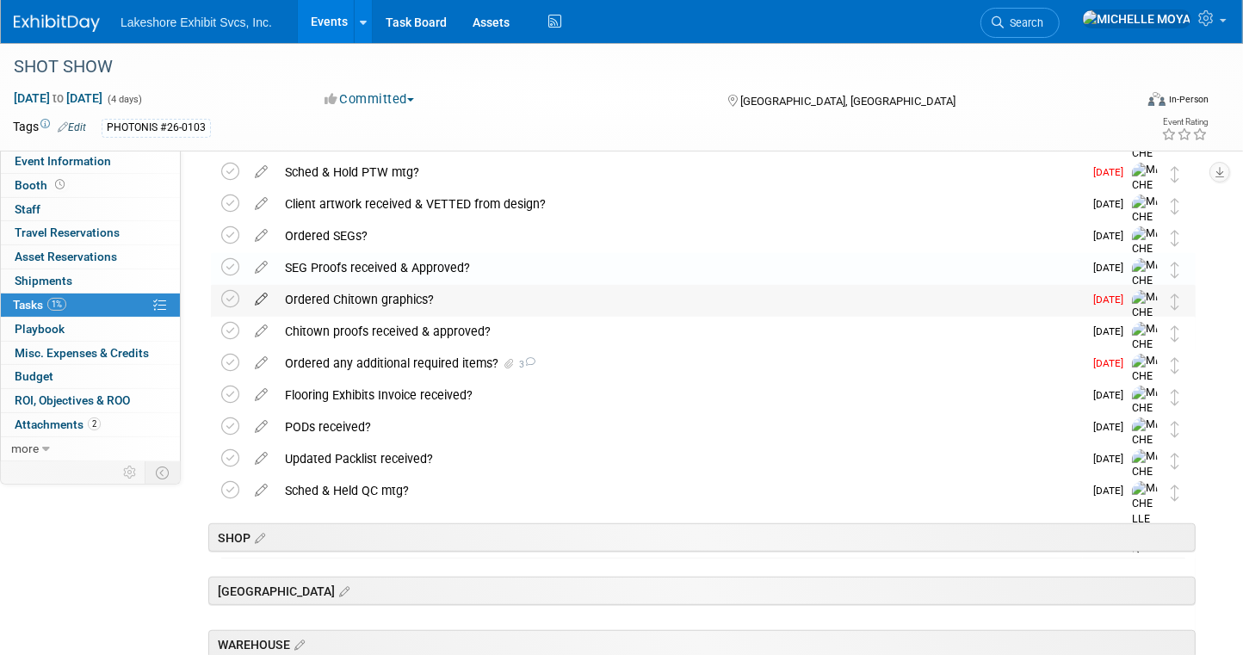
click at [259, 301] on icon at bounding box center [261, 296] width 30 height 22
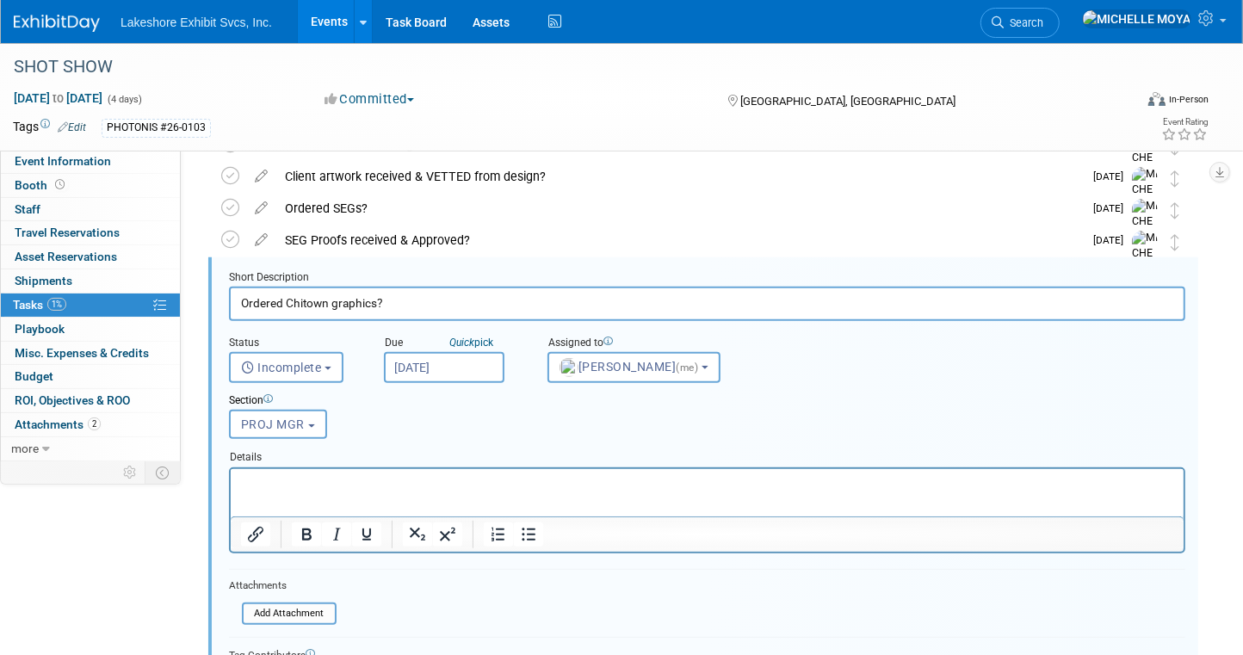
scroll to position [572, 0]
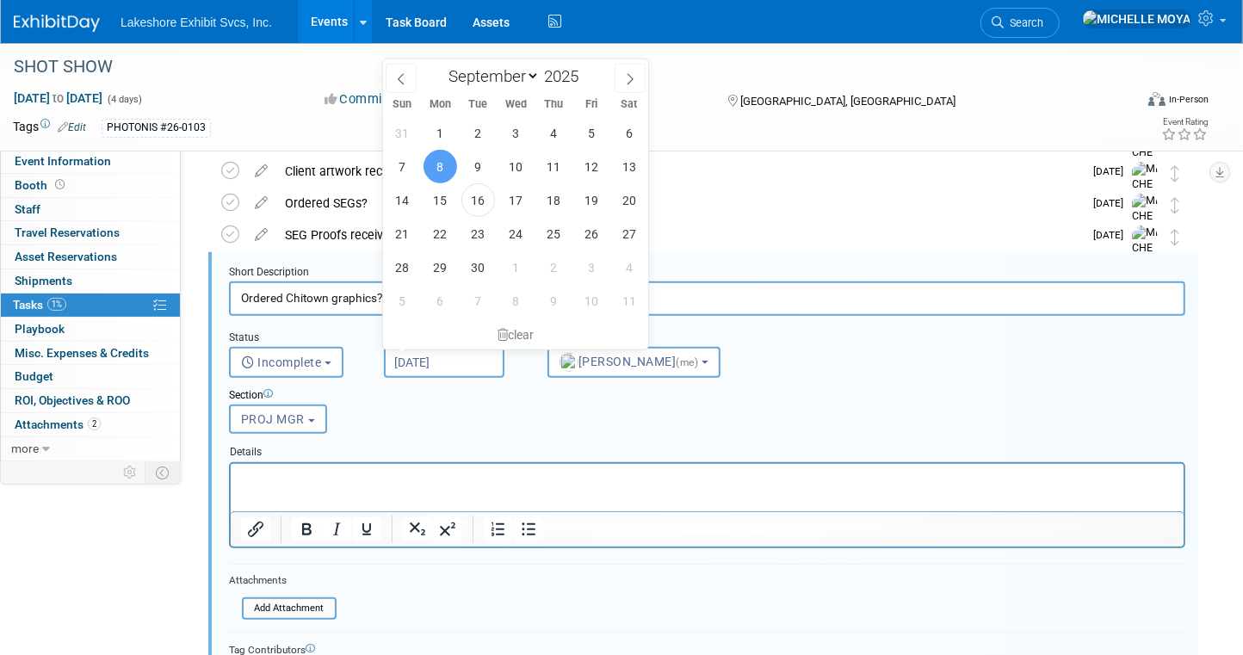
click at [426, 354] on input "Sep 8, 2025" at bounding box center [444, 362] width 120 height 31
click at [528, 74] on select "January February March April May June July August September October November De…" at bounding box center [490, 76] width 99 height 22
select select "9"
click at [441, 65] on select "January February March April May June July August September October November De…" at bounding box center [490, 76] width 99 height 22
click at [448, 176] on span "6" at bounding box center [440, 167] width 34 height 34
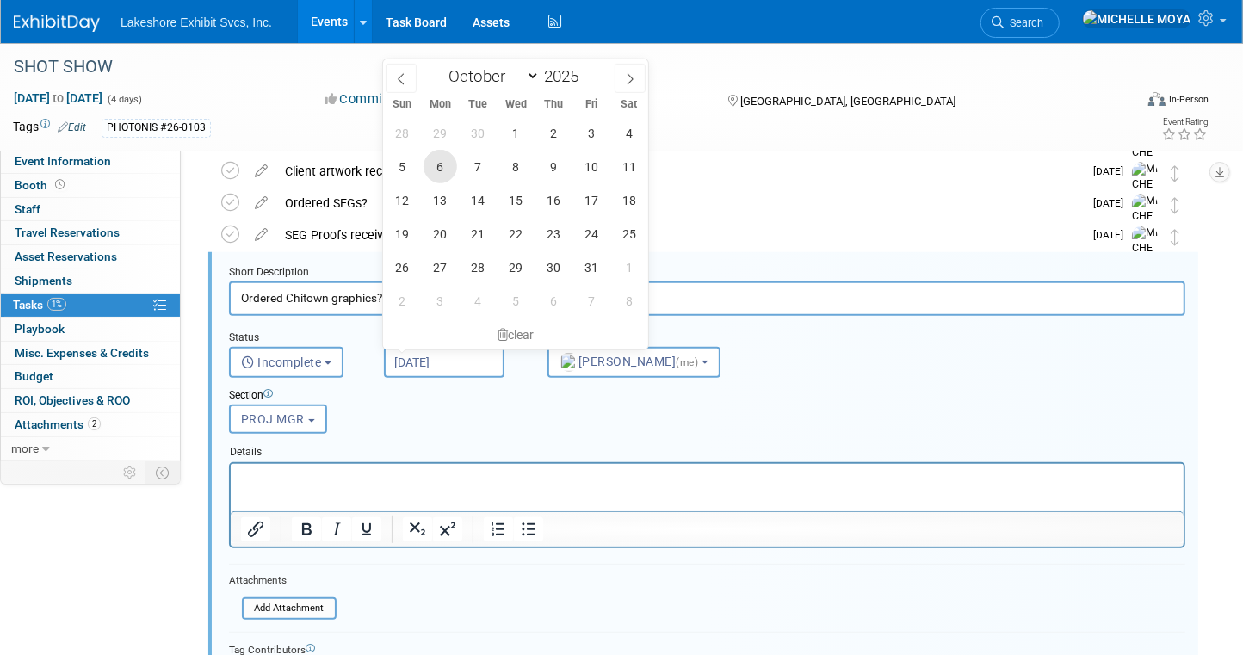
type input "[DATE]"
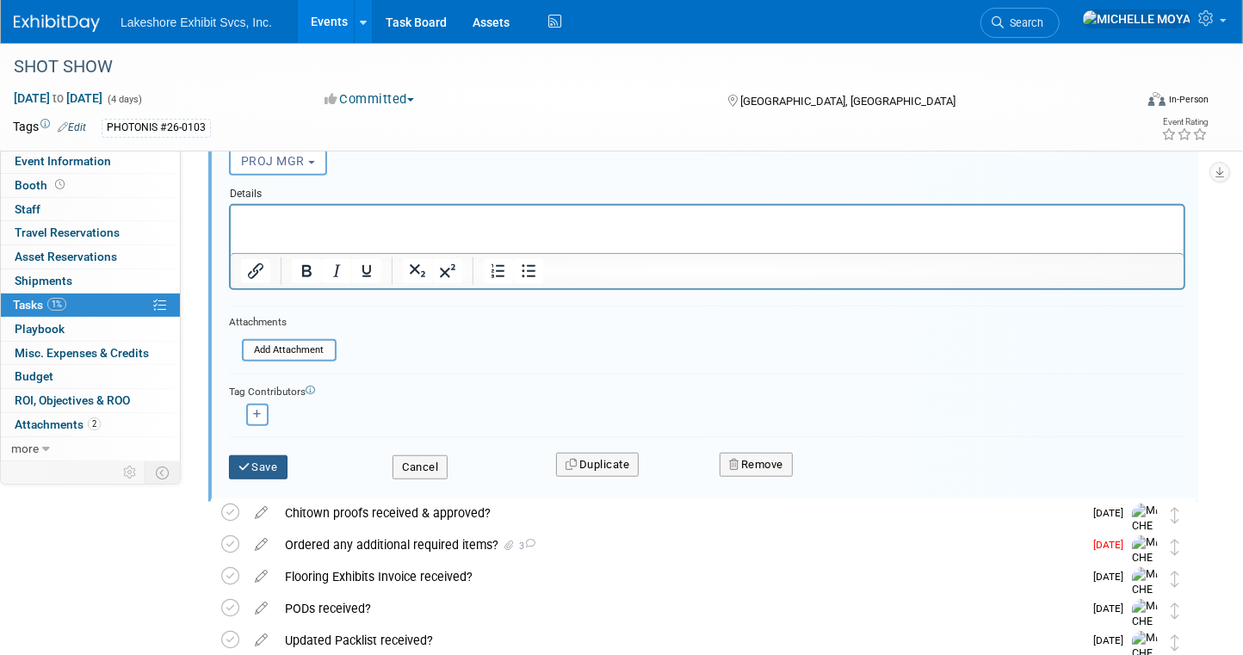
click at [271, 455] on button "Save" at bounding box center [258, 467] width 59 height 24
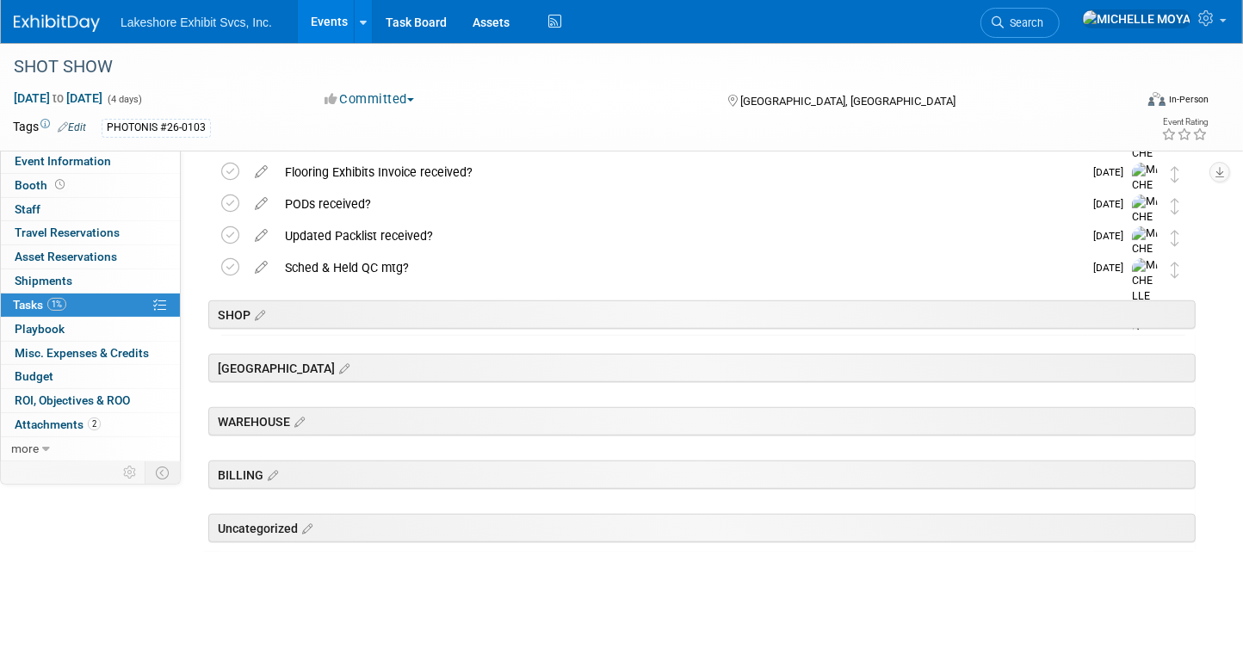
scroll to position [504, 0]
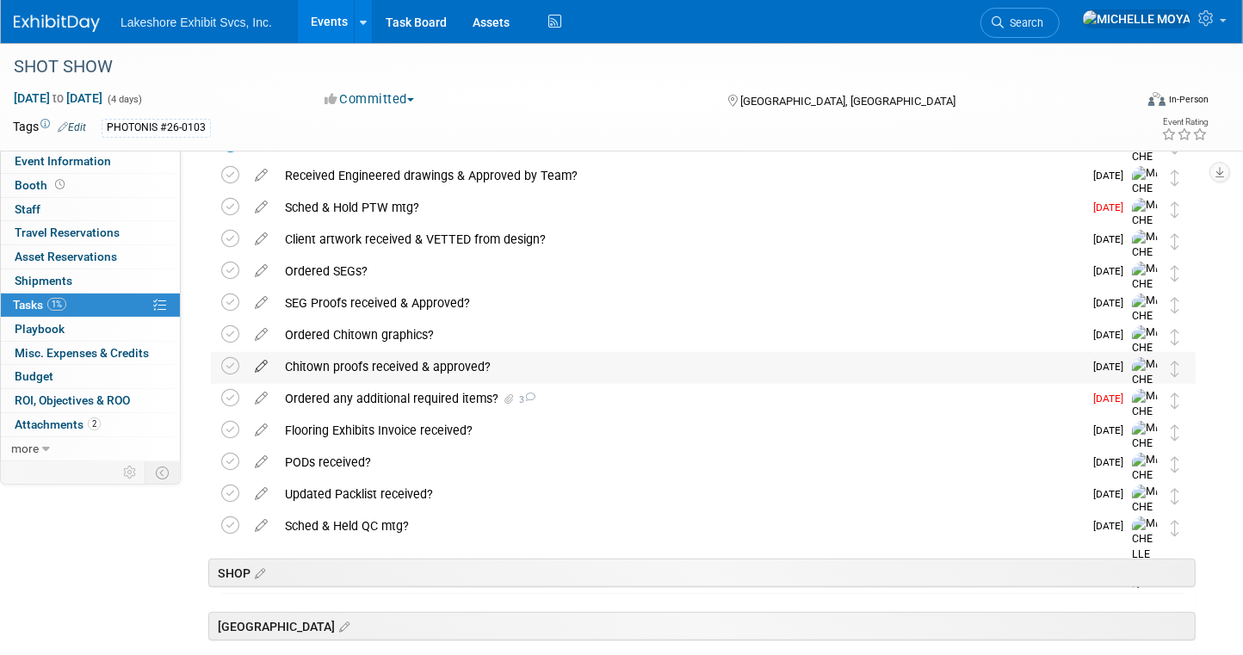
click at [257, 367] on icon at bounding box center [261, 363] width 30 height 22
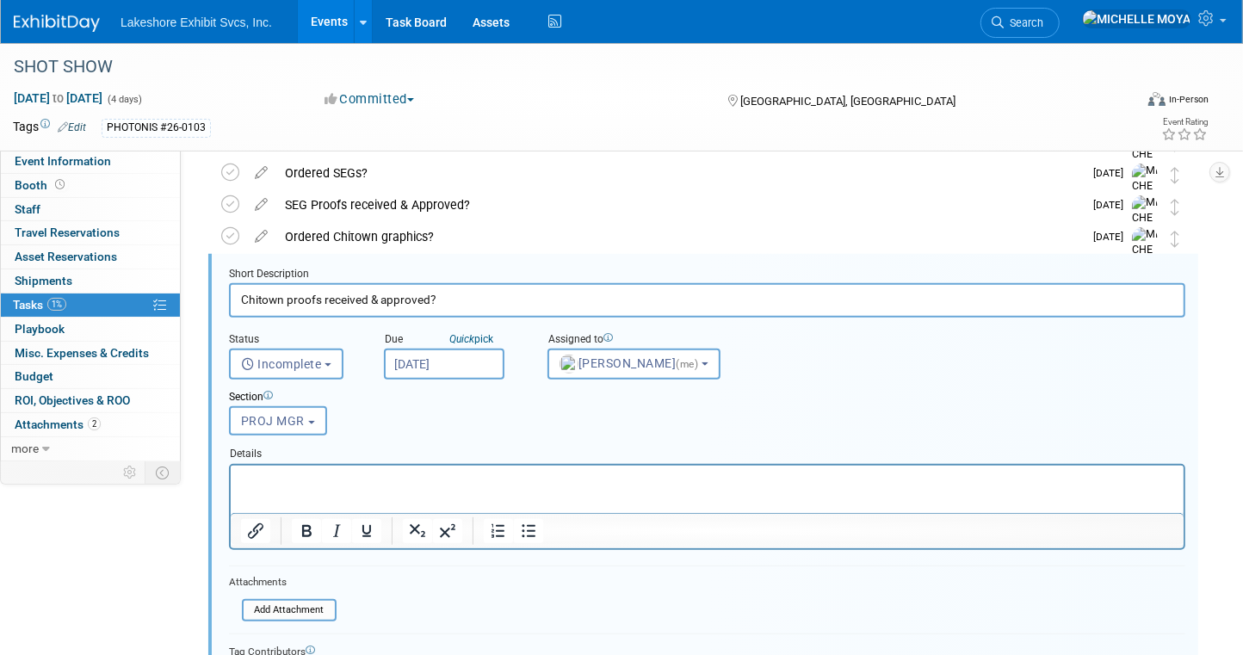
scroll to position [604, 0]
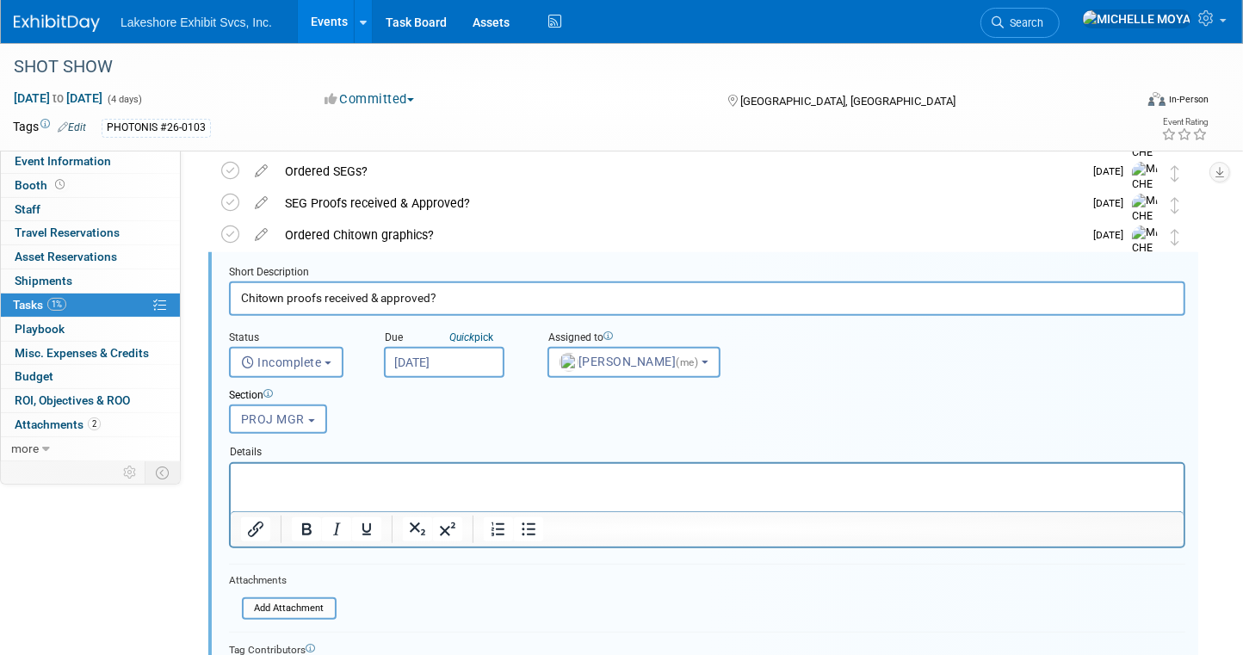
click at [447, 354] on input "Sep 26, 2025" at bounding box center [444, 362] width 120 height 31
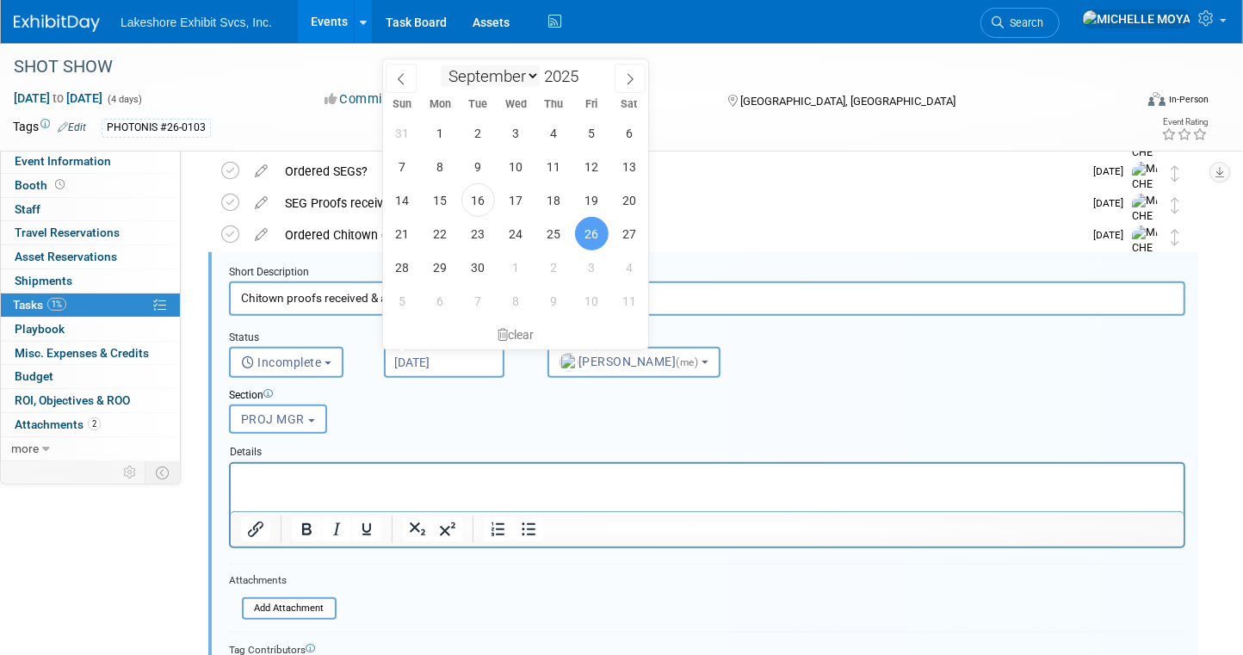
click at [525, 77] on select "January February March April May June July August September October November De…" at bounding box center [490, 76] width 99 height 22
select select "9"
click at [441, 65] on select "January February March April May June July August September October November De…" at bounding box center [490, 76] width 99 height 22
click at [595, 196] on span "17" at bounding box center [592, 200] width 34 height 34
type input "Oct 17, 2025"
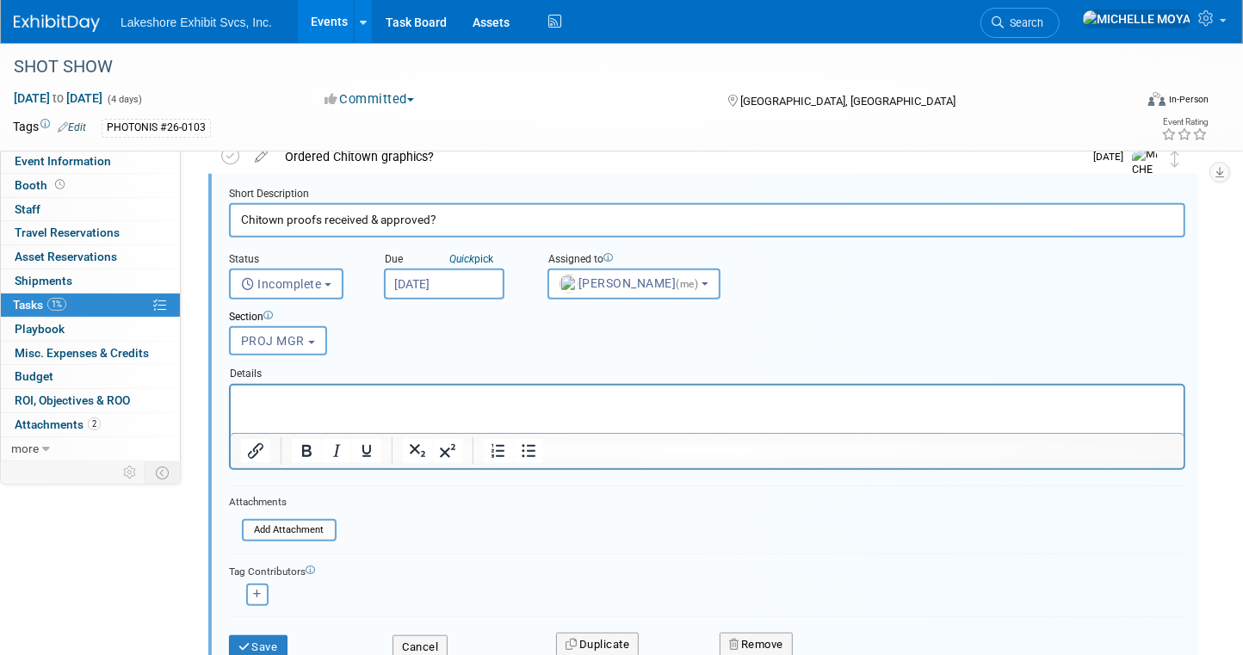
scroll to position [776, 0]
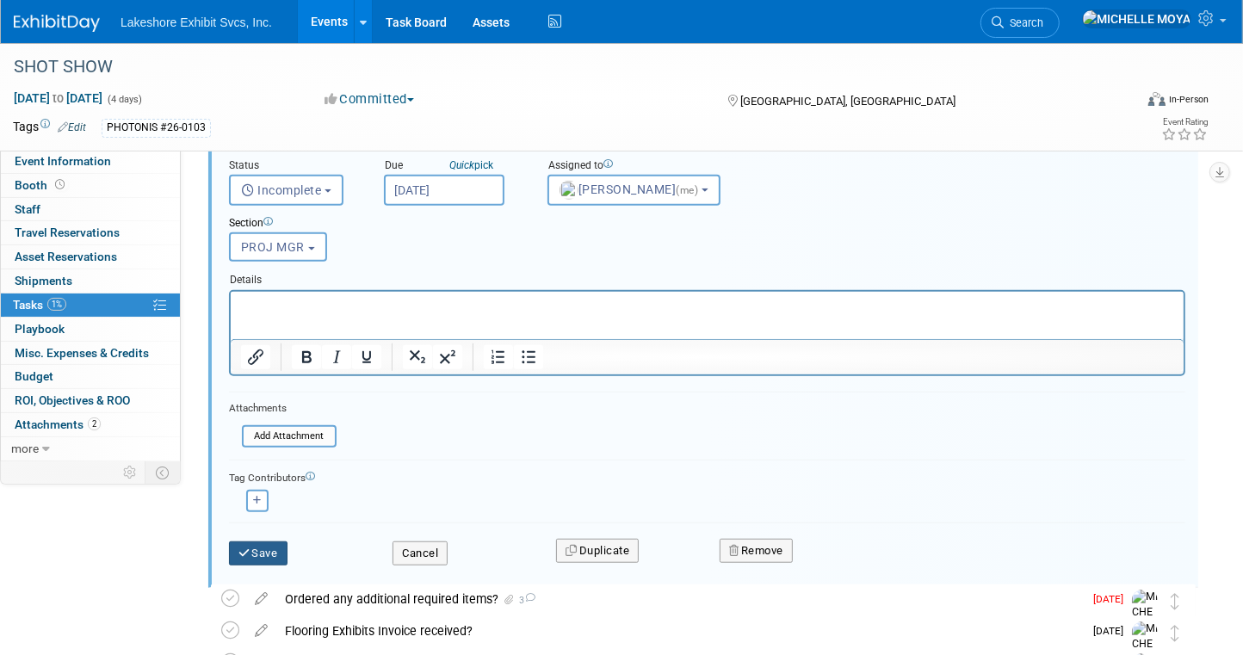
click at [278, 541] on button "Save" at bounding box center [258, 553] width 59 height 24
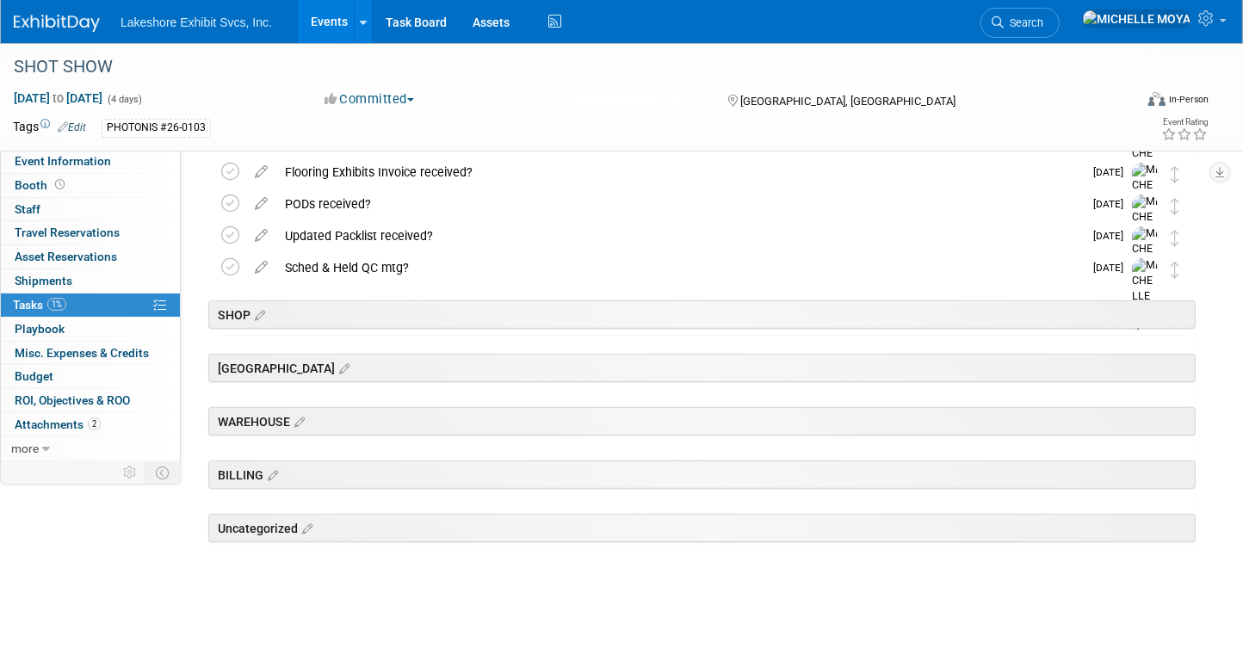
scroll to position [590, 0]
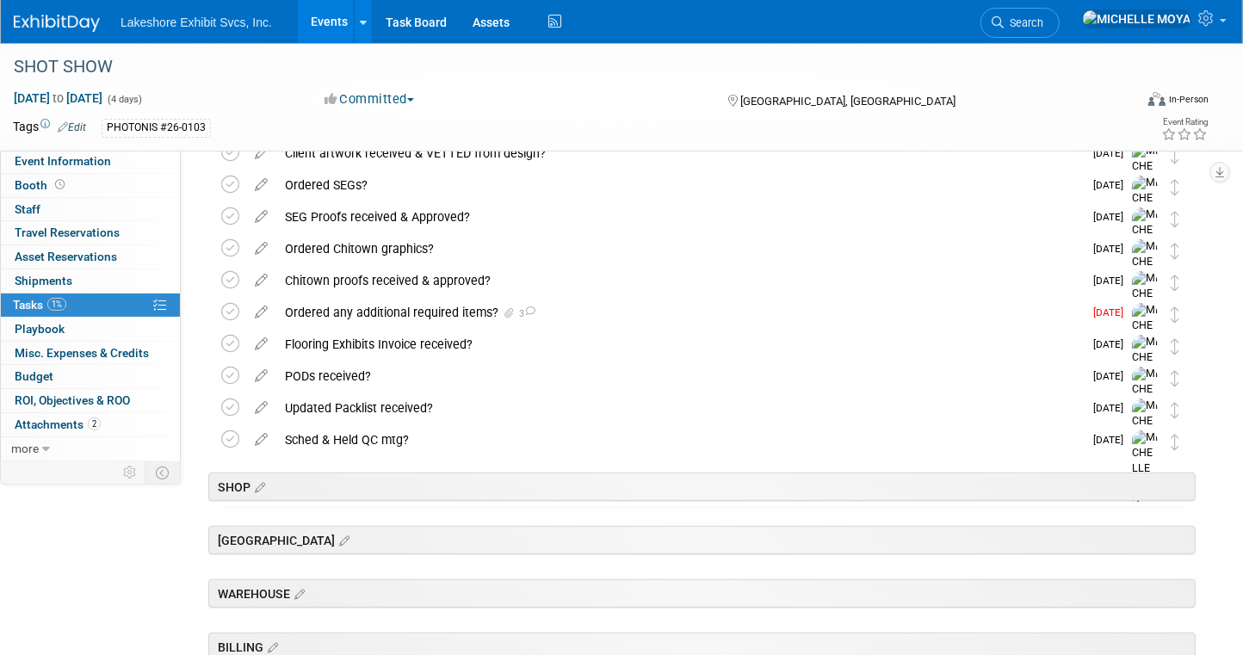
click at [262, 306] on icon at bounding box center [261, 309] width 30 height 22
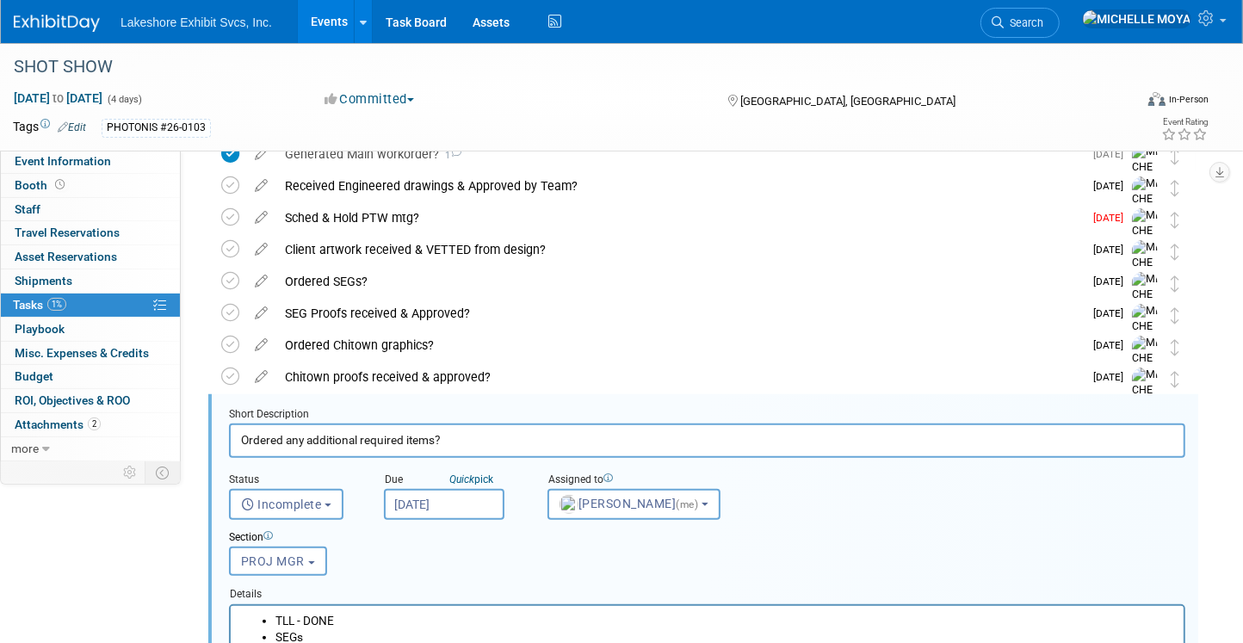
scroll to position [464, 0]
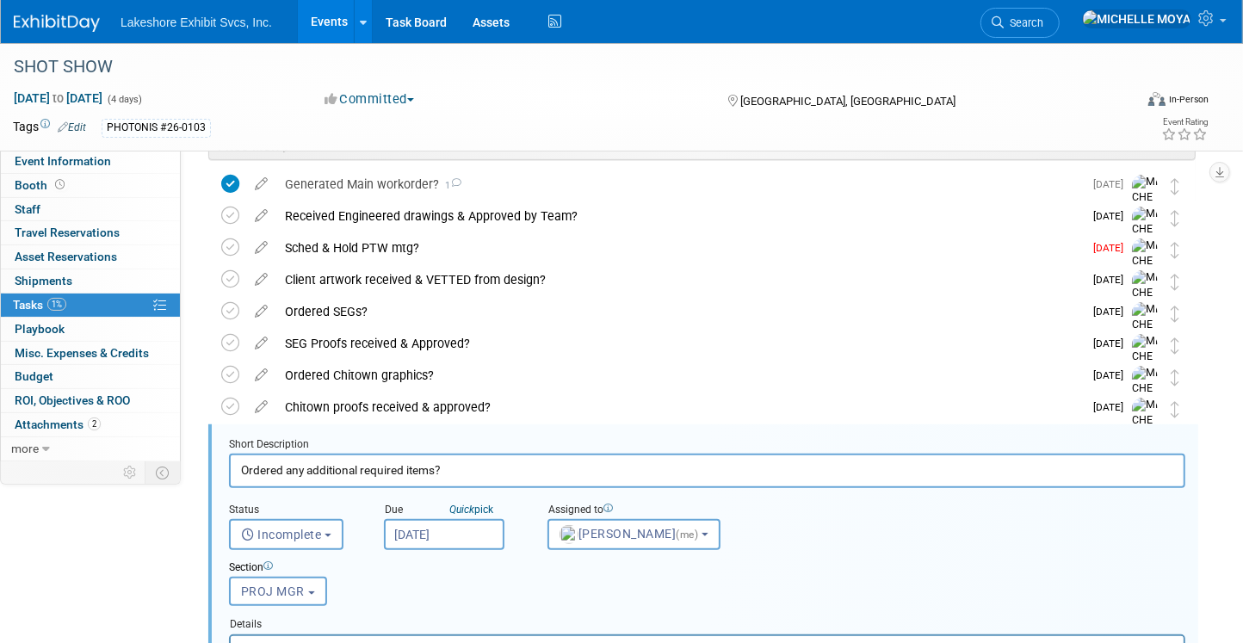
click at [454, 415] on div "Chitown proofs received & approved?" at bounding box center [679, 406] width 806 height 29
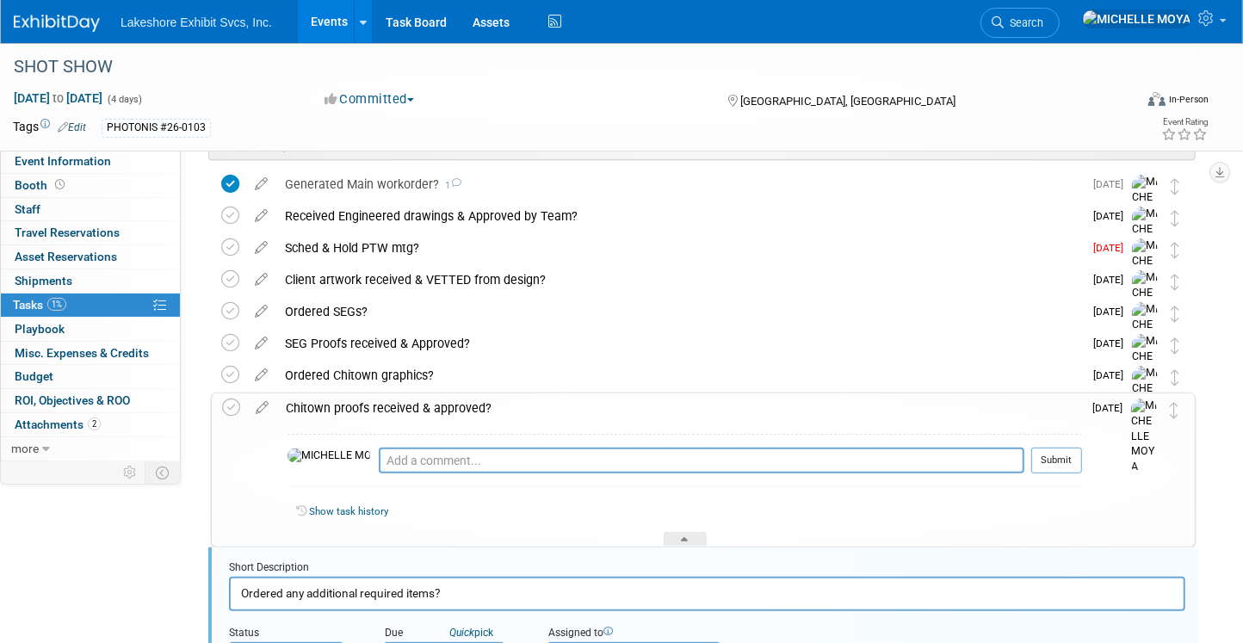
click at [454, 415] on div "Chitown proofs received & approved?" at bounding box center [679, 407] width 805 height 29
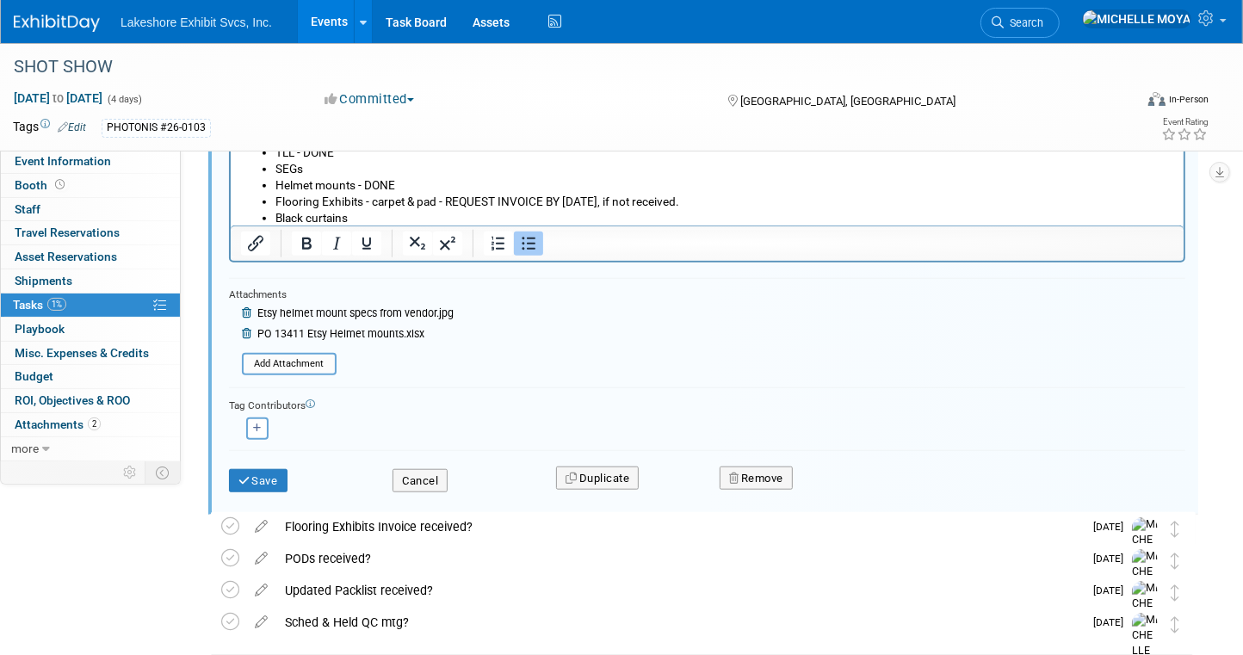
scroll to position [980, 0]
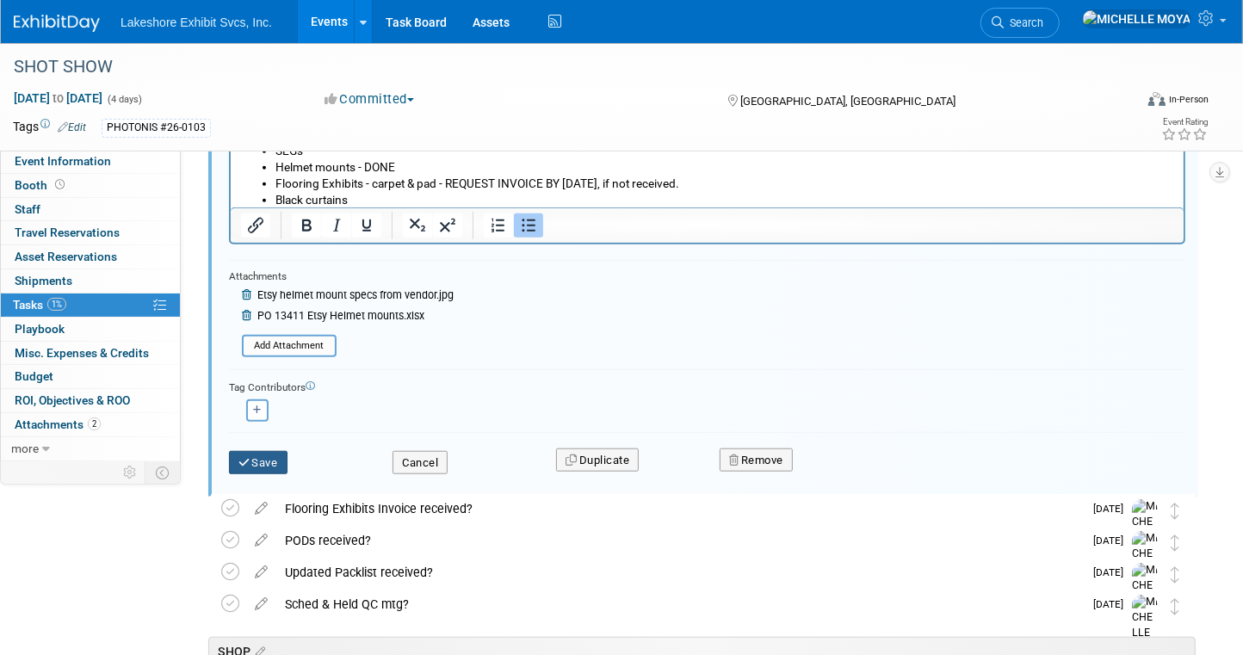
click at [280, 461] on button "Save" at bounding box center [258, 463] width 59 height 24
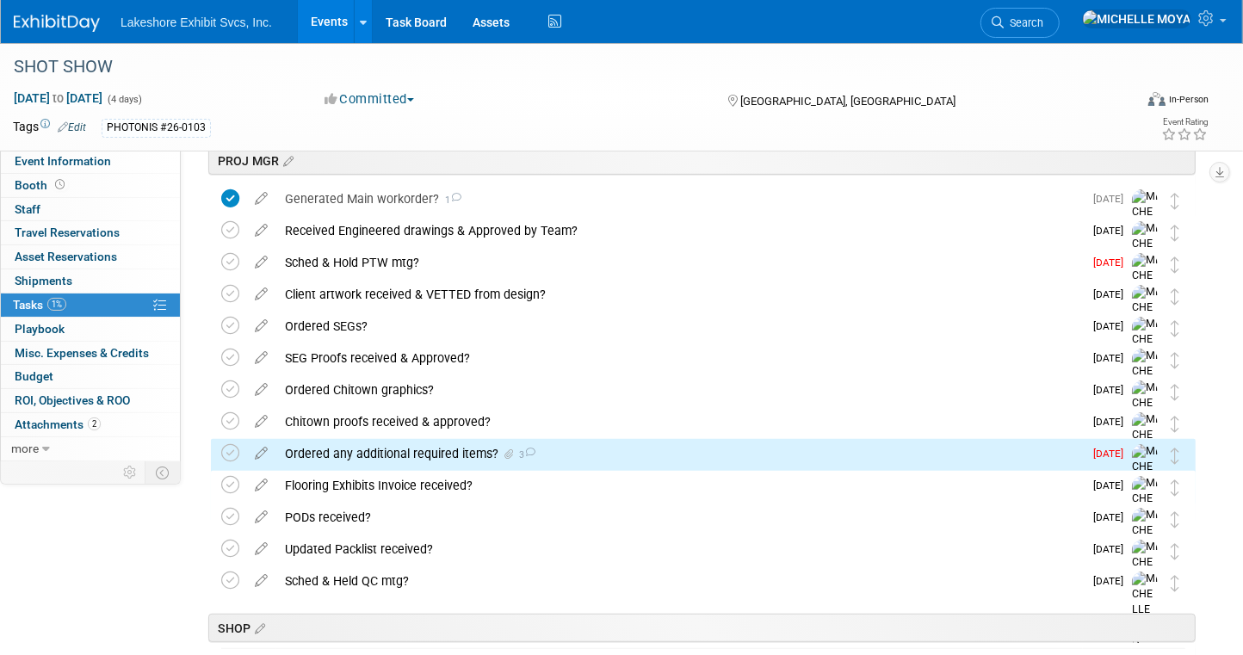
scroll to position [418, 0]
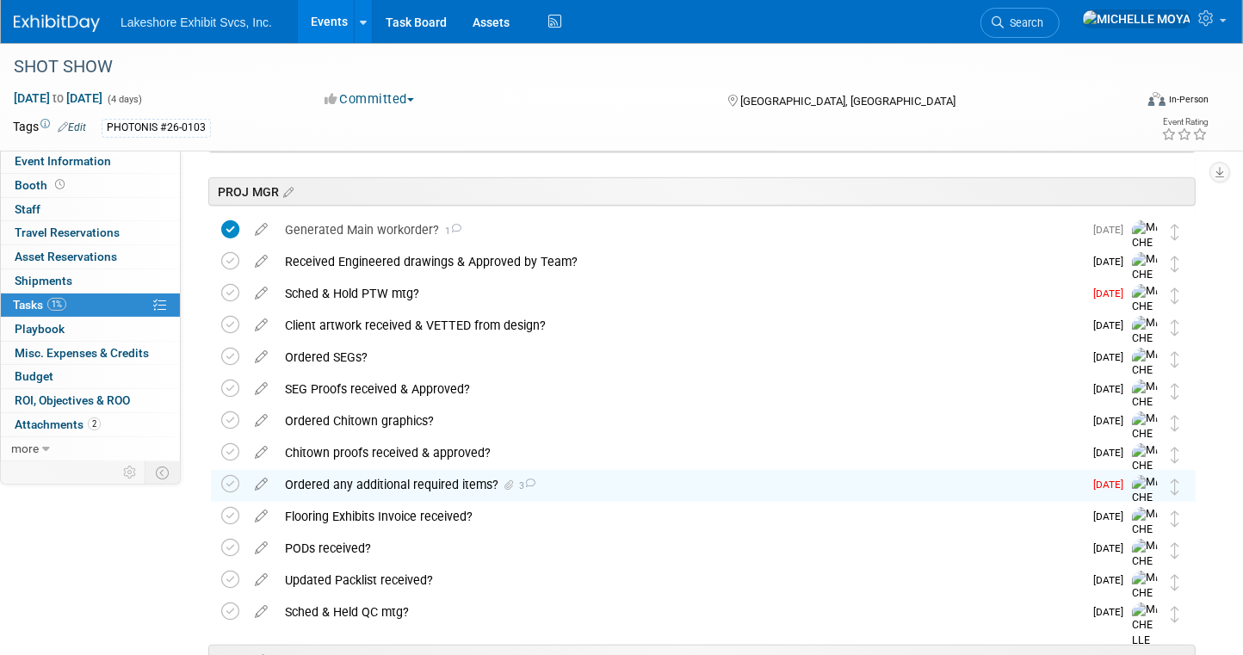
click at [465, 485] on div "Ordered any additional required items? 3" at bounding box center [679, 484] width 806 height 29
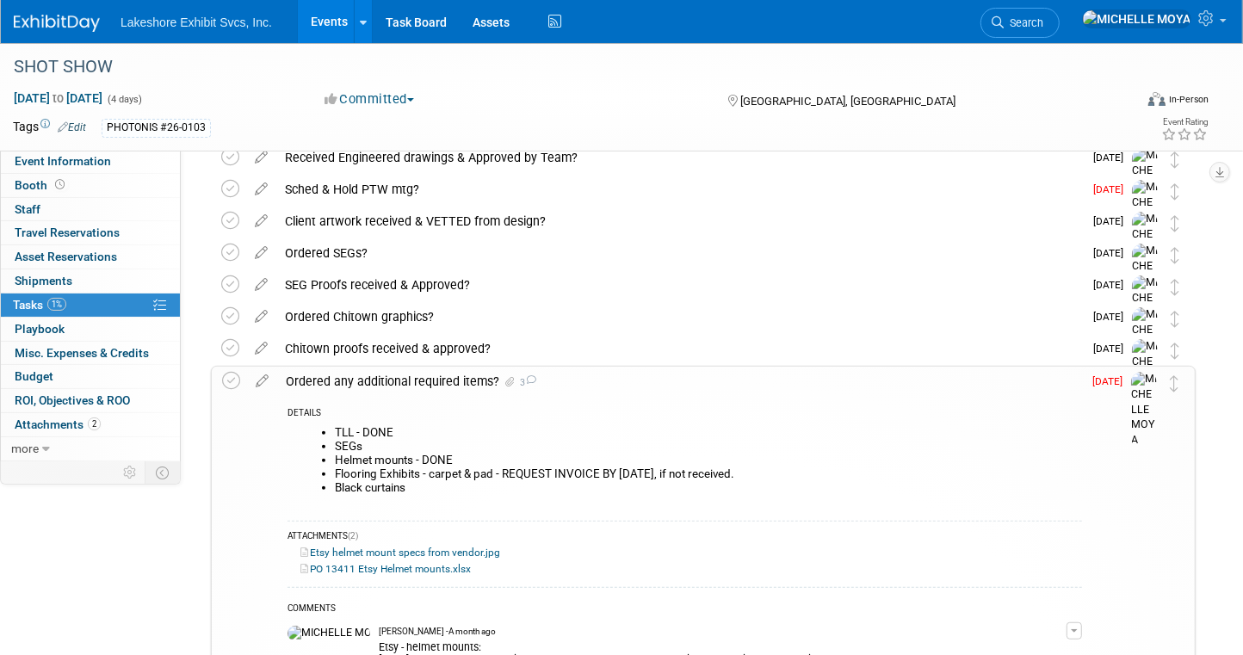
scroll to position [504, 0]
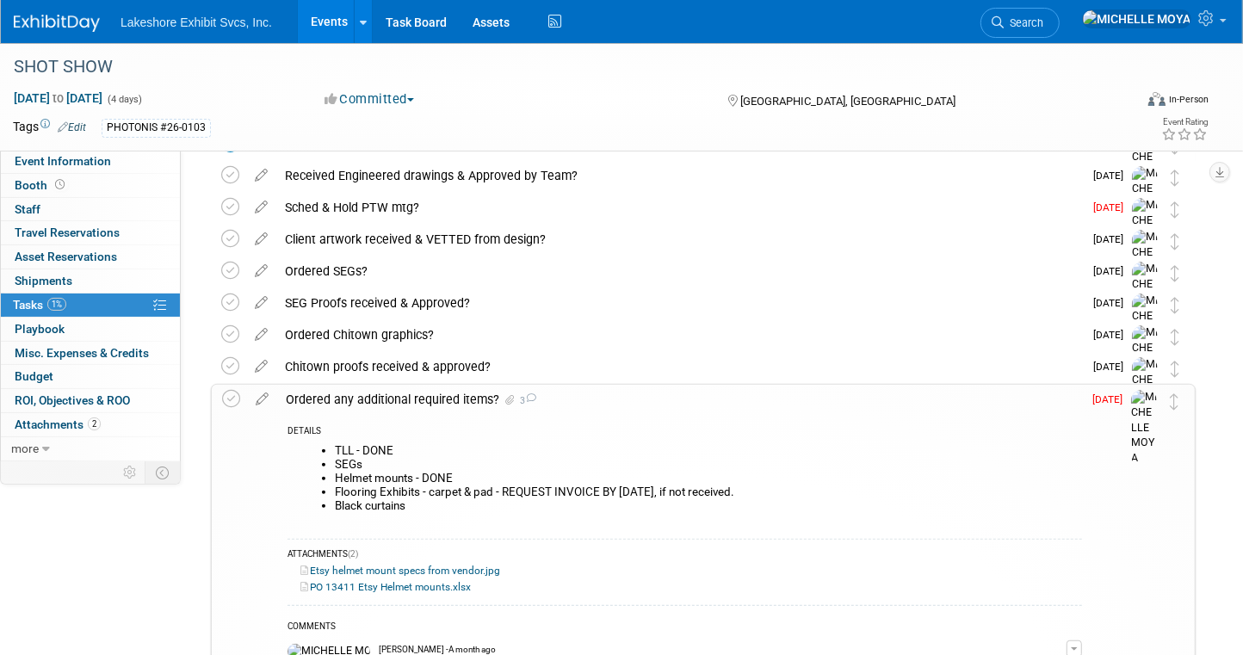
click at [434, 395] on div "Ordered any additional required items? 3" at bounding box center [679, 399] width 805 height 29
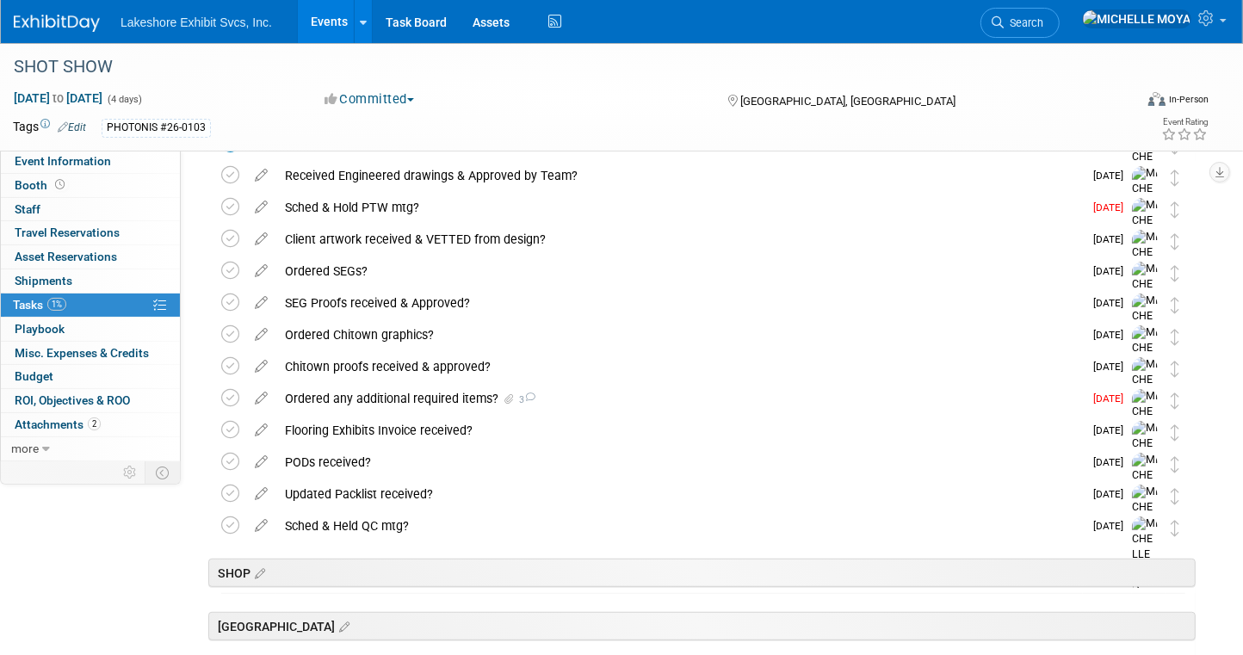
click at [336, 16] on link "Events" at bounding box center [329, 21] width 63 height 43
